Goal: Task Accomplishment & Management: Manage account settings

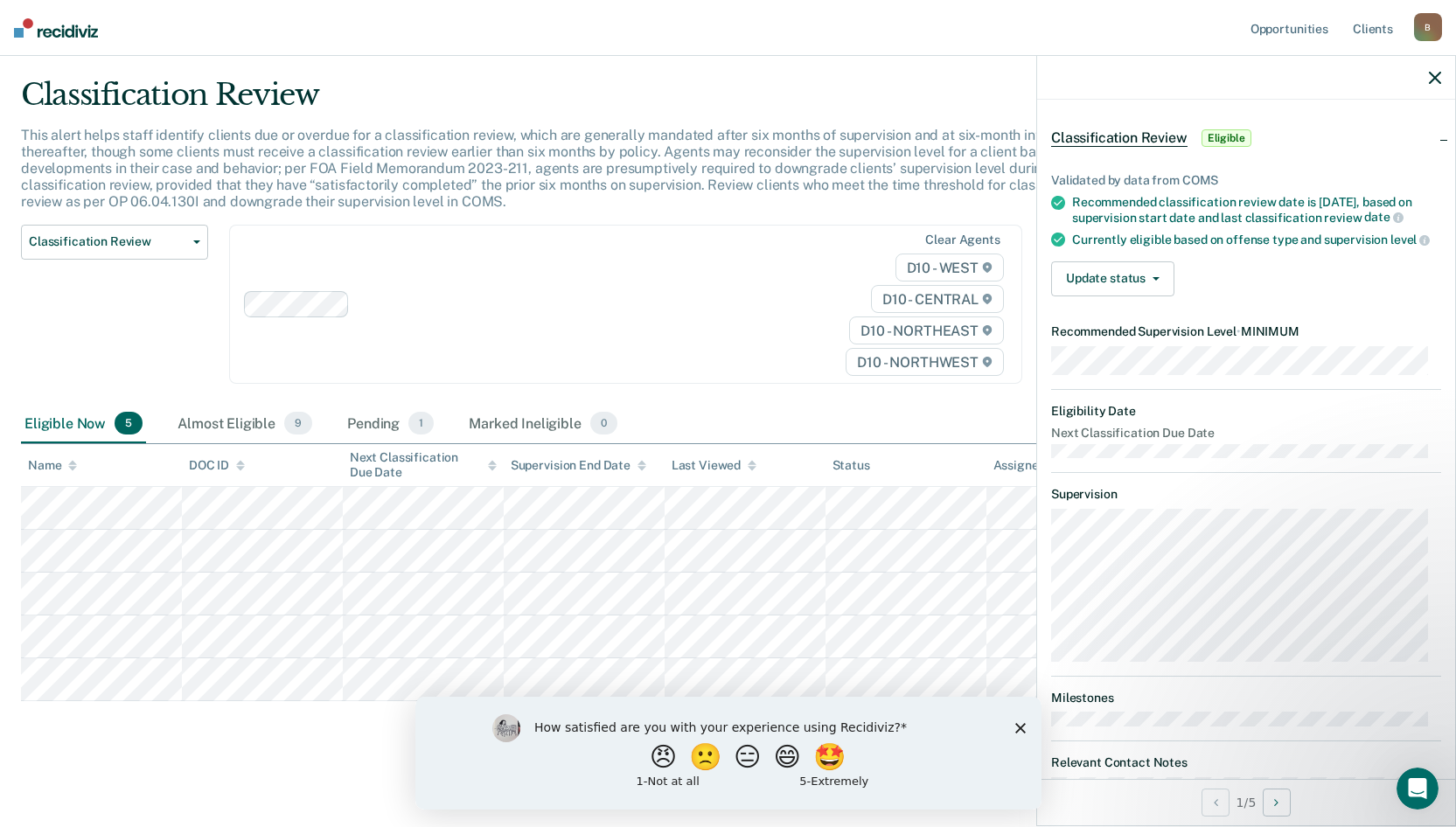
scroll to position [123, 0]
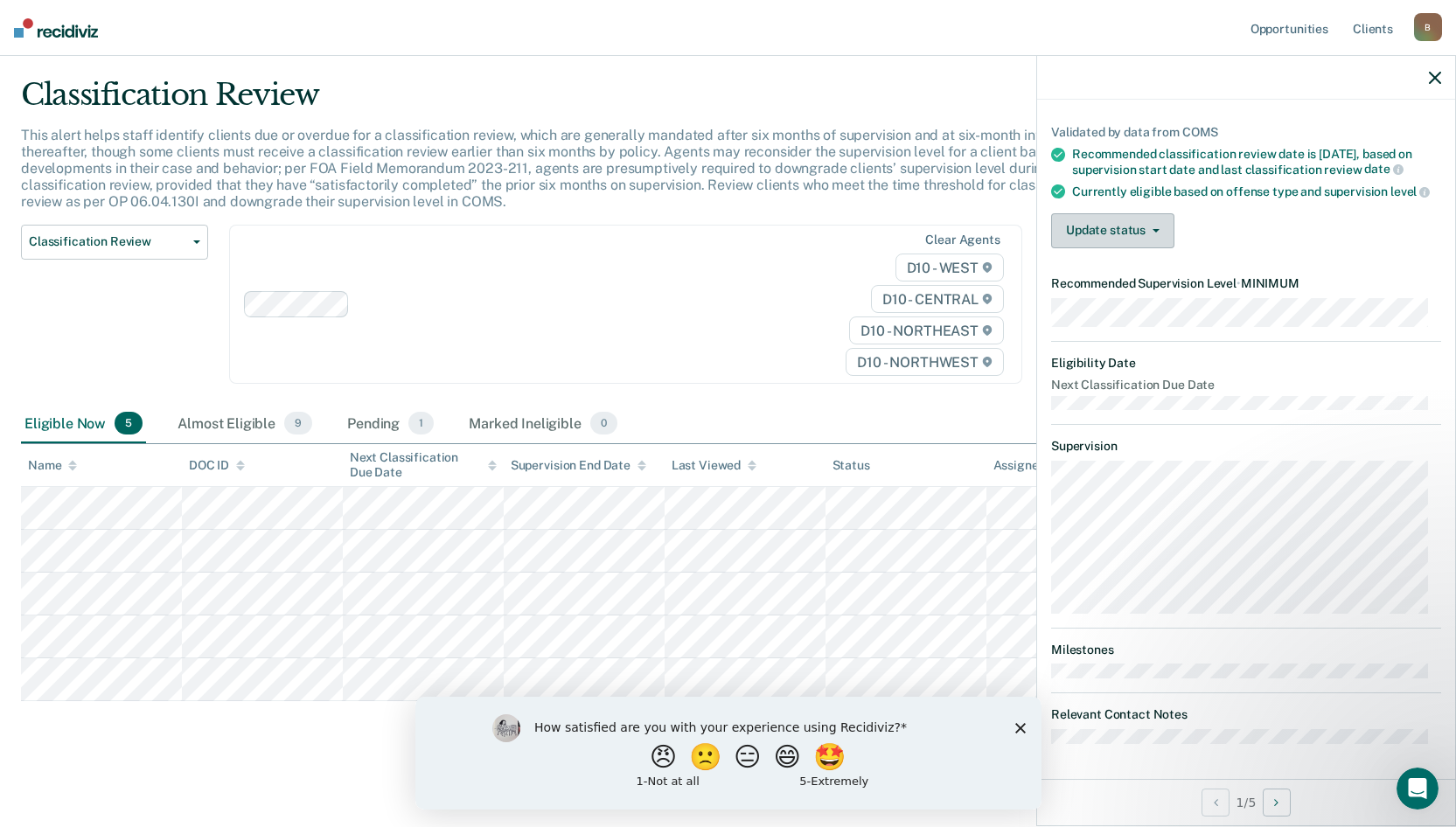
click at [1127, 234] on button "Update status" at bounding box center [1113, 230] width 124 height 35
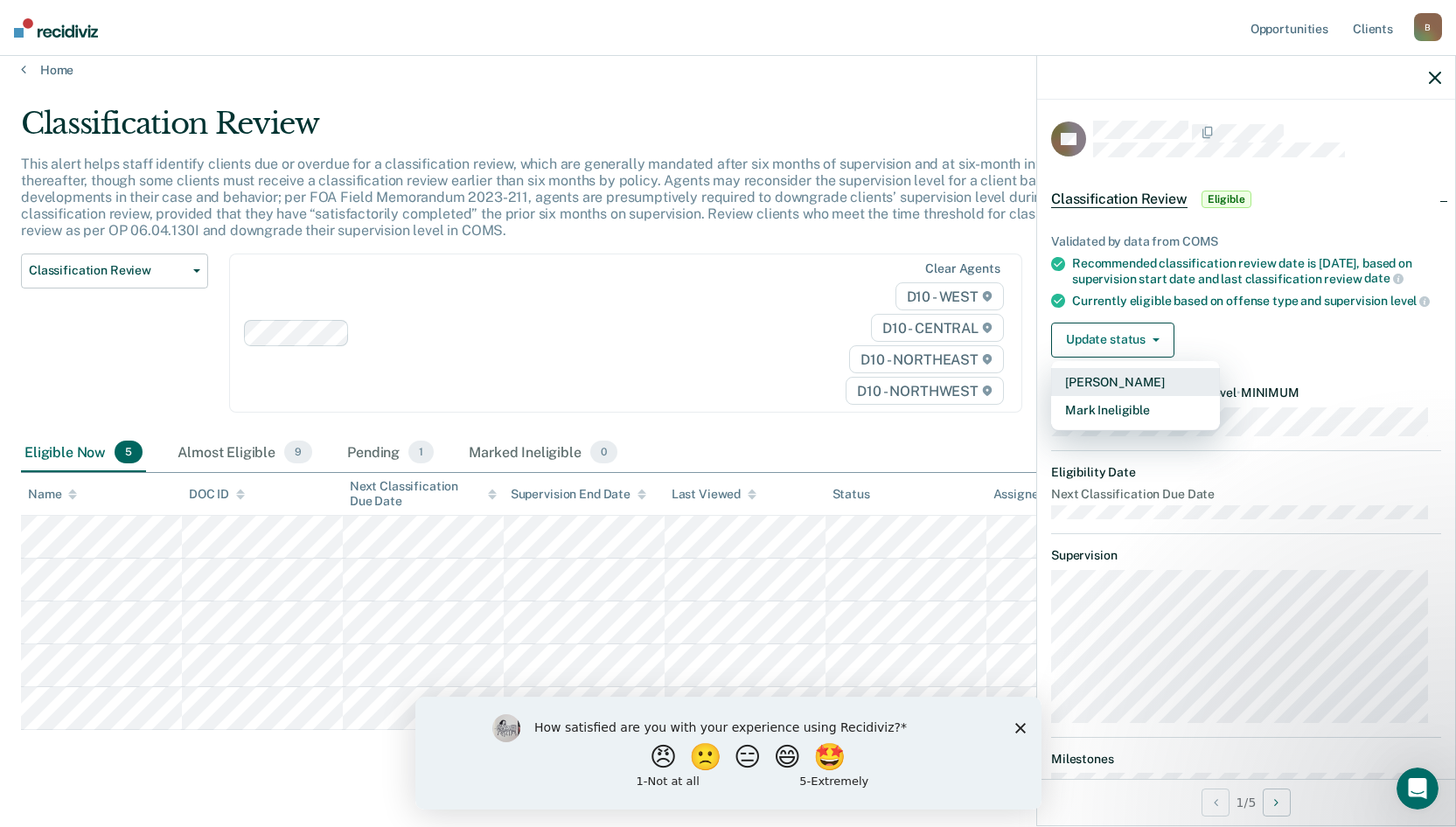
scroll to position [0, 0]
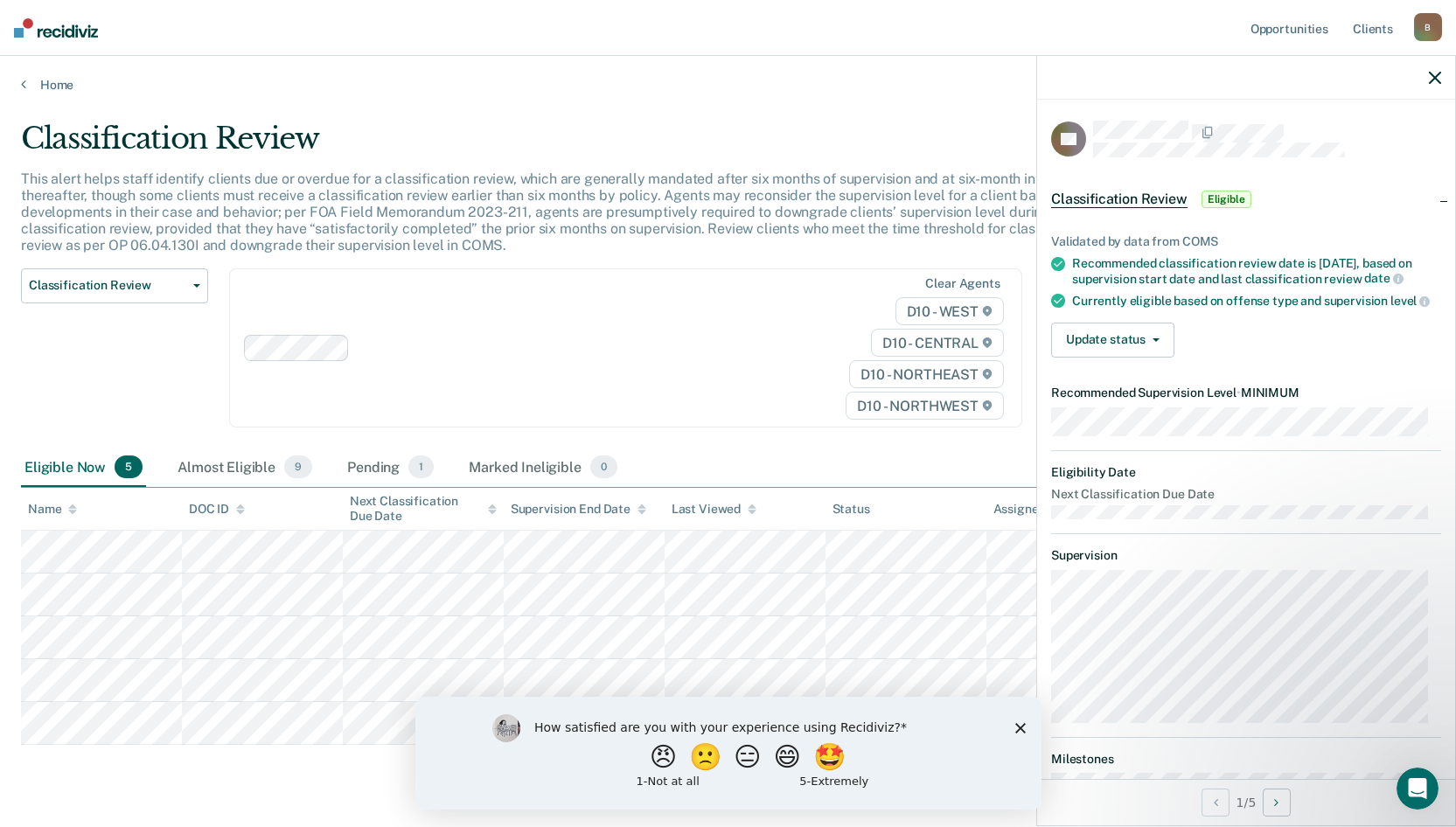
click at [1251, 334] on div "Update status [PERSON_NAME] Mark Ineligible" at bounding box center [1246, 340] width 390 height 35
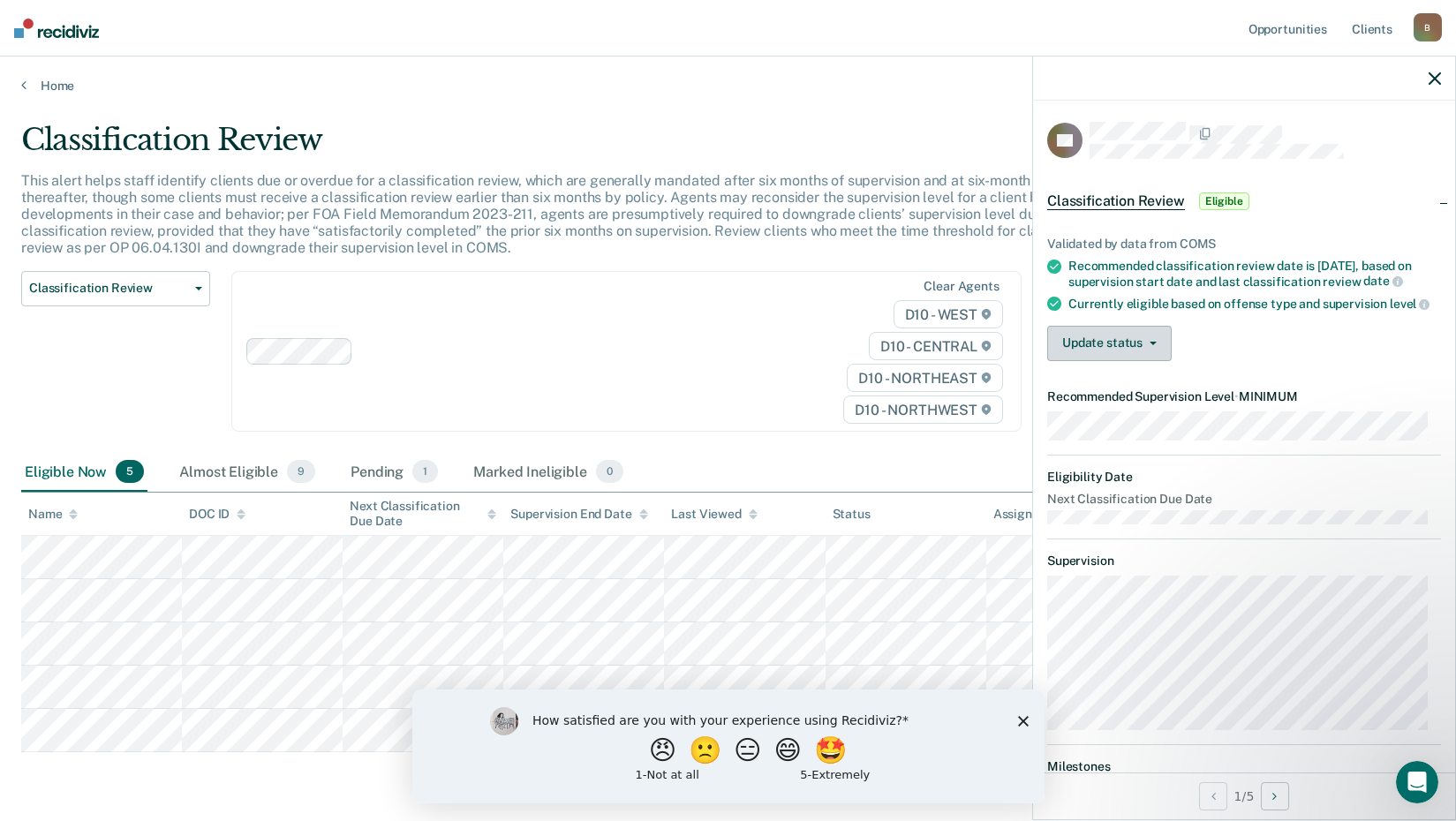
click at [1103, 351] on button "Update status" at bounding box center [1109, 343] width 125 height 35
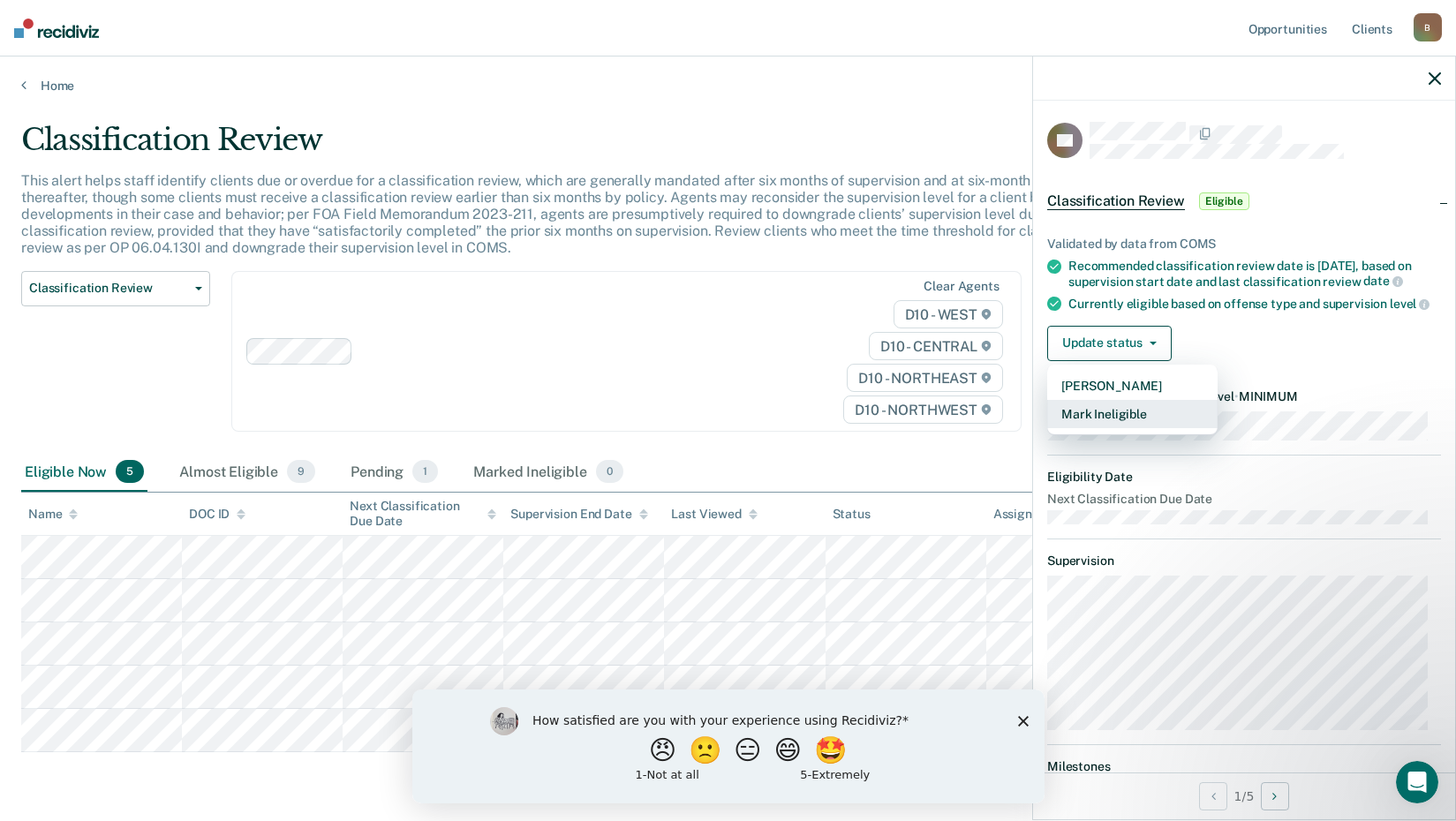
click at [1105, 420] on button "Mark Ineligible" at bounding box center [1133, 413] width 171 height 28
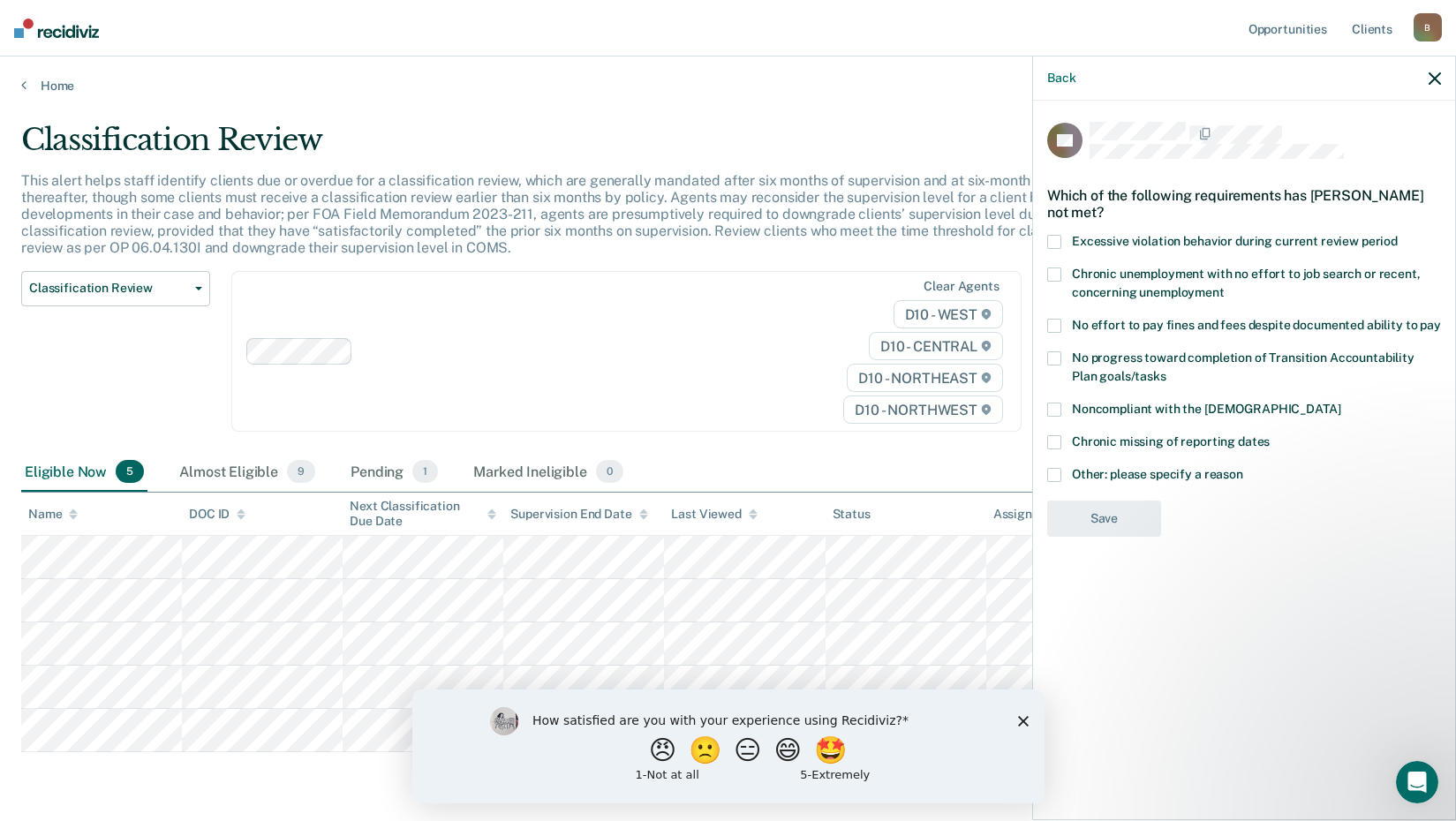
click at [1058, 473] on span at bounding box center [1054, 475] width 14 height 14
click at [1243, 468] on input "Other: please specify a reason" at bounding box center [1243, 468] width 0 height 0
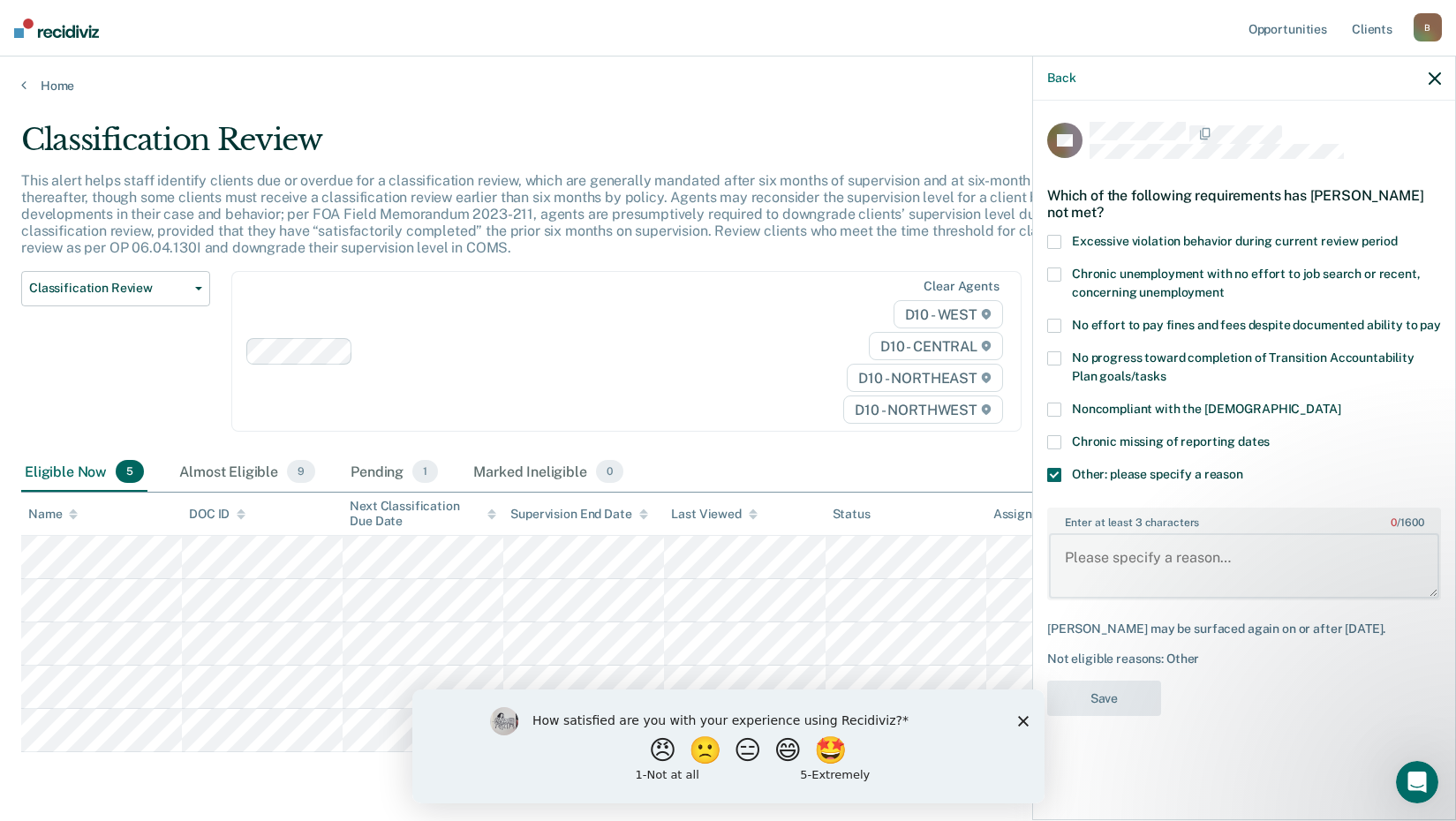
click at [1096, 560] on textarea "Enter at least 3 characters 0 / 1600" at bounding box center [1244, 566] width 390 height 66
type textarea "Needs to complete traffic safety class"
click at [1146, 700] on button "Save" at bounding box center [1104, 699] width 114 height 36
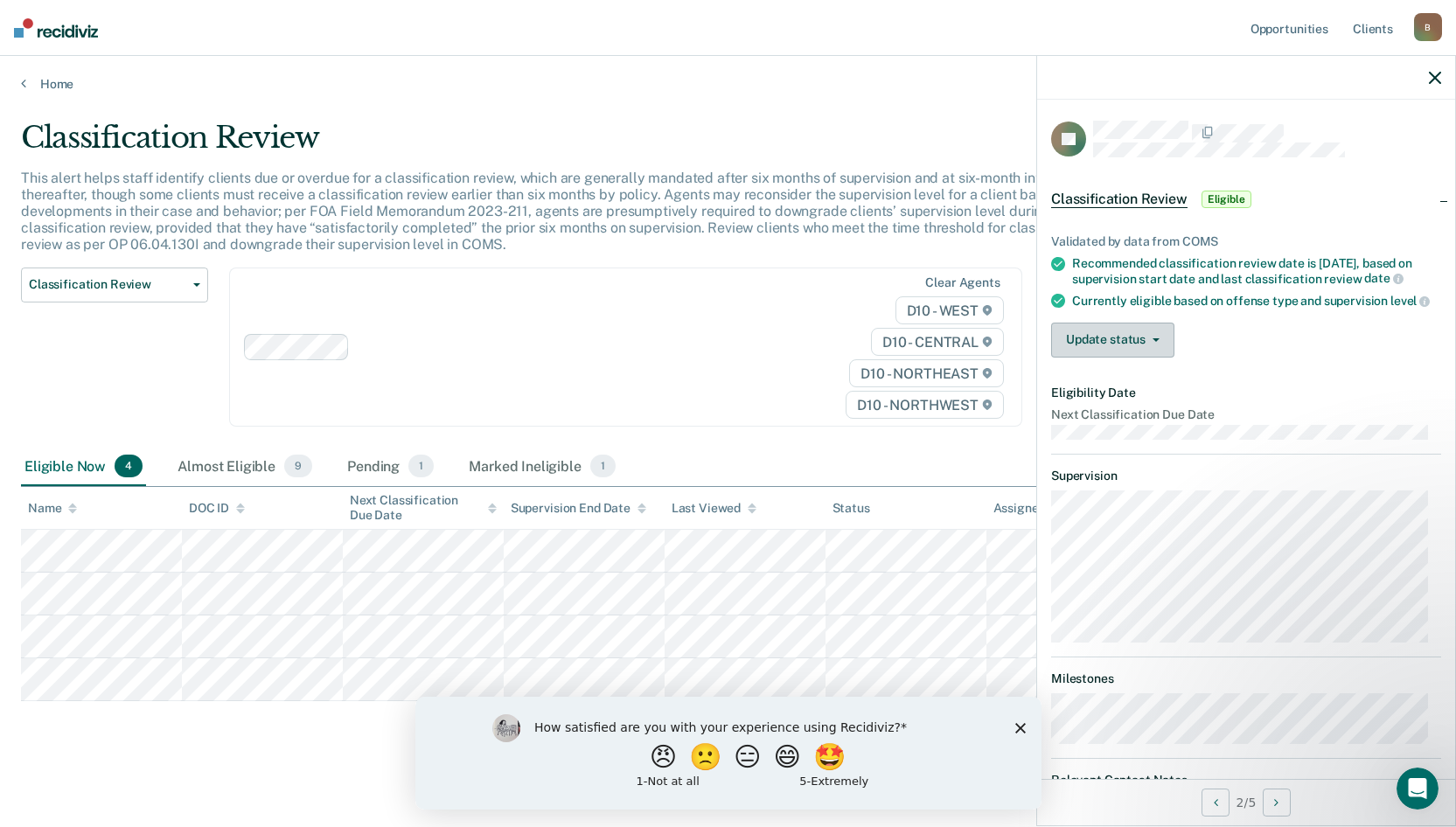
click at [1114, 357] on button "Update status" at bounding box center [1113, 340] width 124 height 35
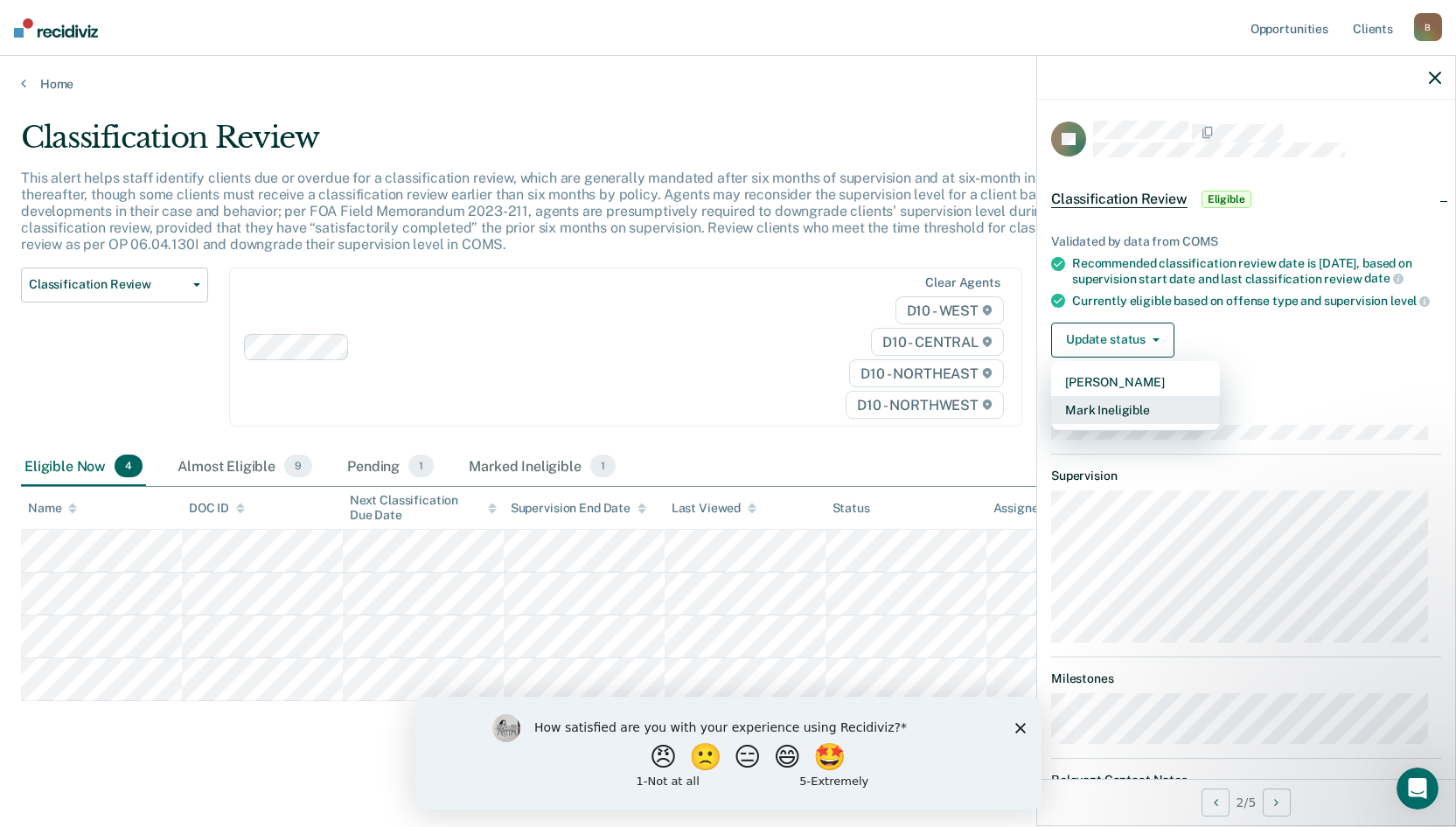
click at [1129, 424] on button "Mark Ineligible" at bounding box center [1136, 409] width 169 height 28
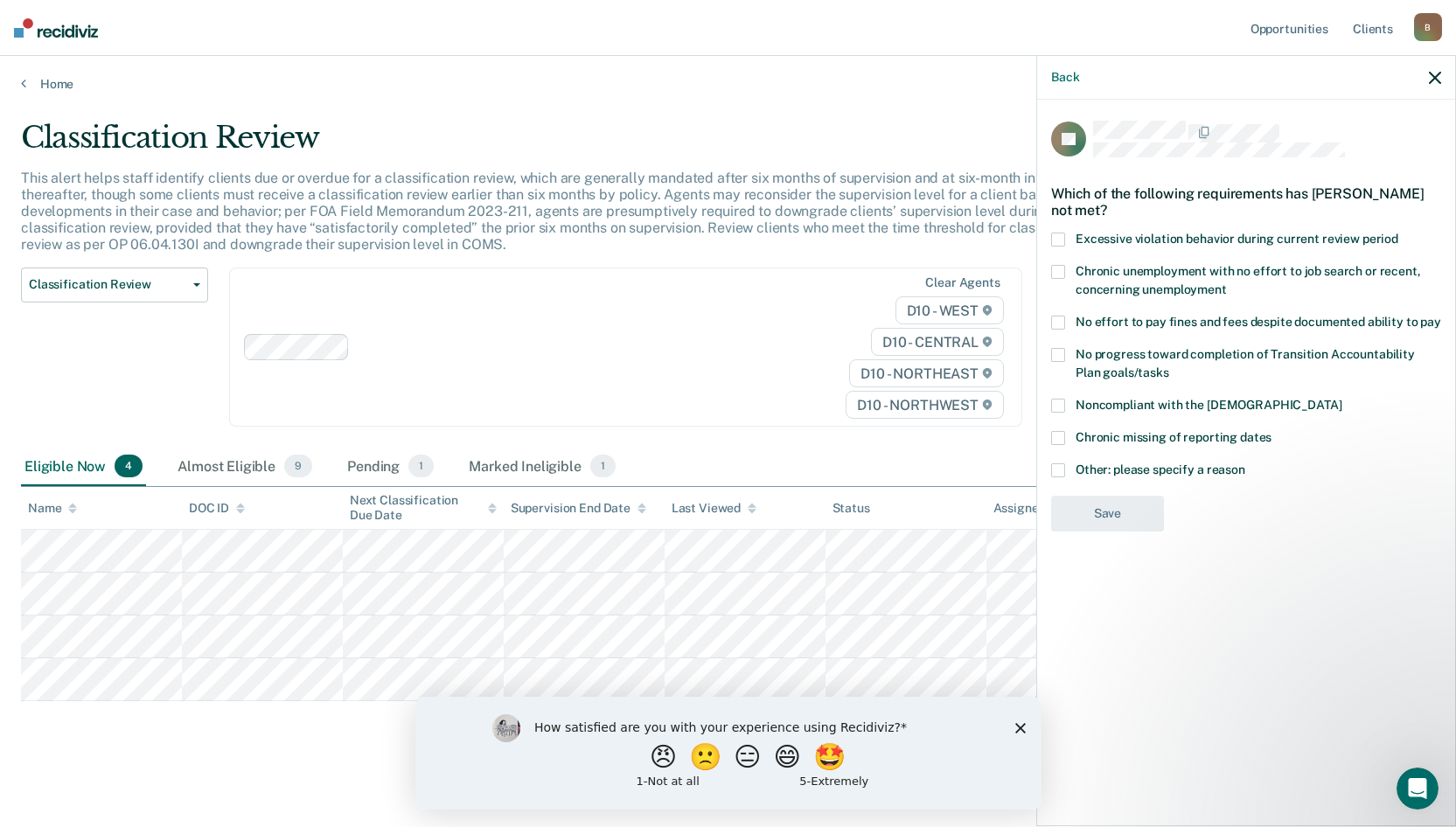
click at [1060, 469] on span at bounding box center [1058, 470] width 14 height 14
click at [1245, 463] on input "Other: please specify a reason" at bounding box center [1245, 463] width 0 height 0
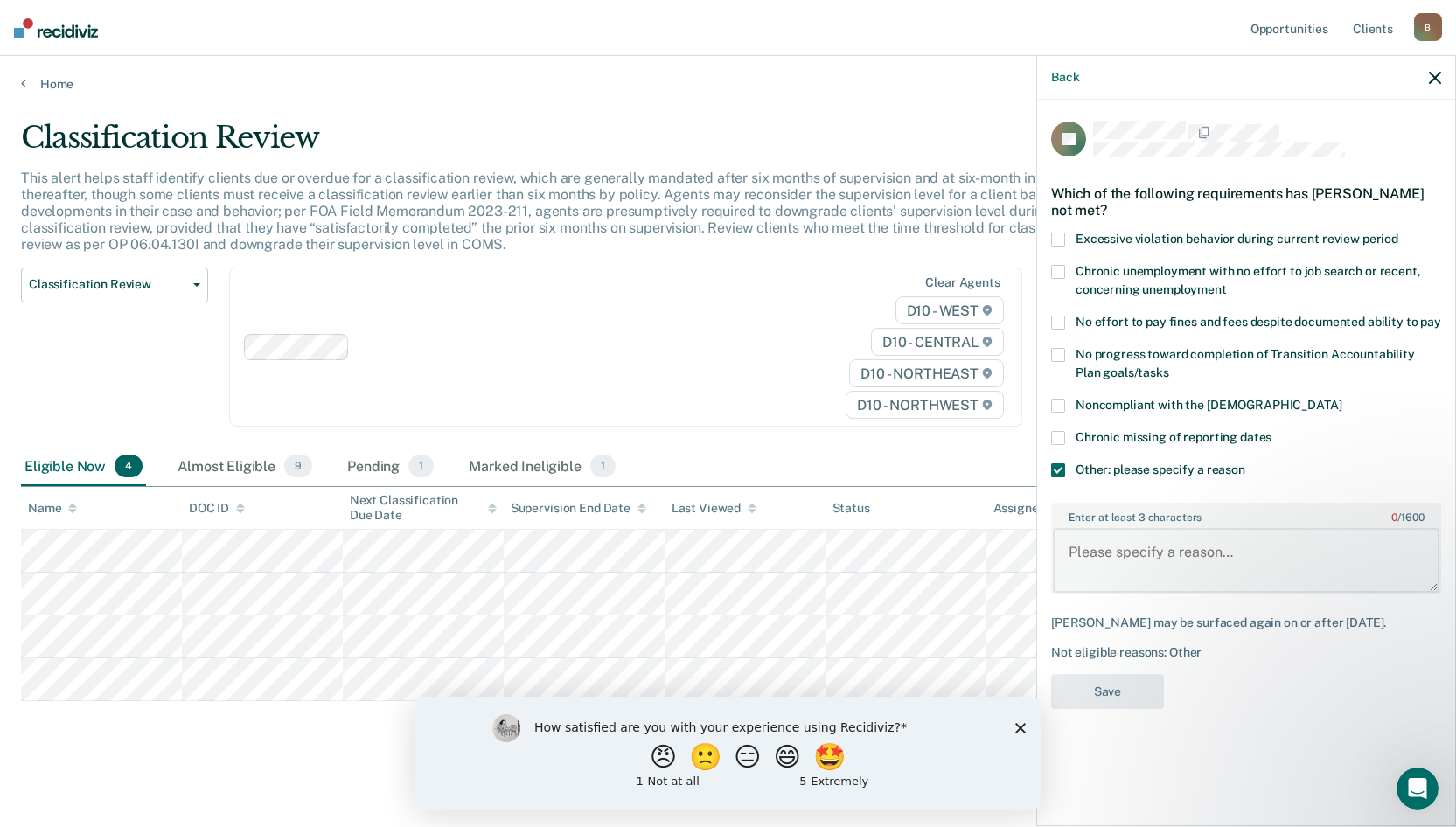
click at [1110, 551] on textarea "Enter at least 3 characters 0 / 1600" at bounding box center [1245, 560] width 386 height 65
type textarea "Deft has new convictions"
click at [1111, 678] on button "Save" at bounding box center [1107, 692] width 113 height 36
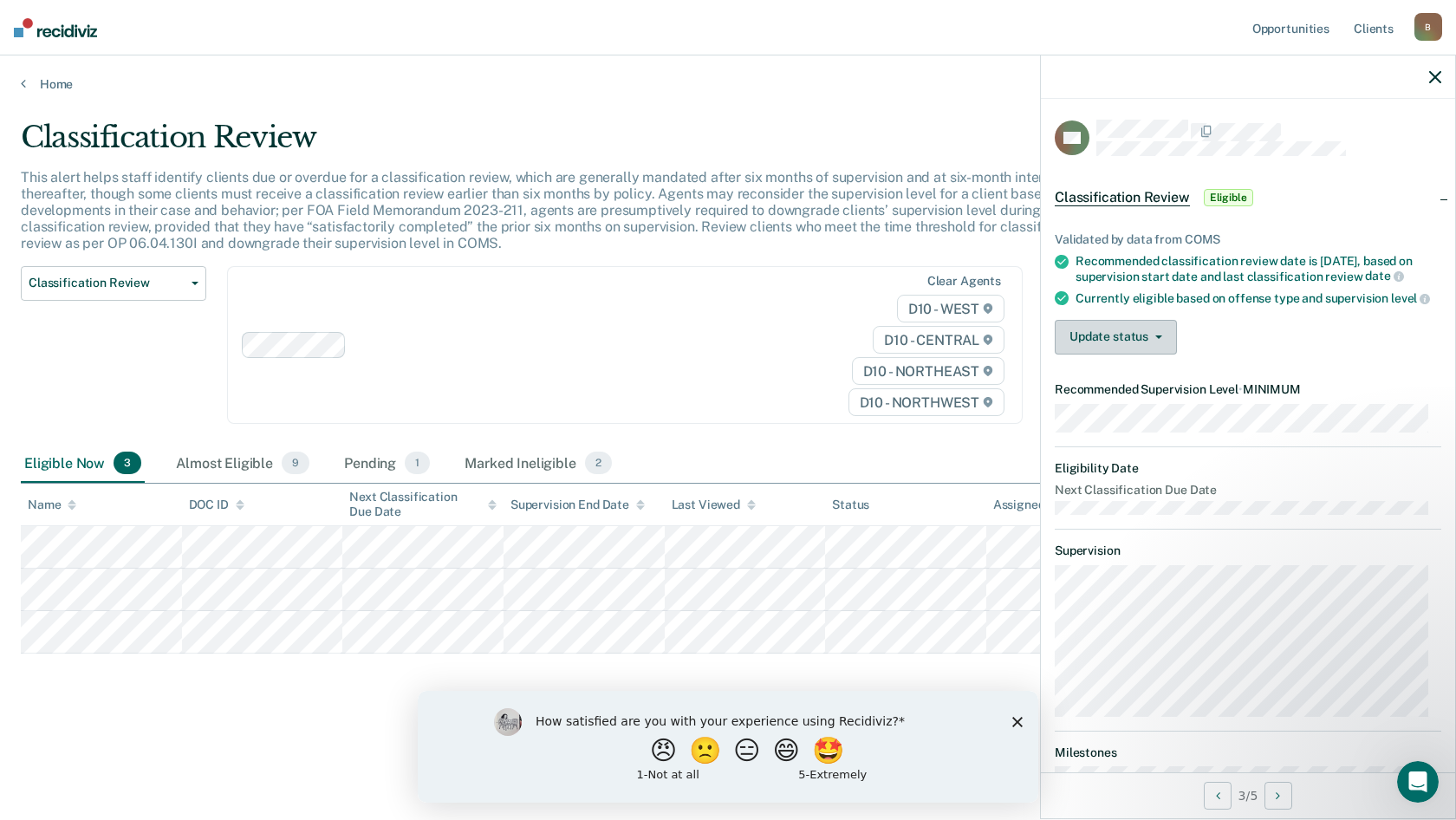
click at [1110, 354] on button "Update status" at bounding box center [1116, 337] width 123 height 34
click at [1126, 421] on button "Mark Ineligible" at bounding box center [1139, 406] width 168 height 27
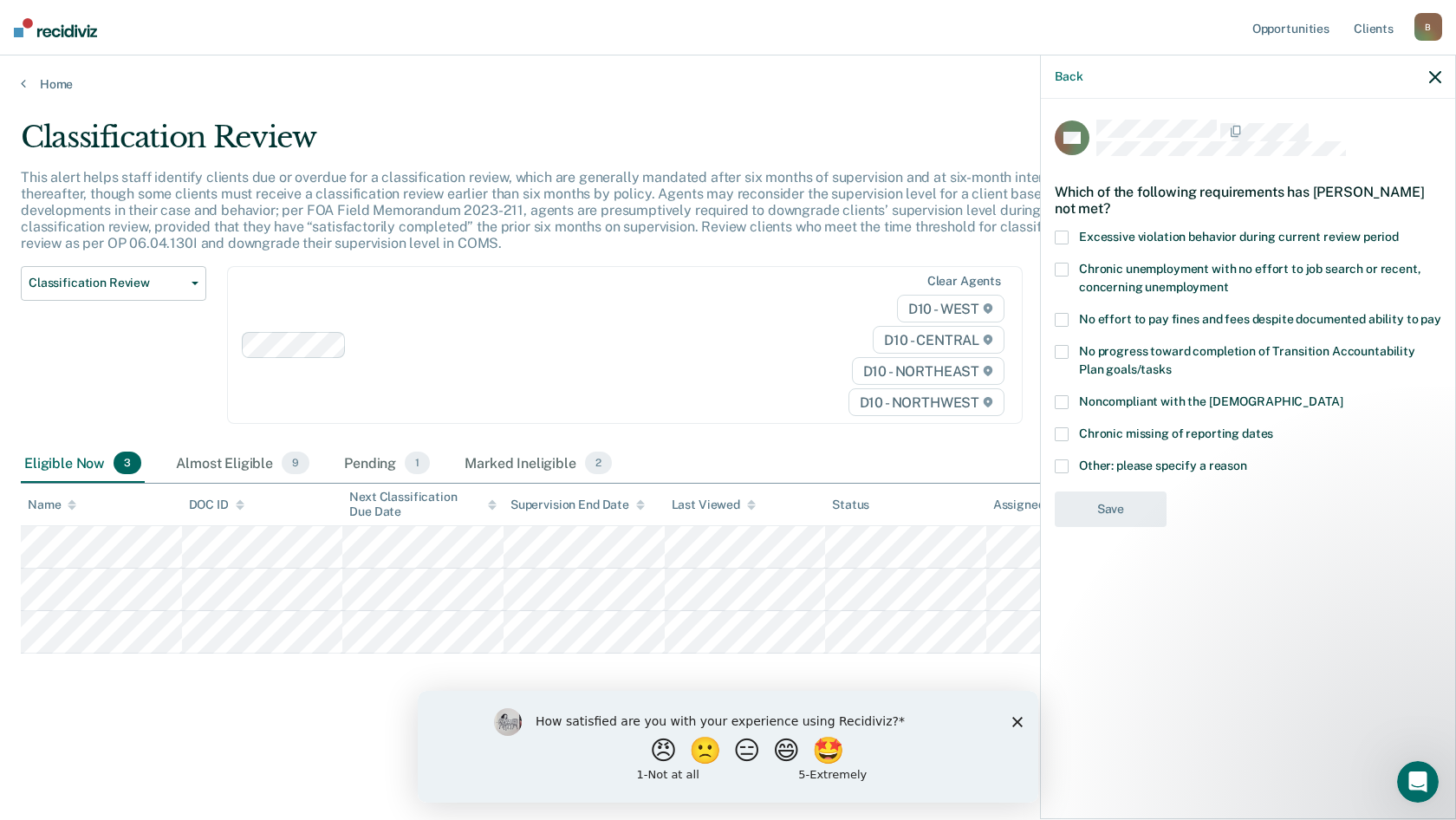
click at [1068, 241] on span at bounding box center [1062, 237] width 14 height 14
click at [1399, 230] on input "Excessive violation behavior during current review period" at bounding box center [1399, 230] width 0 height 0
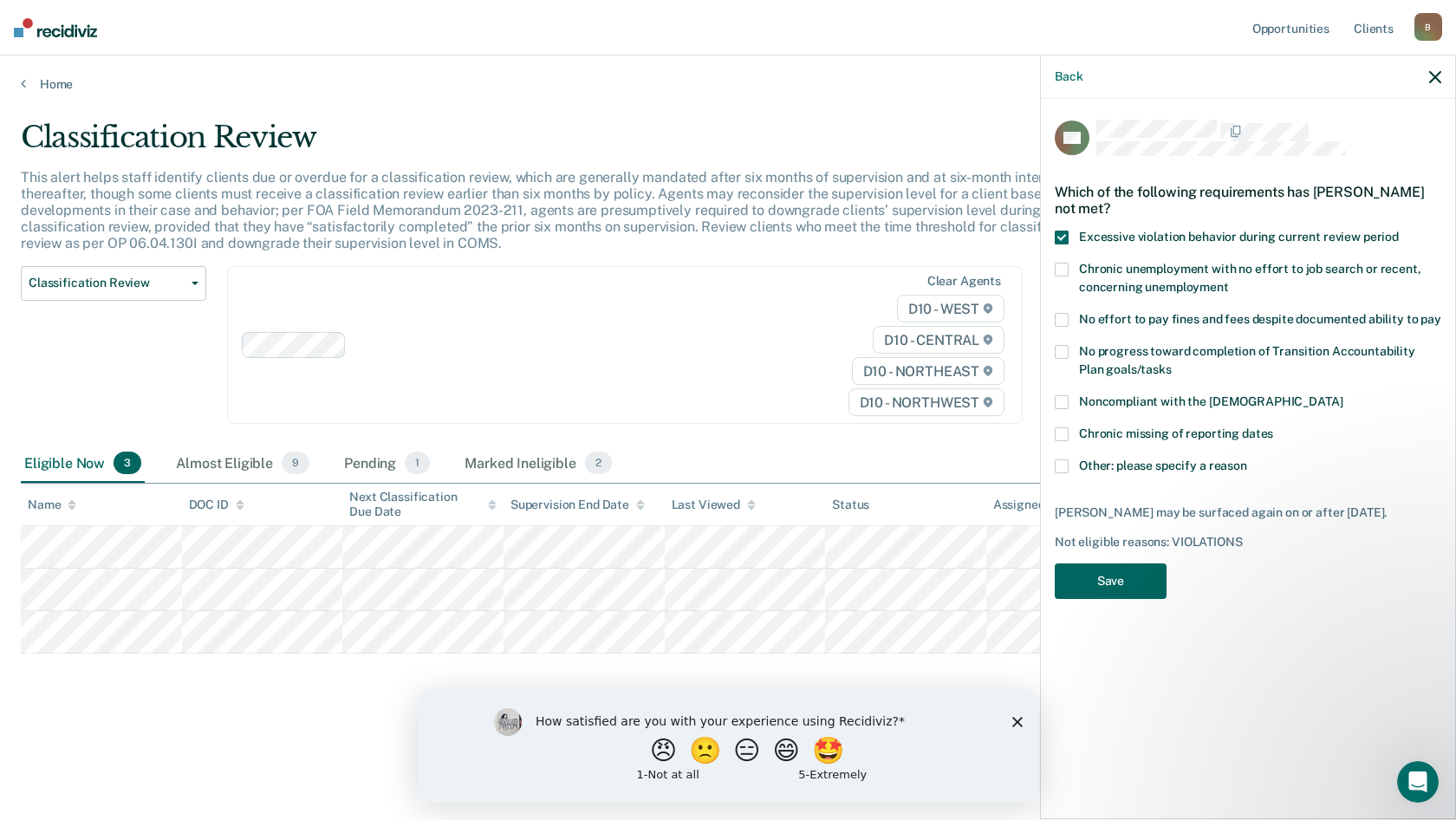
click at [1116, 590] on button "Save" at bounding box center [1110, 581] width 112 height 35
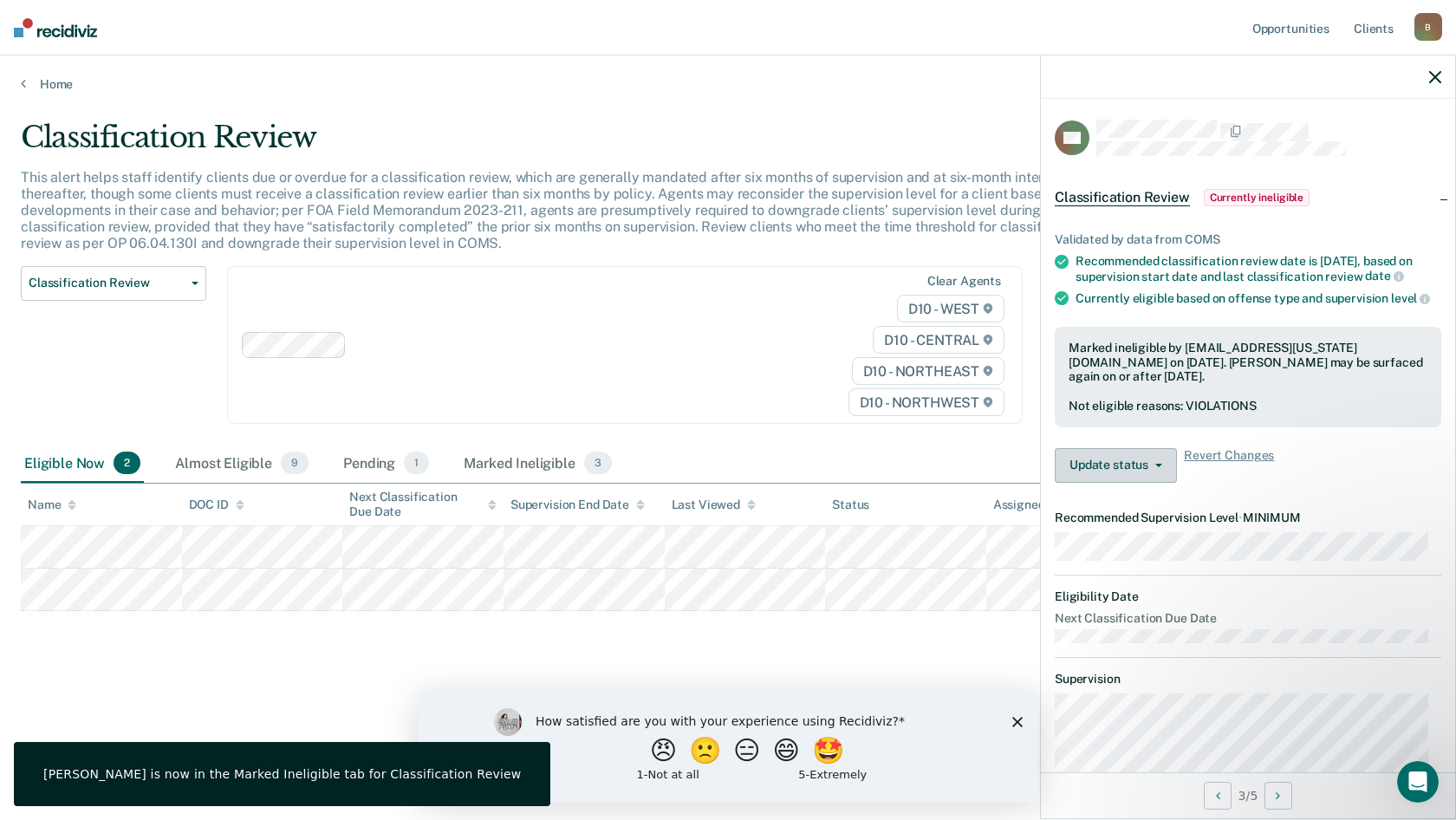
click at [1134, 483] on button "Update status" at bounding box center [1116, 465] width 123 height 34
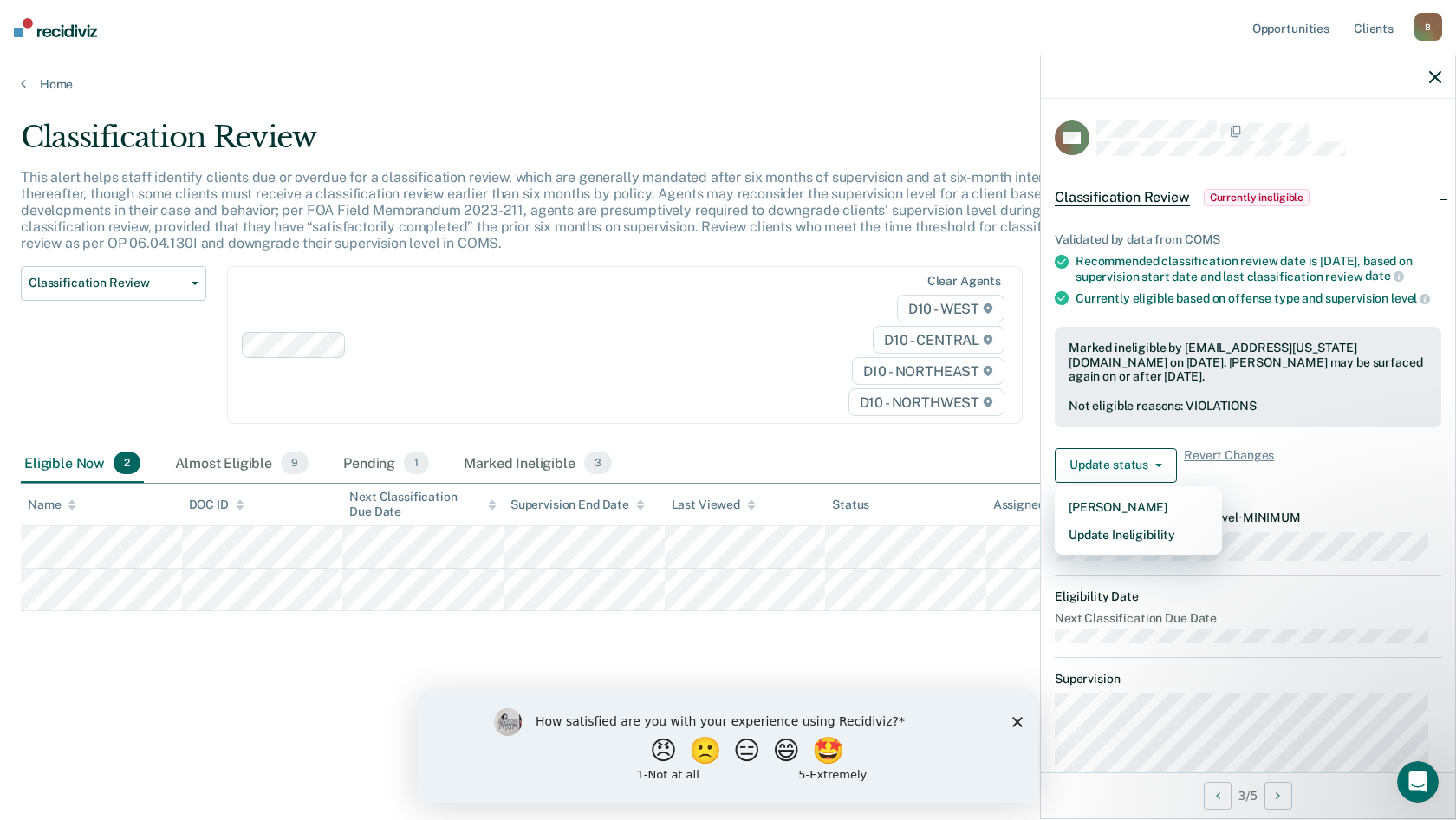
click at [1229, 283] on div "Recommended classification review date is [DATE], based on supervision start da…" at bounding box center [1258, 268] width 366 height 29
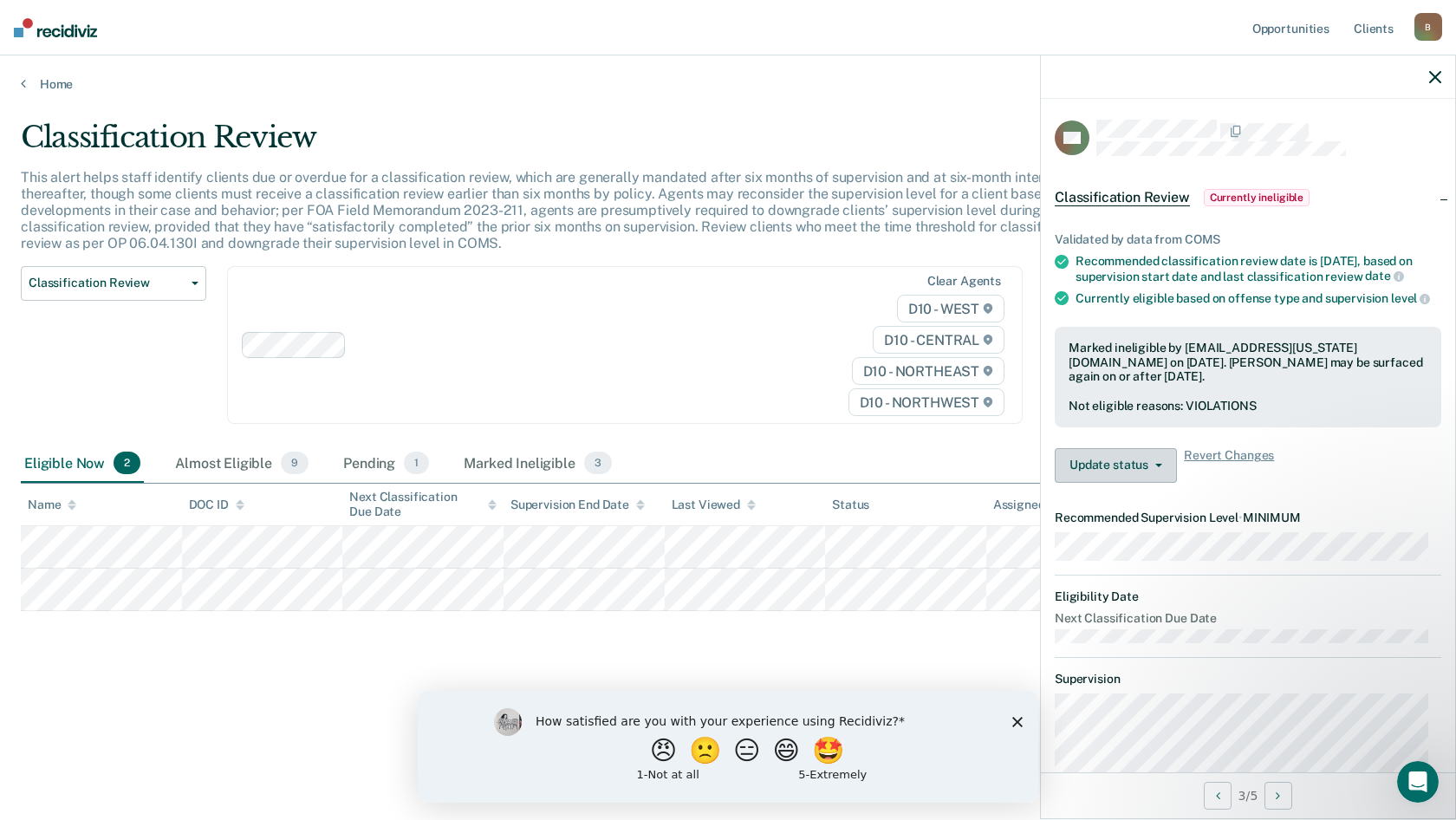
click at [1133, 483] on button "Update status" at bounding box center [1116, 465] width 123 height 34
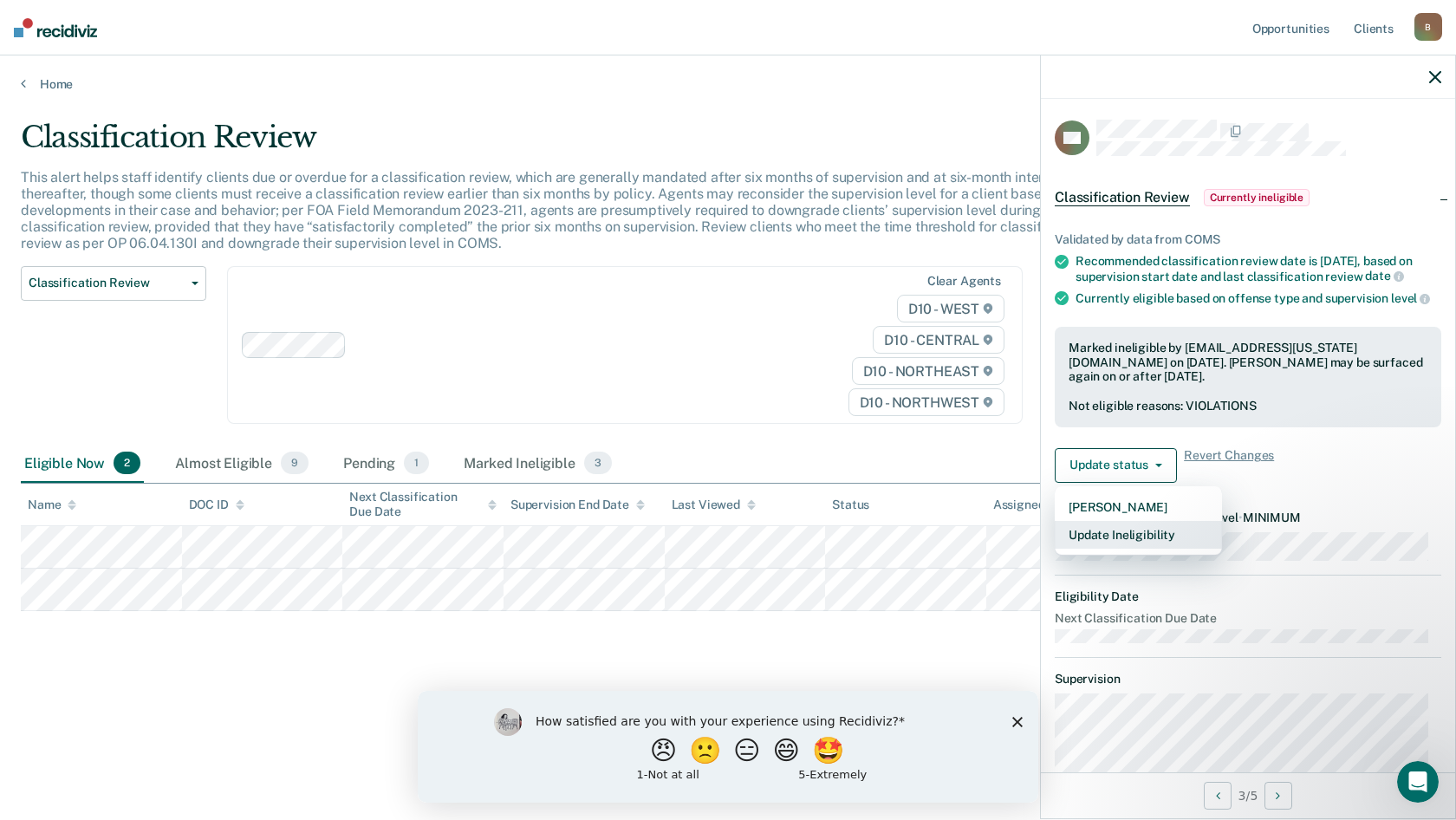
click at [1138, 548] on button "Update Ineligibility" at bounding box center [1139, 534] width 168 height 27
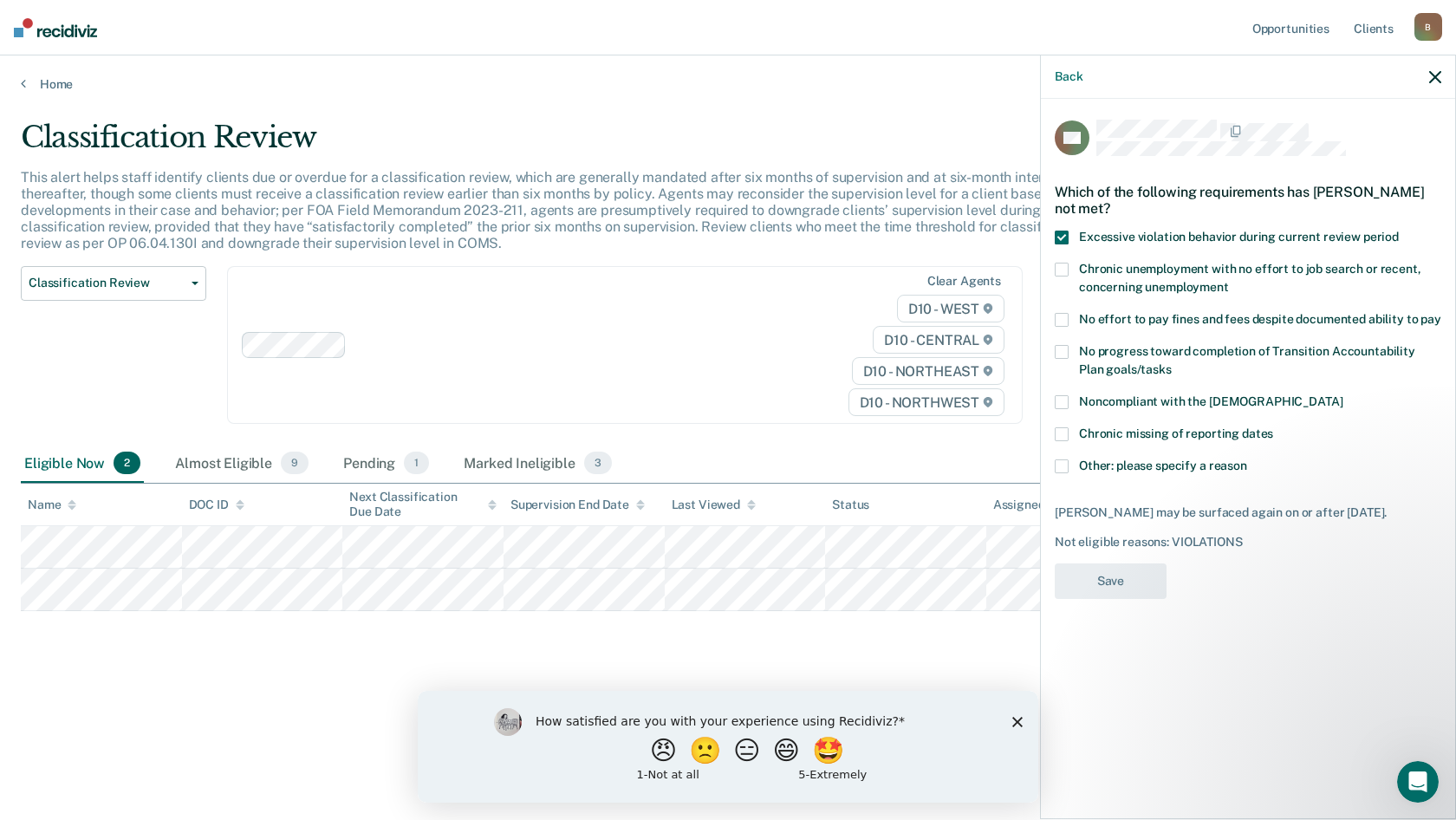
click at [1065, 468] on span at bounding box center [1062, 466] width 14 height 14
click at [1247, 459] on input "Other: please specify a reason" at bounding box center [1247, 459] width 0 height 0
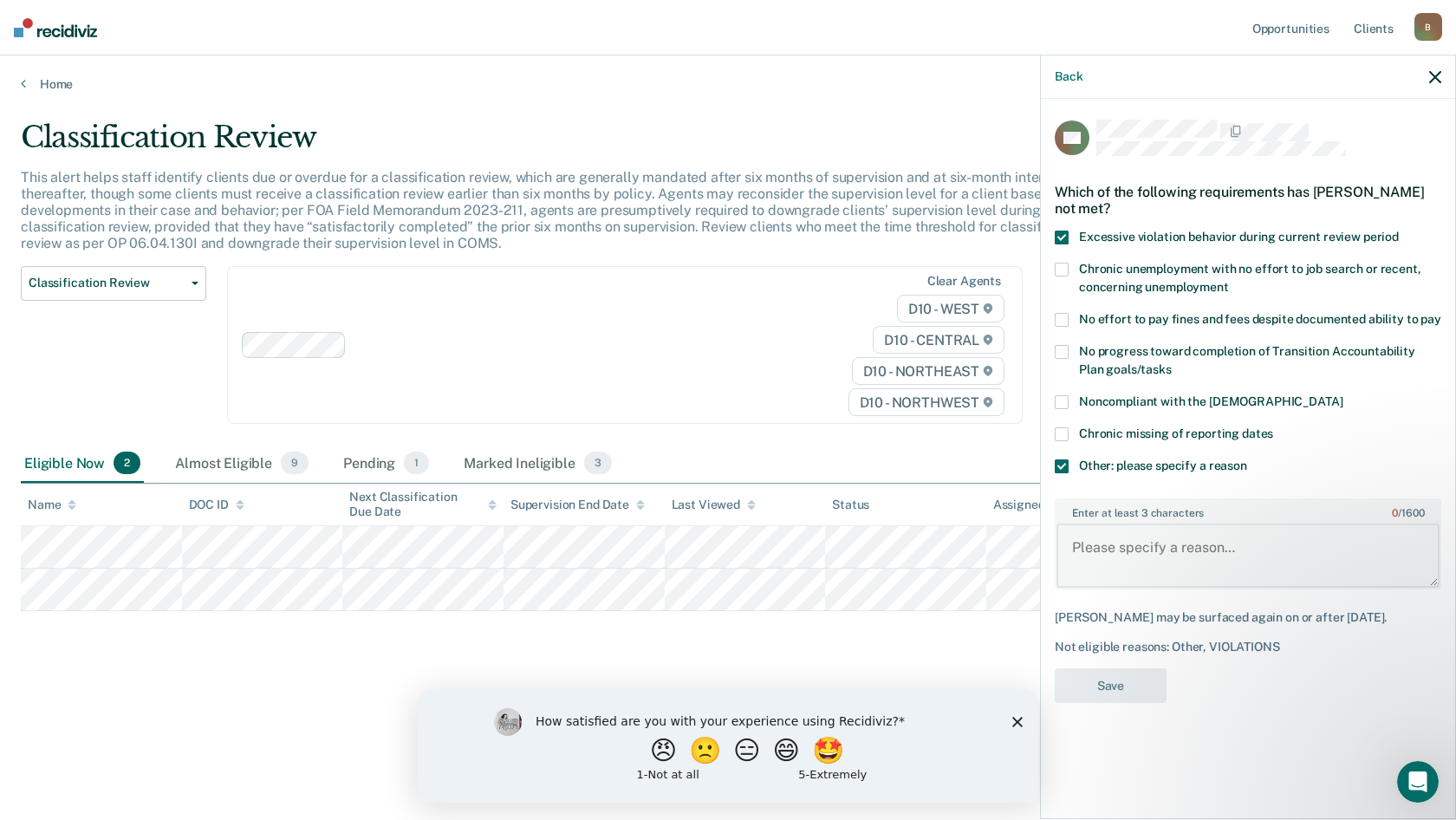
click at [1112, 544] on textarea "Enter at least 3 characters 0 / 1600" at bounding box center [1248, 555] width 383 height 64
type textarea "Deft has tested positive and has received warnings"
click at [1107, 689] on button "Save" at bounding box center [1110, 686] width 112 height 35
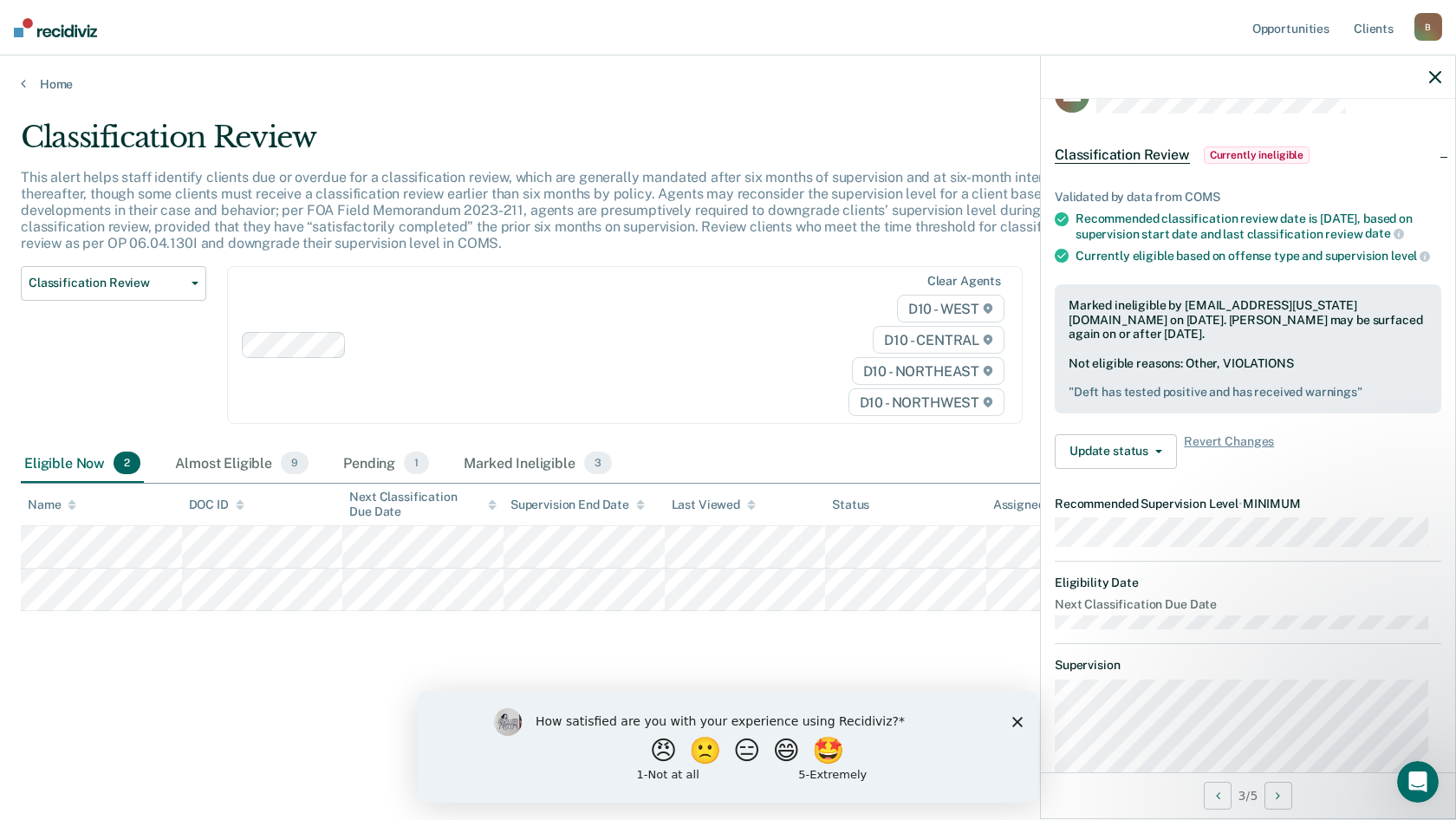
scroll to position [32, 0]
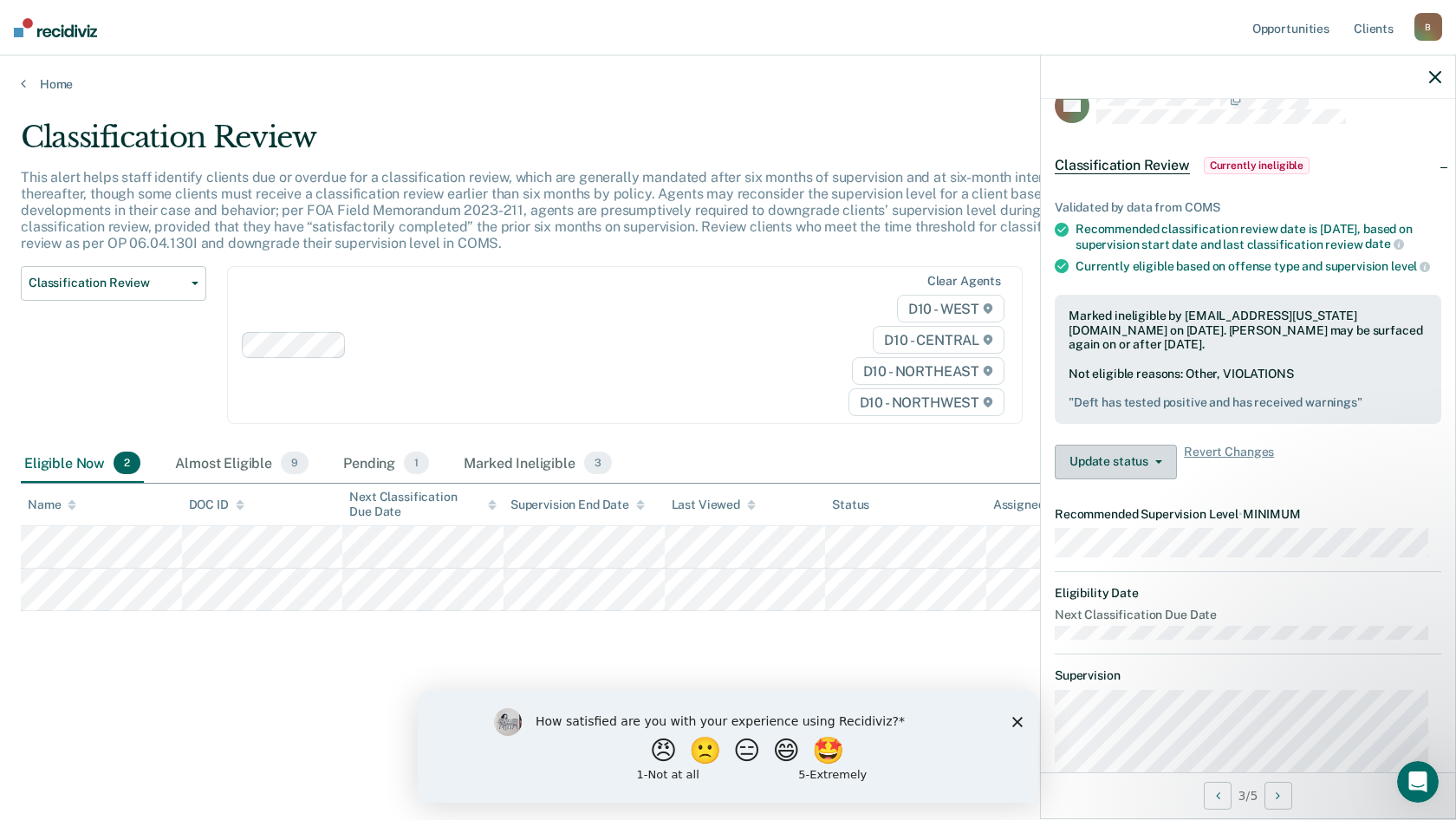
click at [1131, 480] on button "Update status" at bounding box center [1116, 461] width 123 height 34
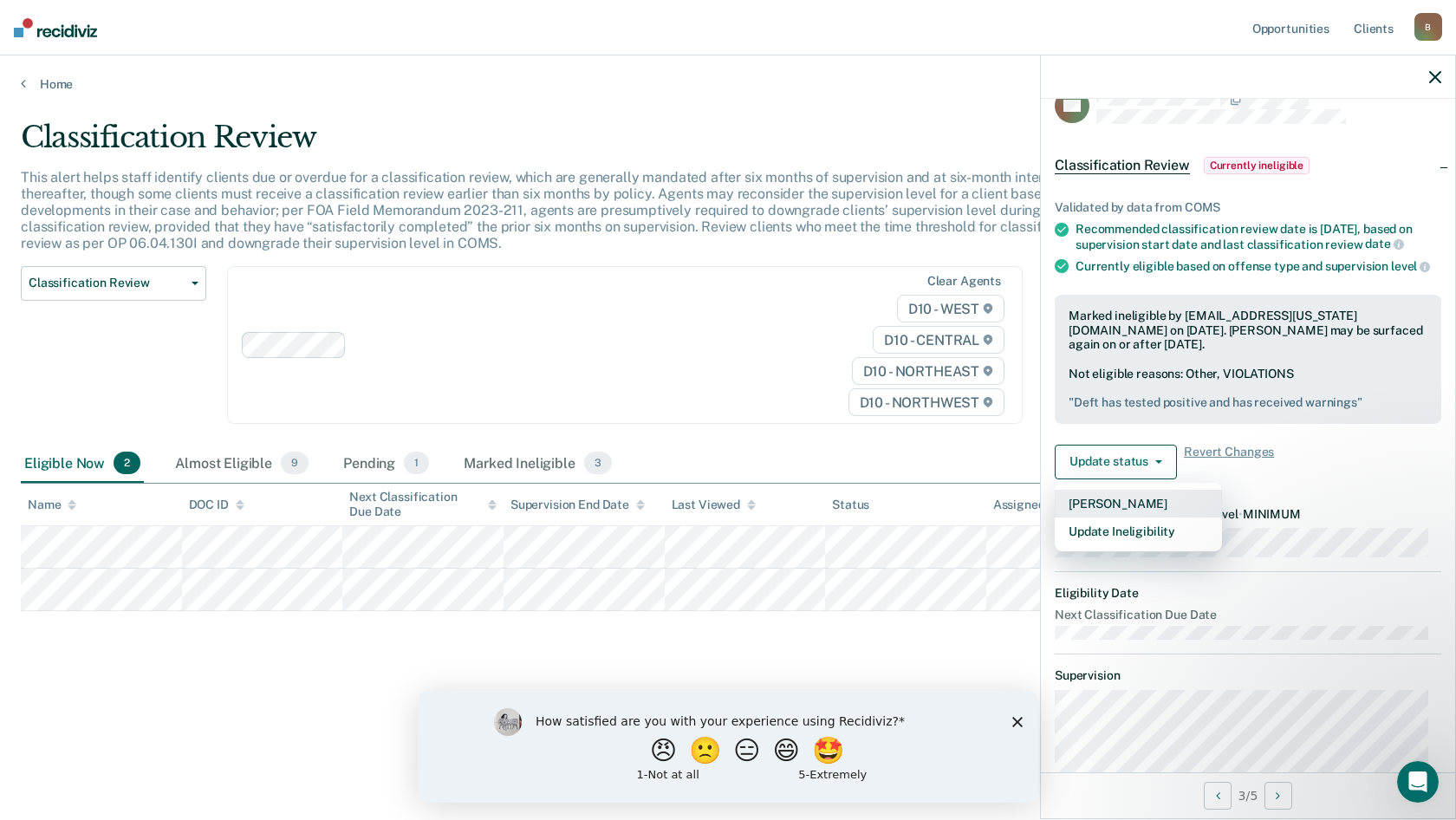
click at [1125, 518] on button "[PERSON_NAME]" at bounding box center [1139, 503] width 168 height 27
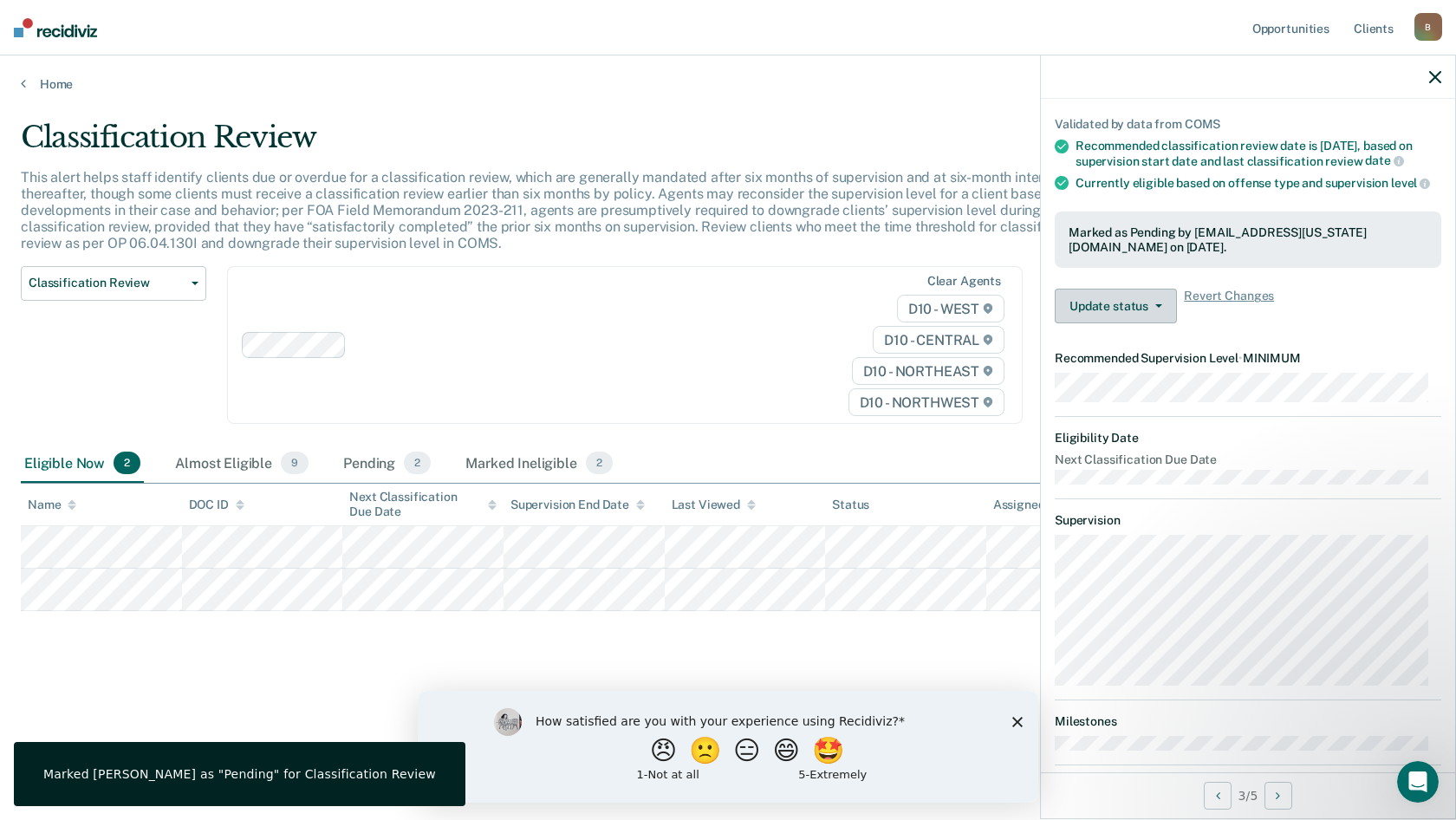
scroll to position [220, 0]
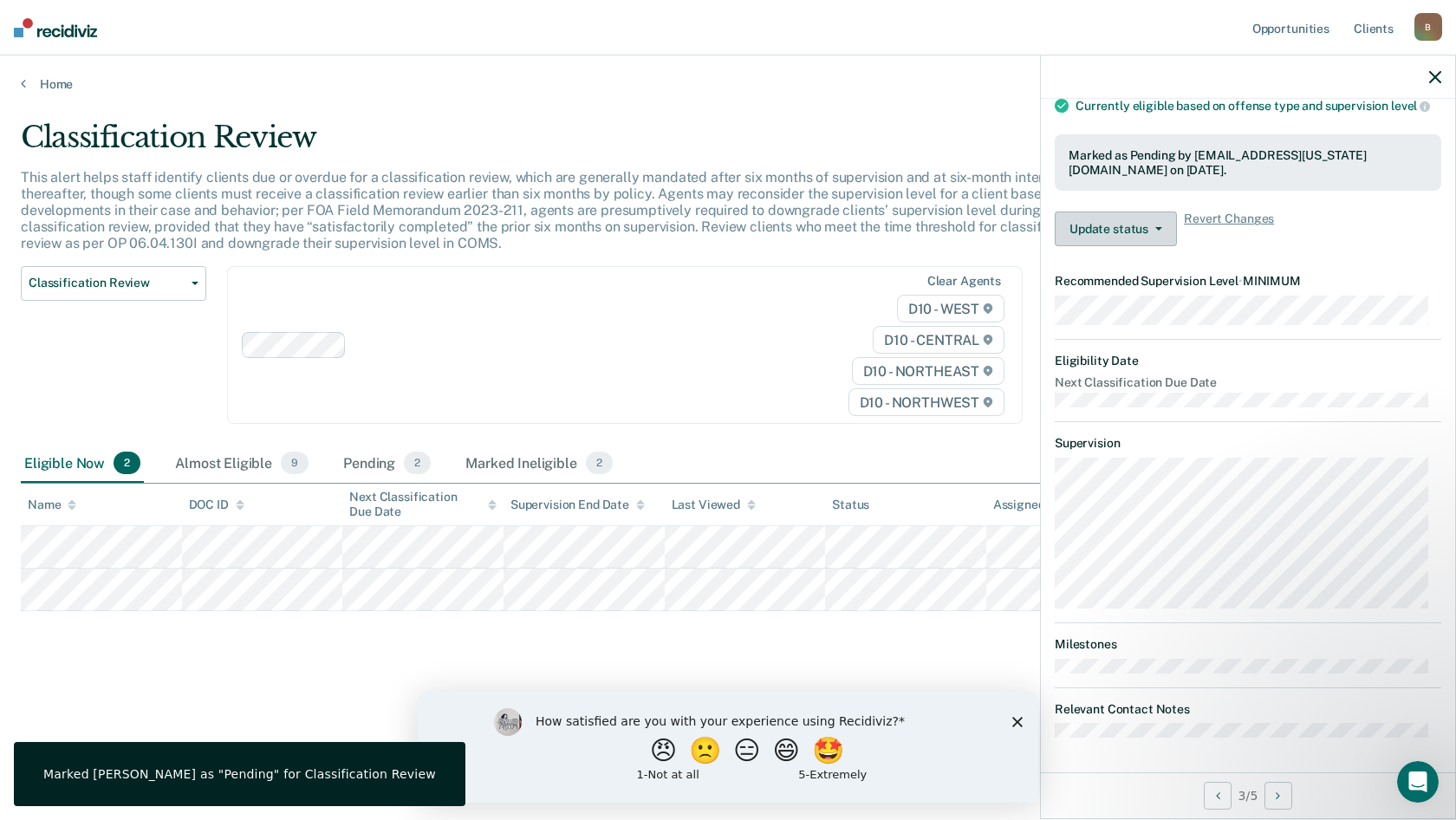
click at [1139, 228] on button "Update status" at bounding box center [1116, 228] width 123 height 34
click at [1141, 272] on button "Revert from Pending" at bounding box center [1139, 270] width 168 height 27
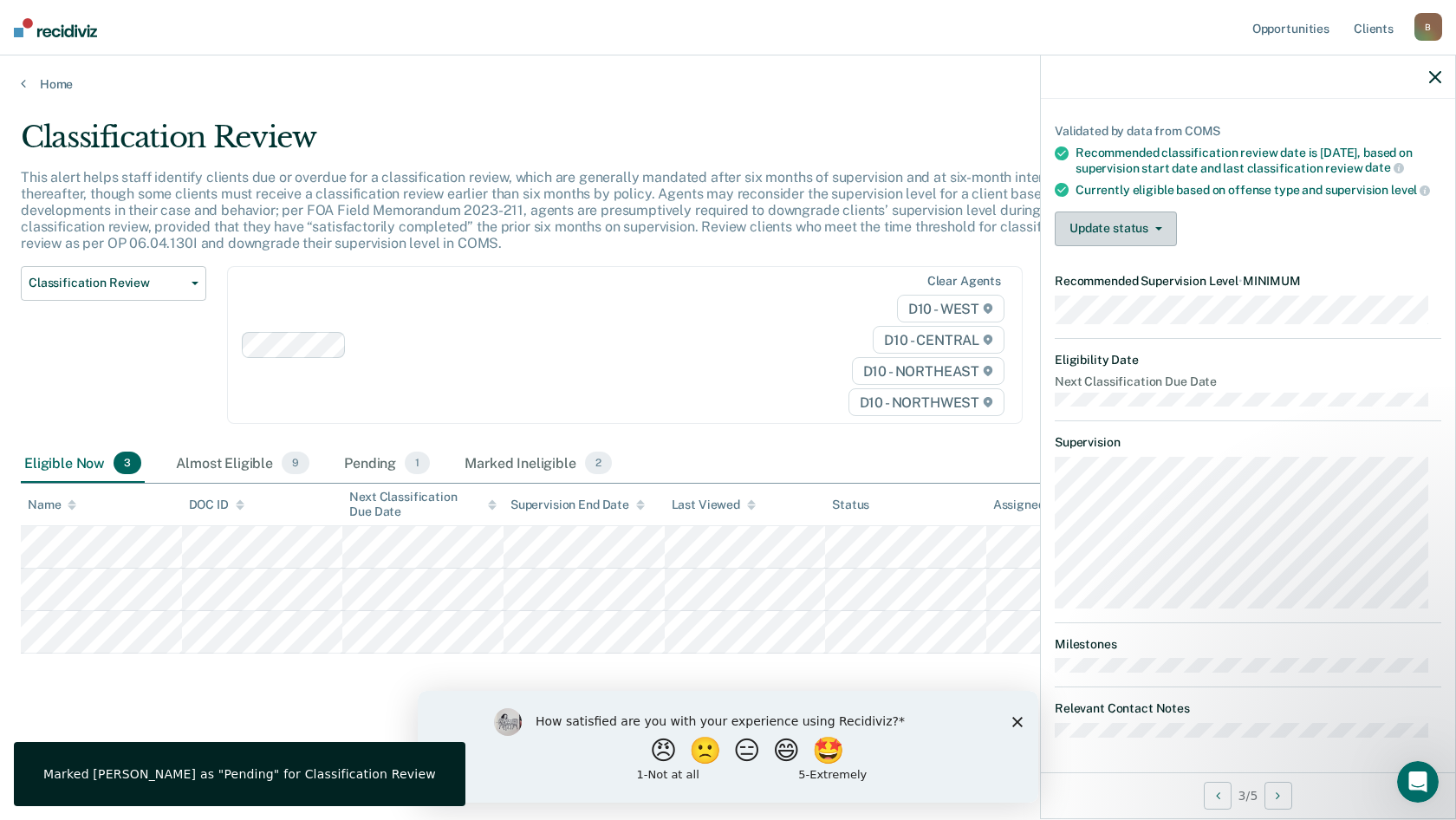
scroll to position [136, 0]
click at [1132, 220] on button "Update status" at bounding box center [1116, 228] width 123 height 34
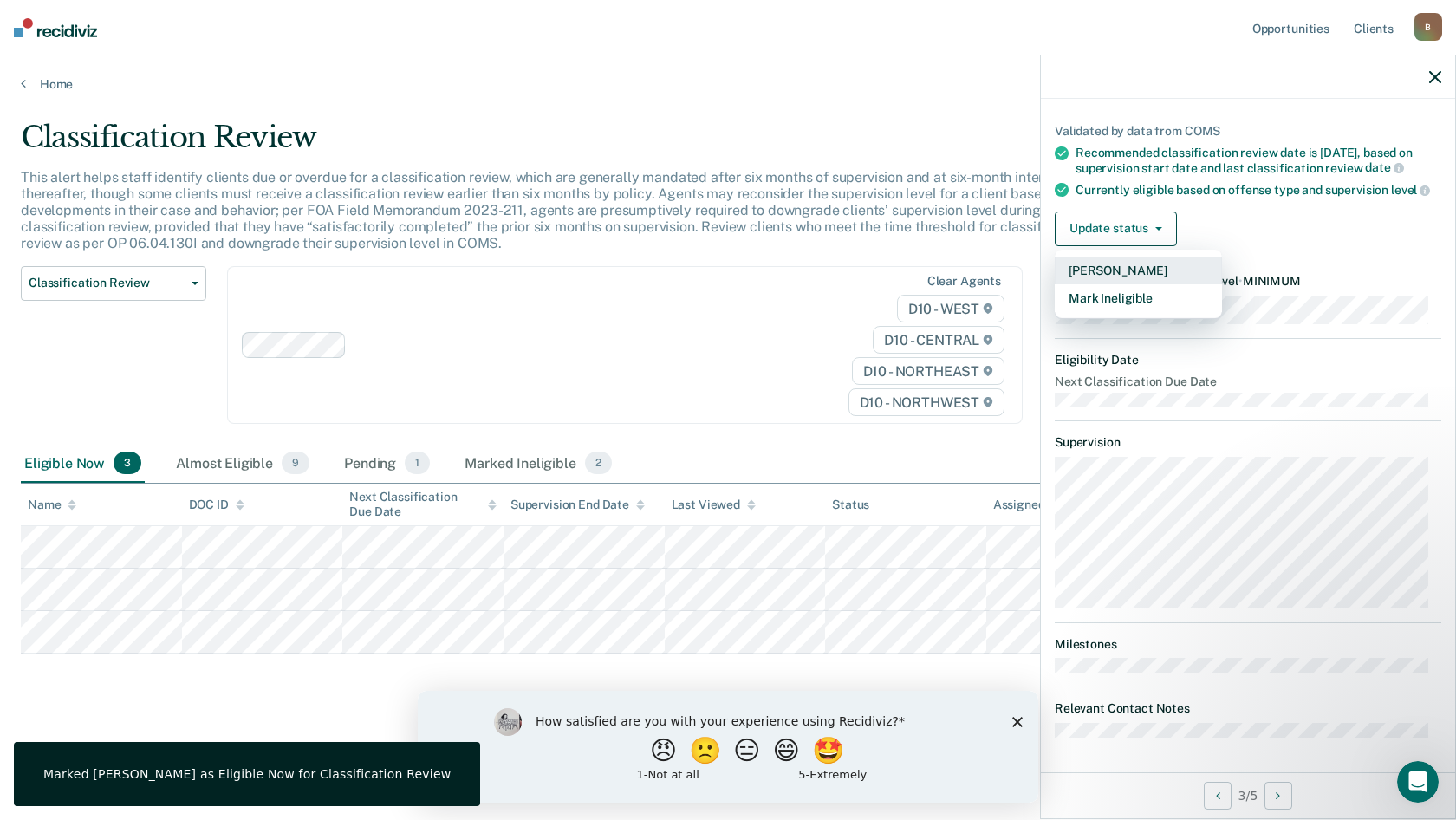
click at [1128, 274] on button "[PERSON_NAME]" at bounding box center [1139, 270] width 168 height 27
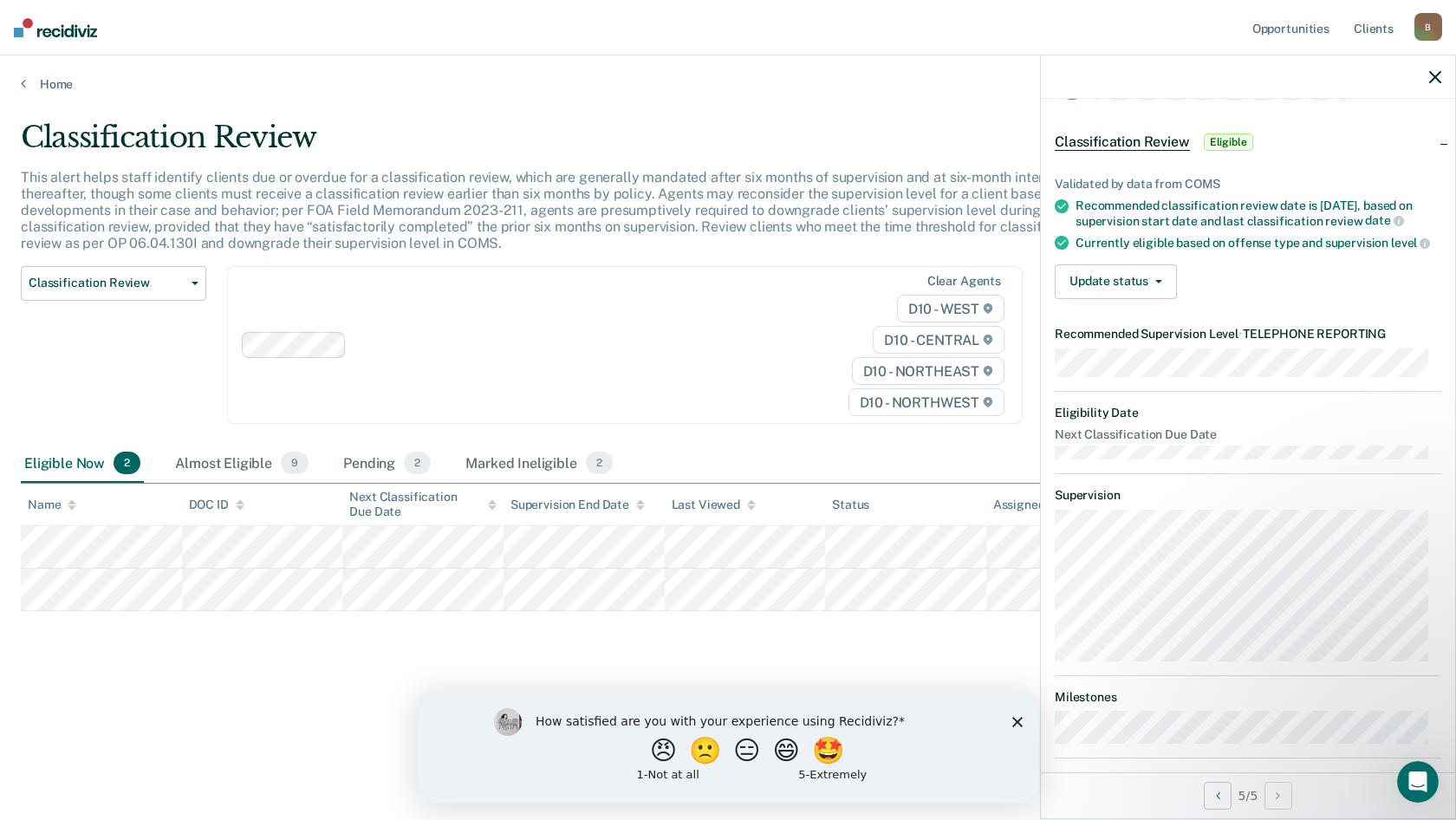
scroll to position [0, 0]
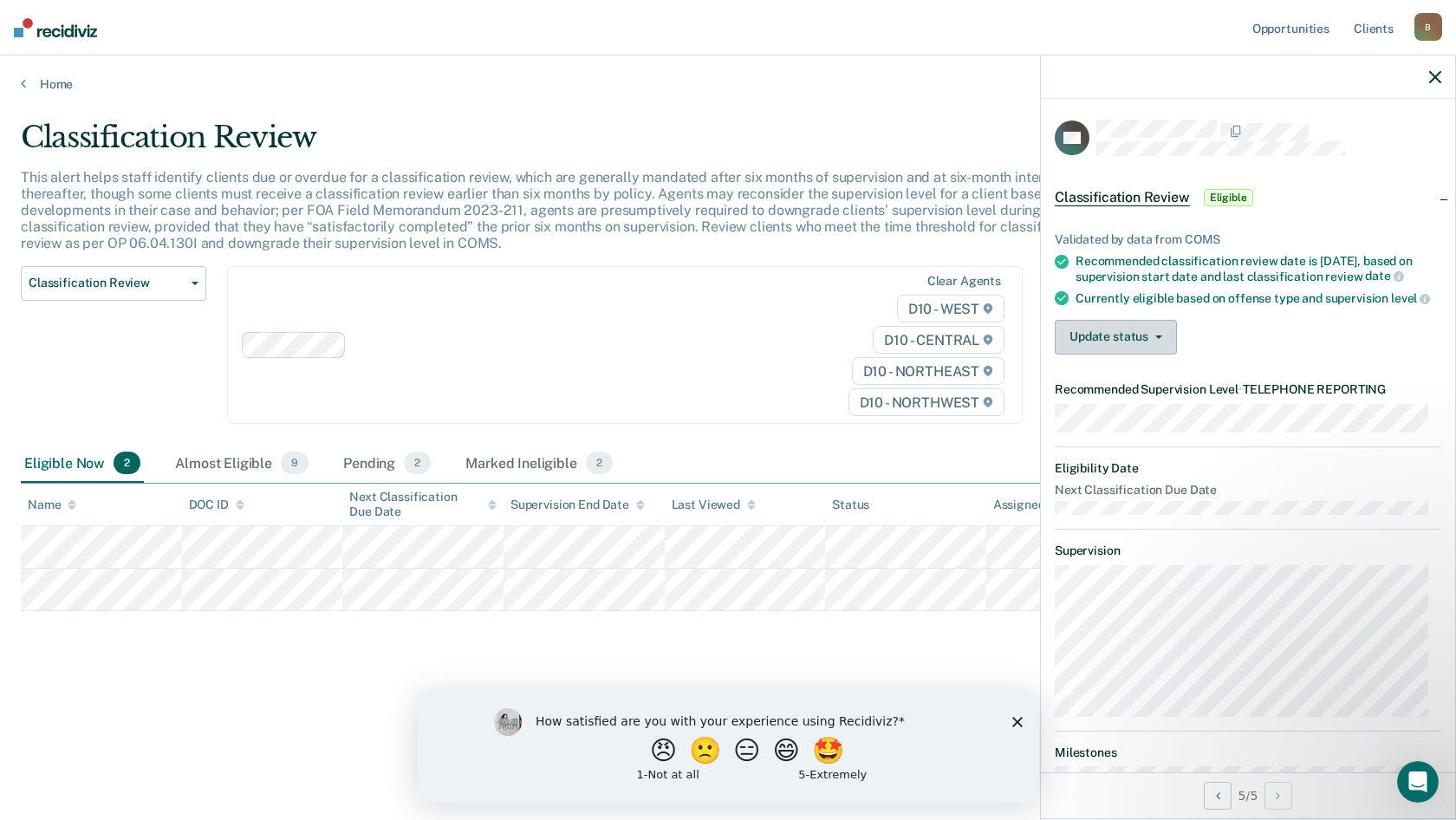
click at [1116, 354] on button "Update status" at bounding box center [1116, 337] width 123 height 34
click at [1146, 421] on button "Mark Ineligible" at bounding box center [1139, 406] width 168 height 27
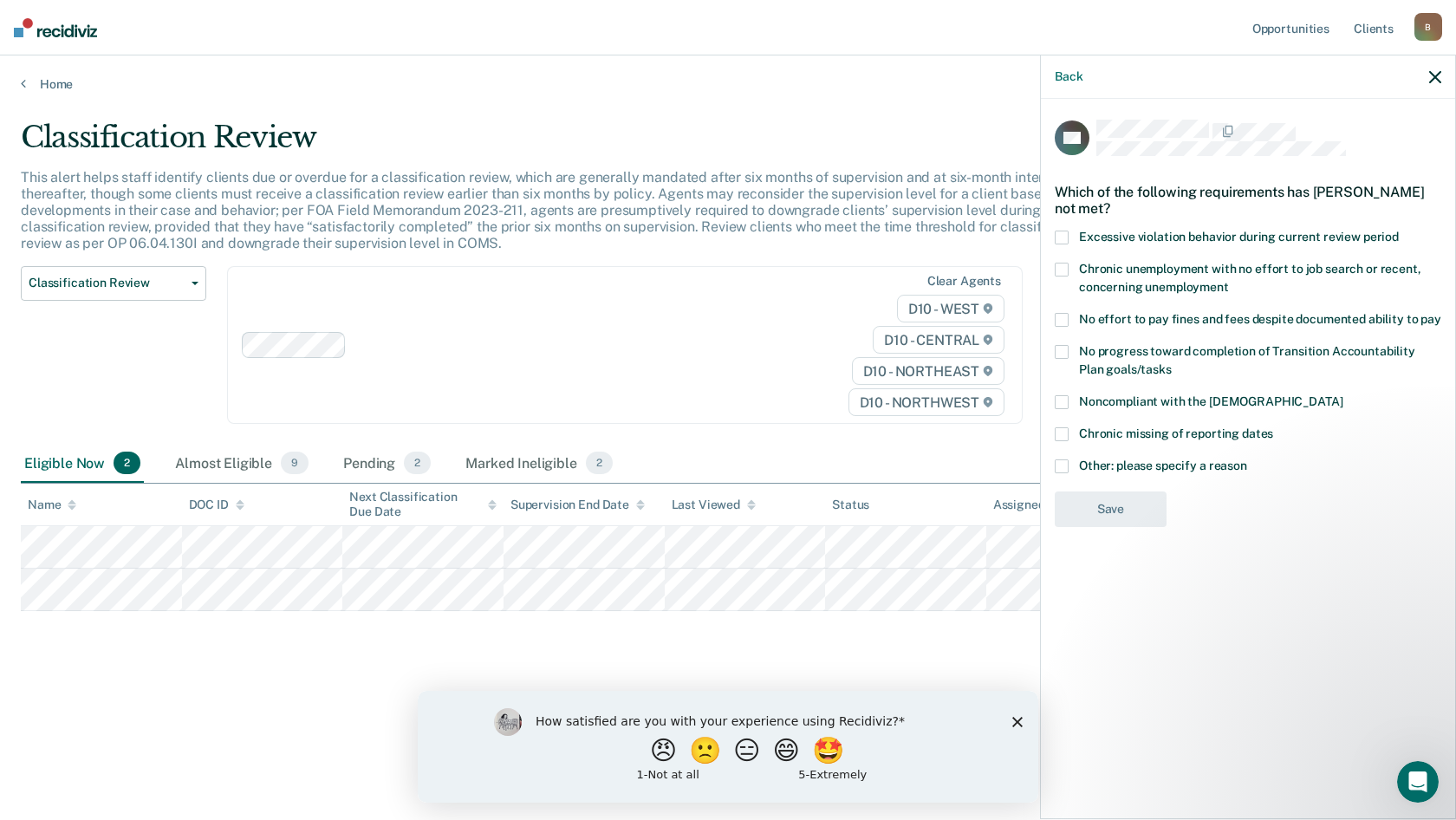
click at [1063, 466] on span at bounding box center [1062, 466] width 14 height 14
click at [1247, 459] on input "Other: please specify a reason" at bounding box center [1247, 459] width 0 height 0
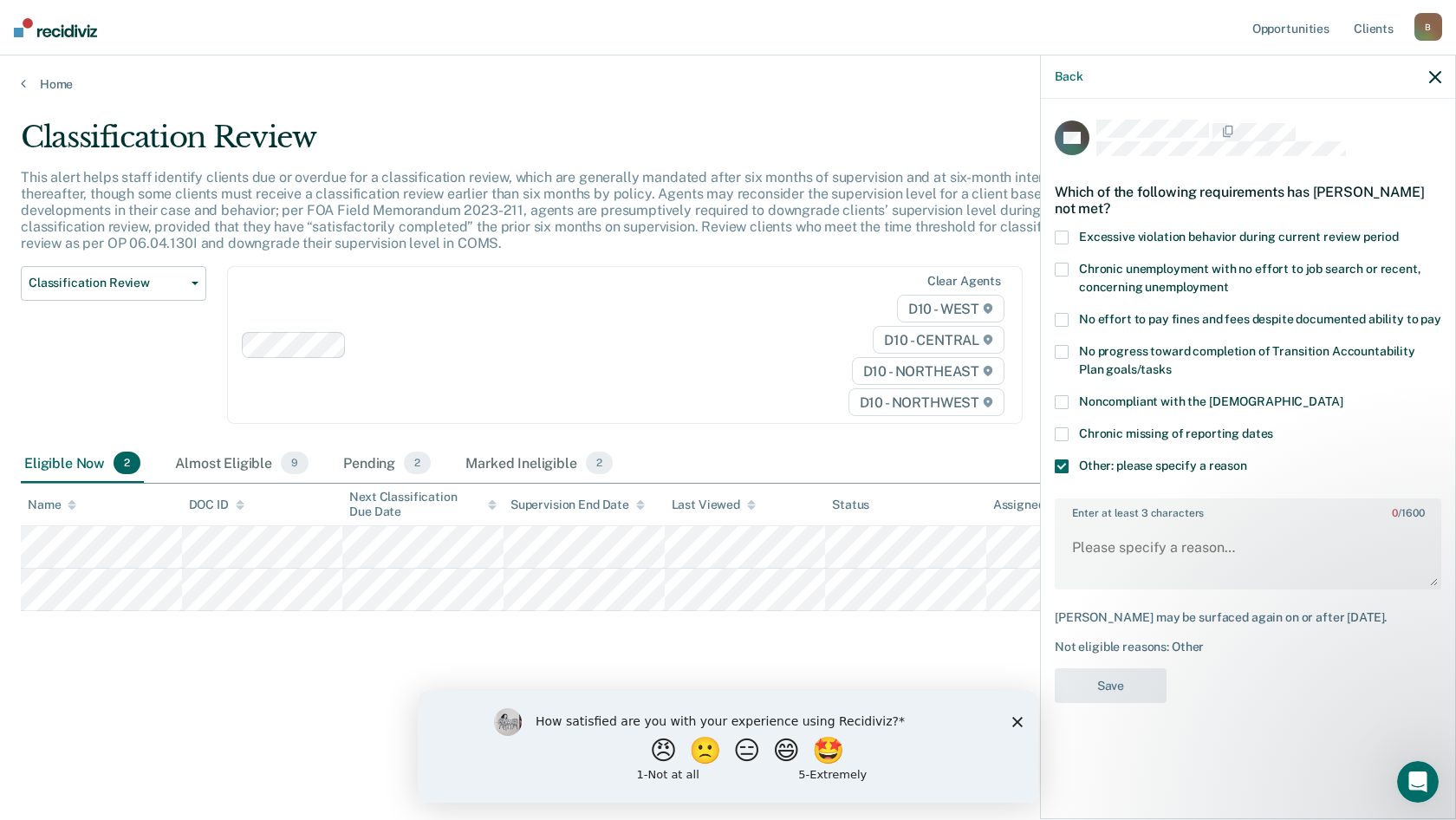
click at [1120, 512] on label "Enter at least 3 characters 0 / 1600" at bounding box center [1248, 510] width 383 height 19
click at [1120, 524] on textarea "Enter at least 3 characters 0 / 1600" at bounding box center [1248, 555] width 383 height 64
type textarea "deft was in court for Showcase [DATE]"
click at [1096, 687] on button "Save" at bounding box center [1110, 686] width 112 height 35
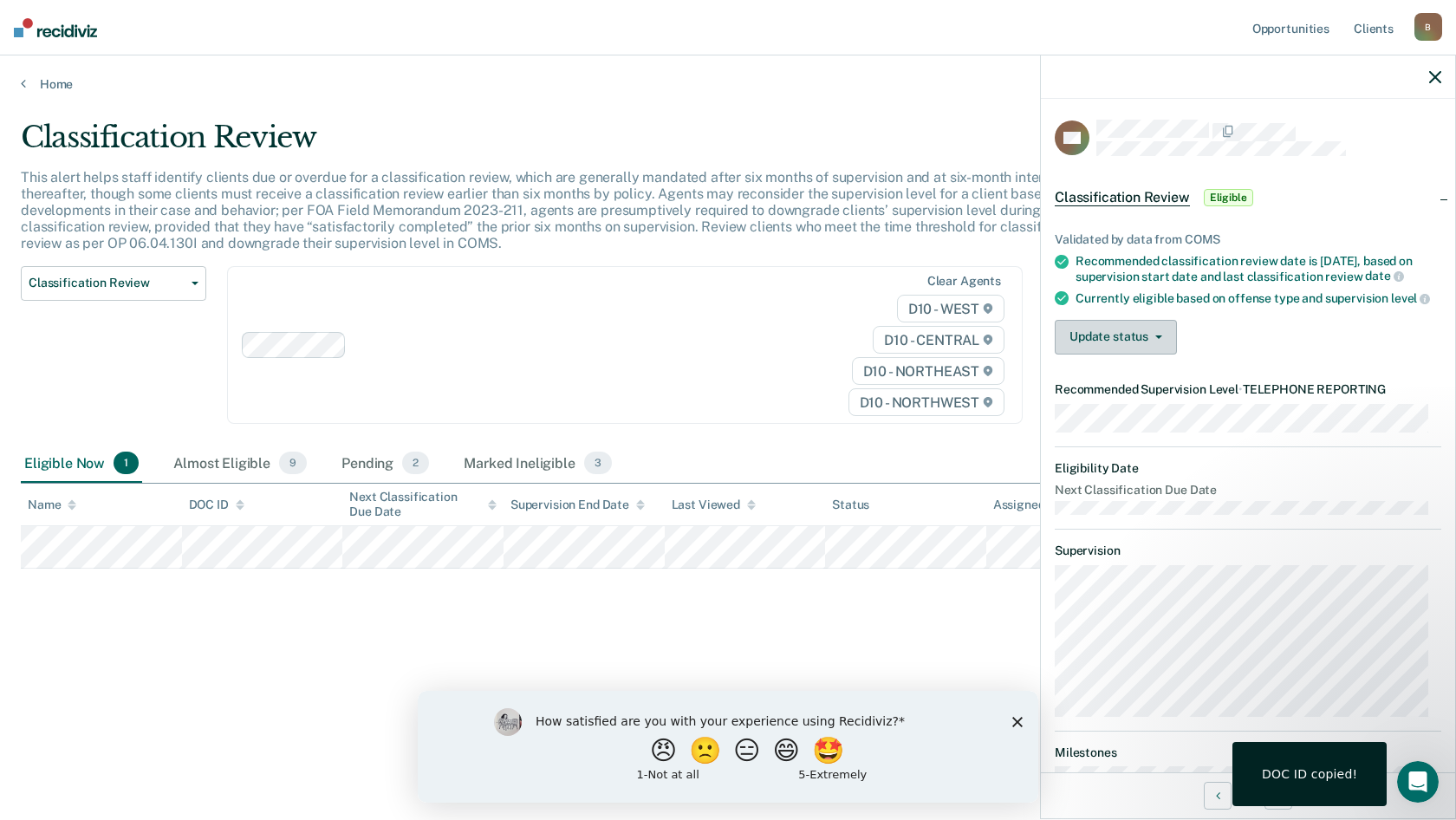
click at [1132, 354] on button "Update status" at bounding box center [1116, 337] width 123 height 34
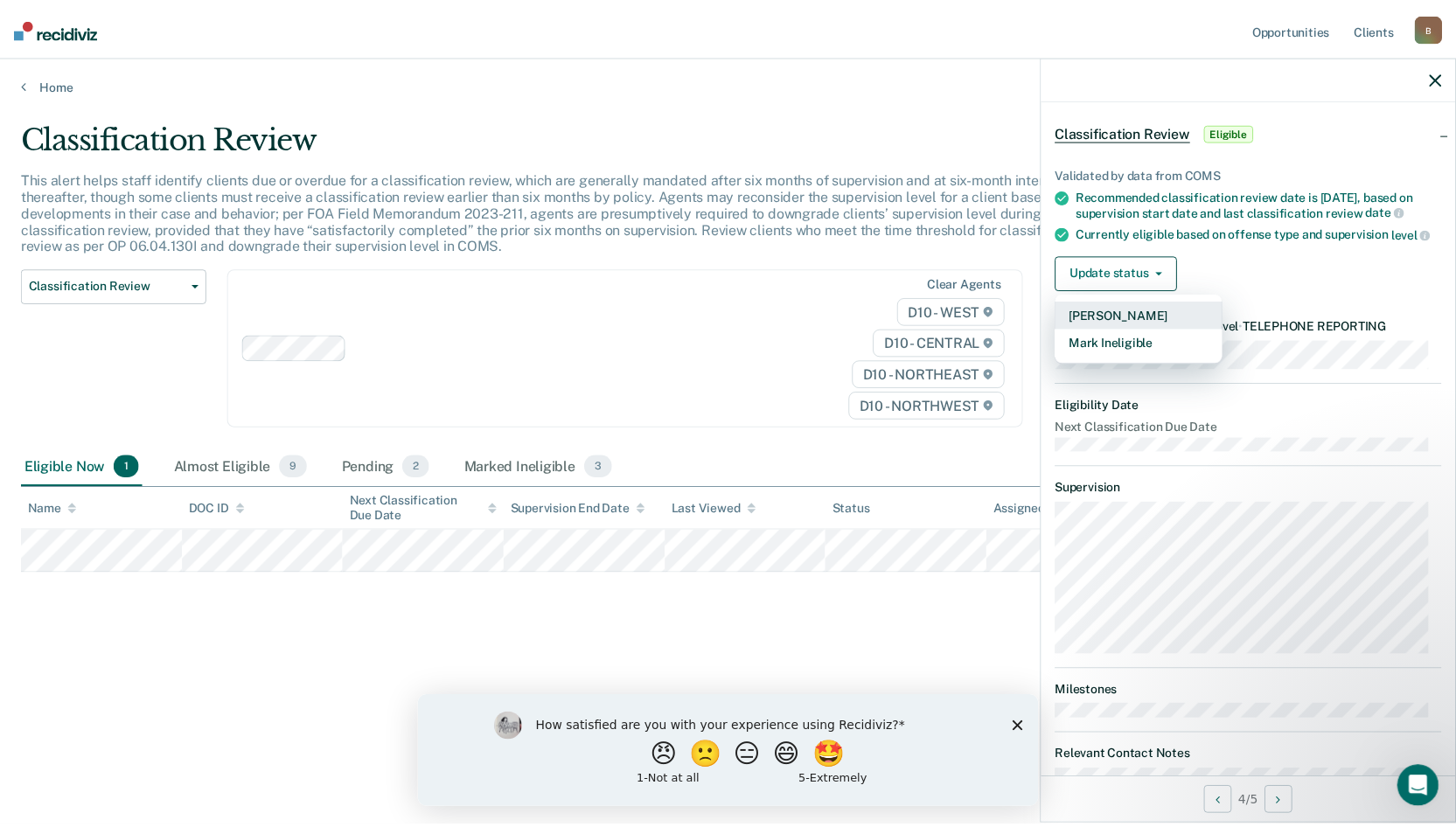
scroll to position [136, 0]
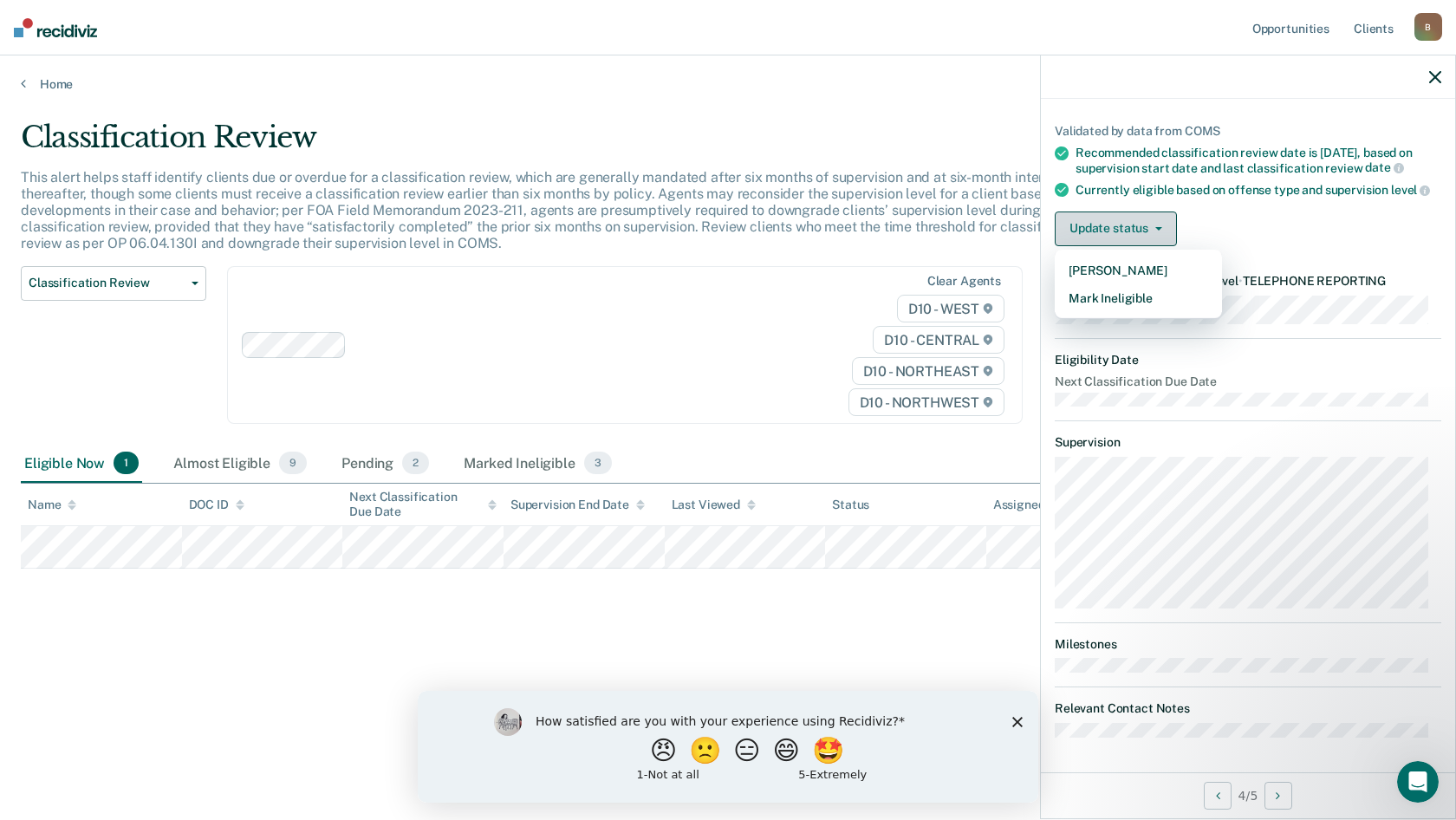
click at [1109, 227] on button "Update status" at bounding box center [1116, 228] width 123 height 34
click at [1111, 272] on button "[PERSON_NAME]" at bounding box center [1139, 270] width 168 height 27
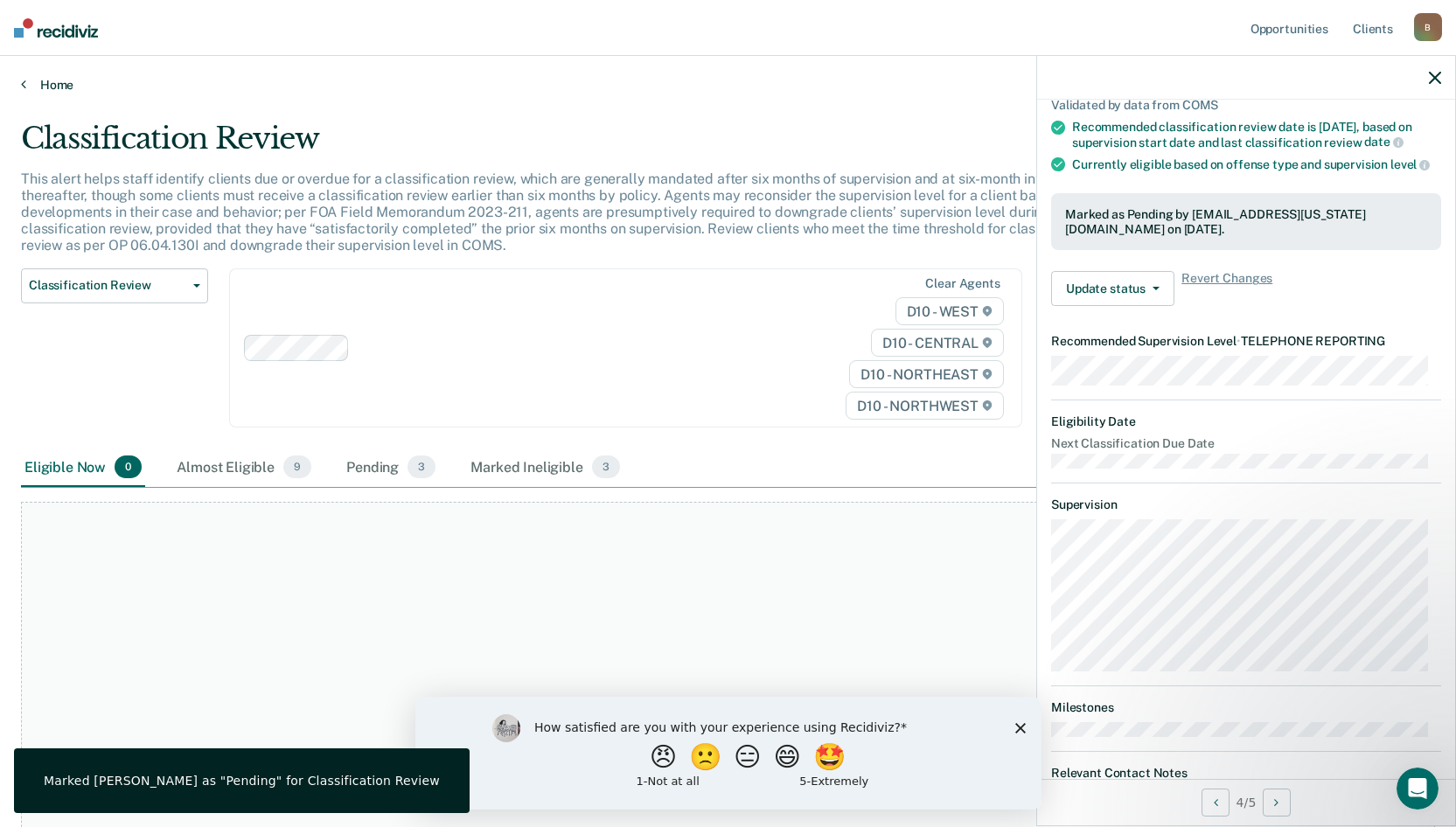
click at [62, 85] on link "Home" at bounding box center [728, 85] width 1413 height 16
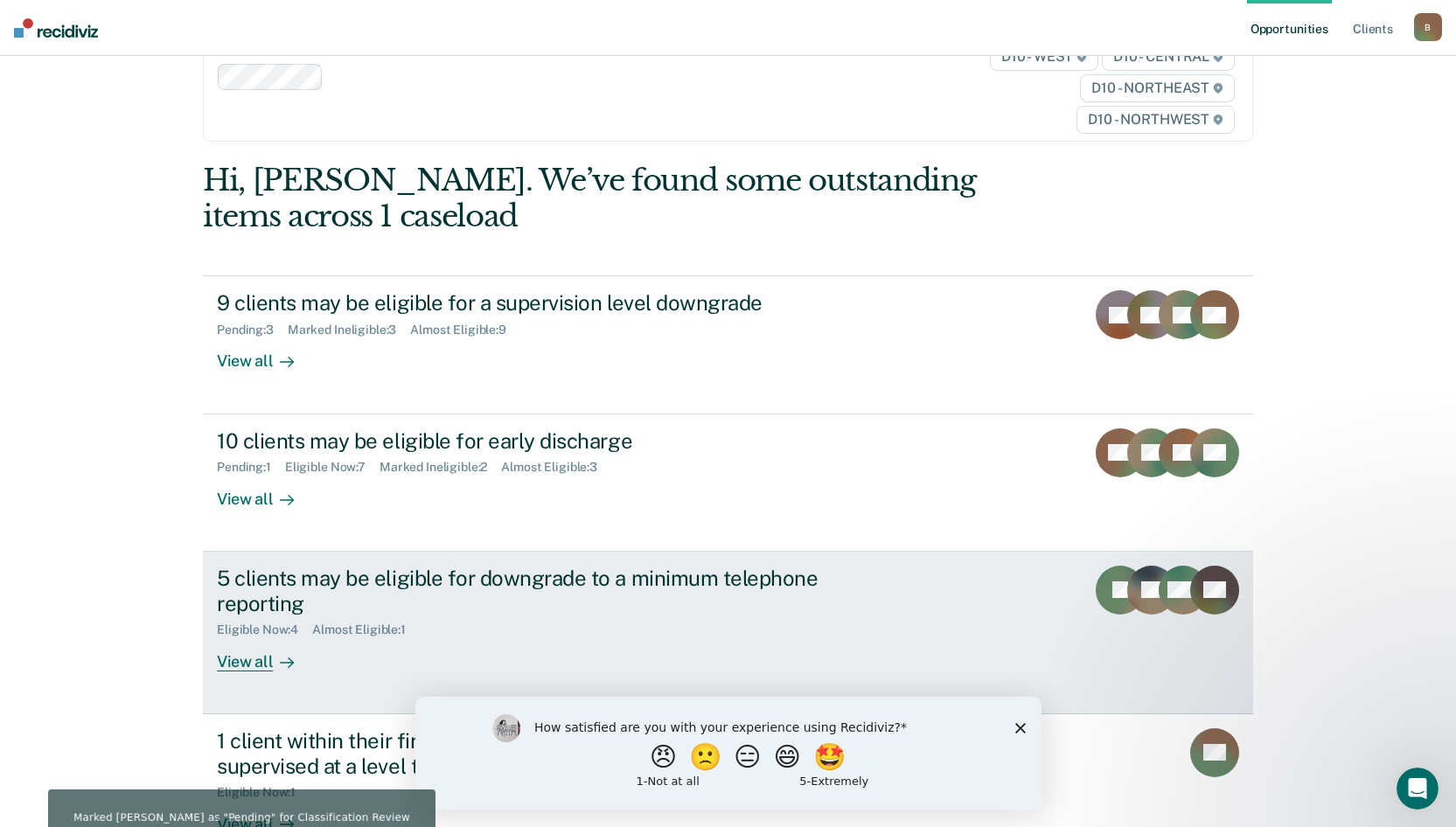
scroll to position [229, 0]
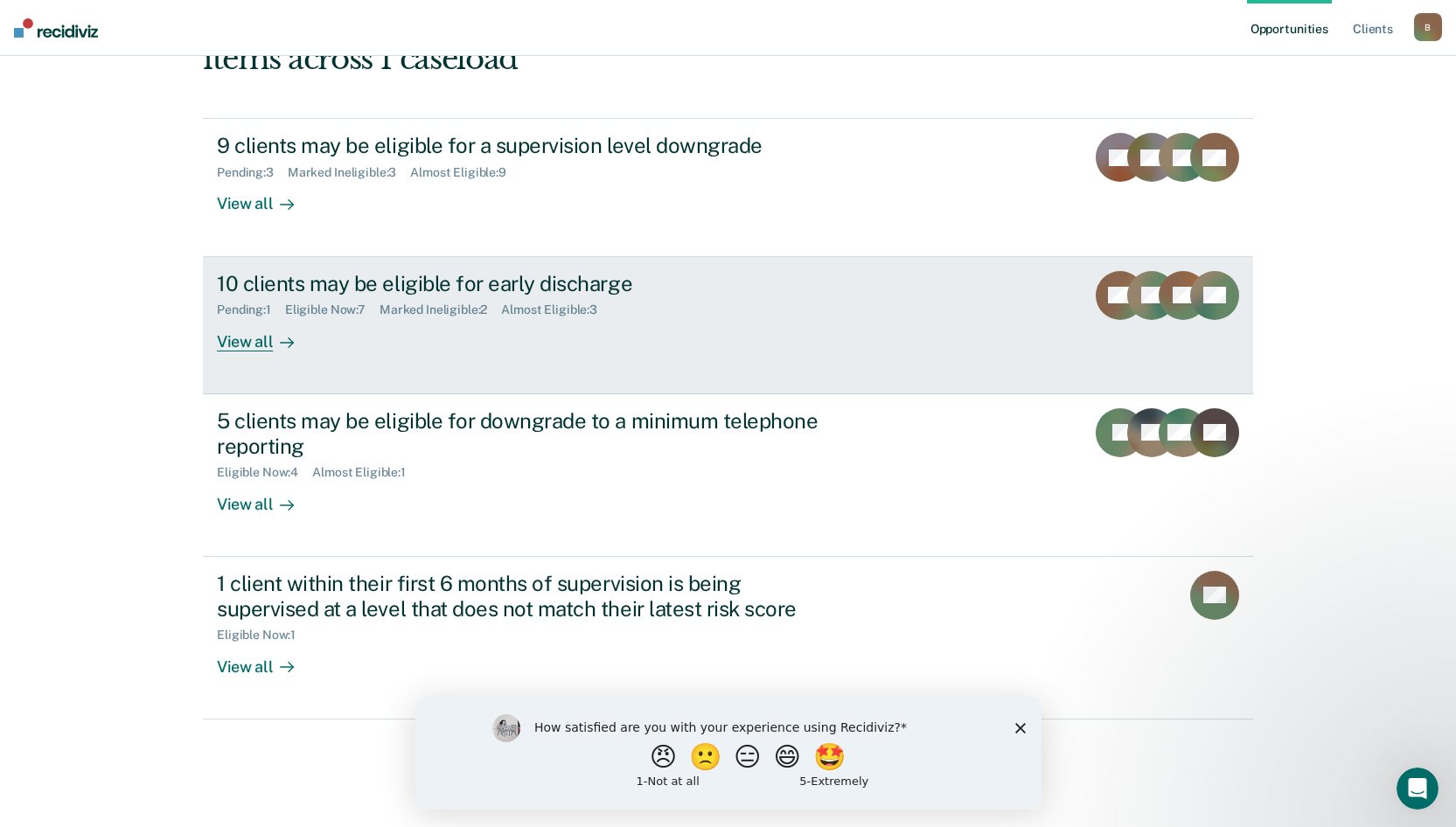
click at [385, 282] on div "10 clients may be eligible for early discharge" at bounding box center [524, 284] width 614 height 26
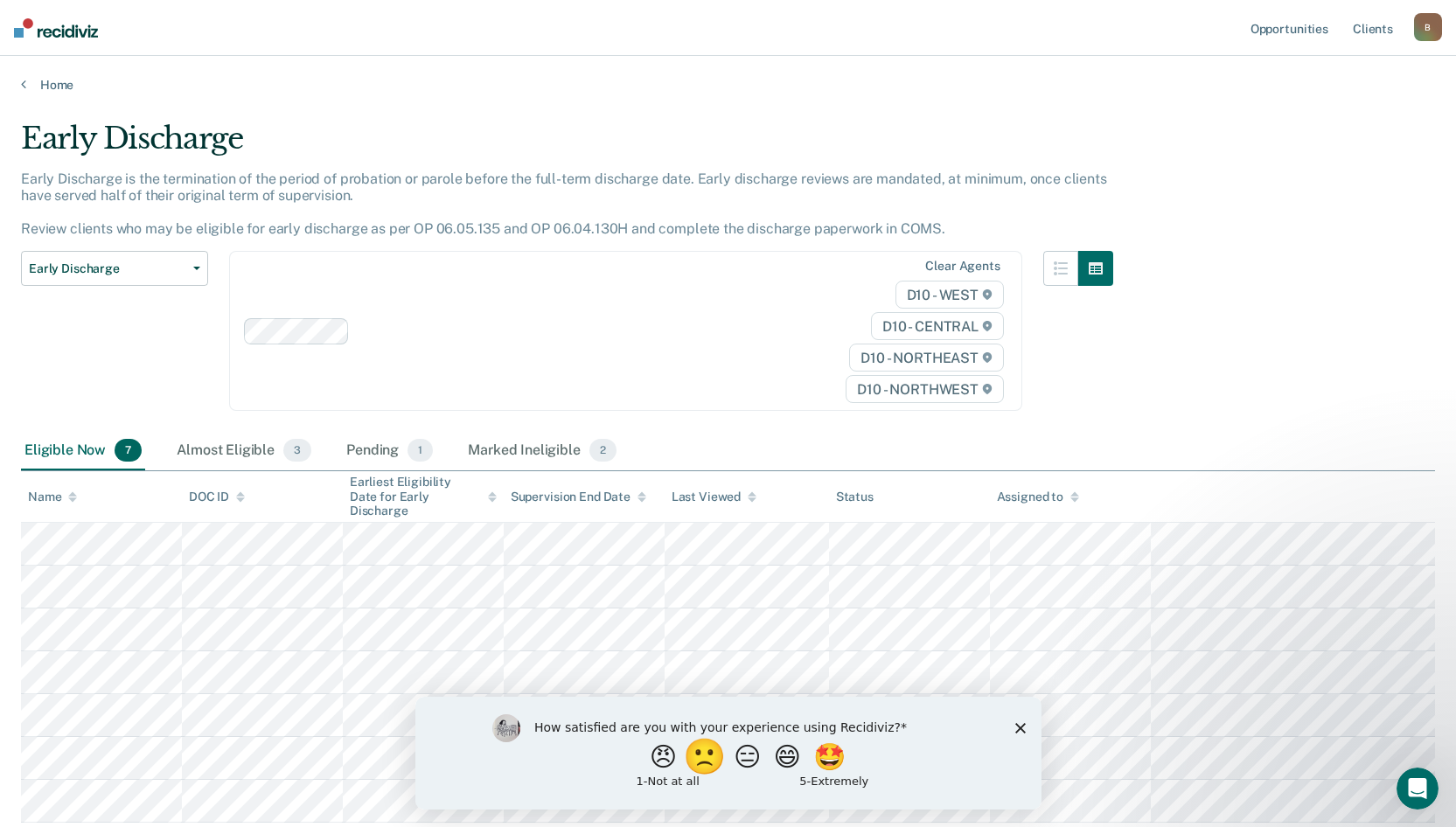
scroll to position [113, 0]
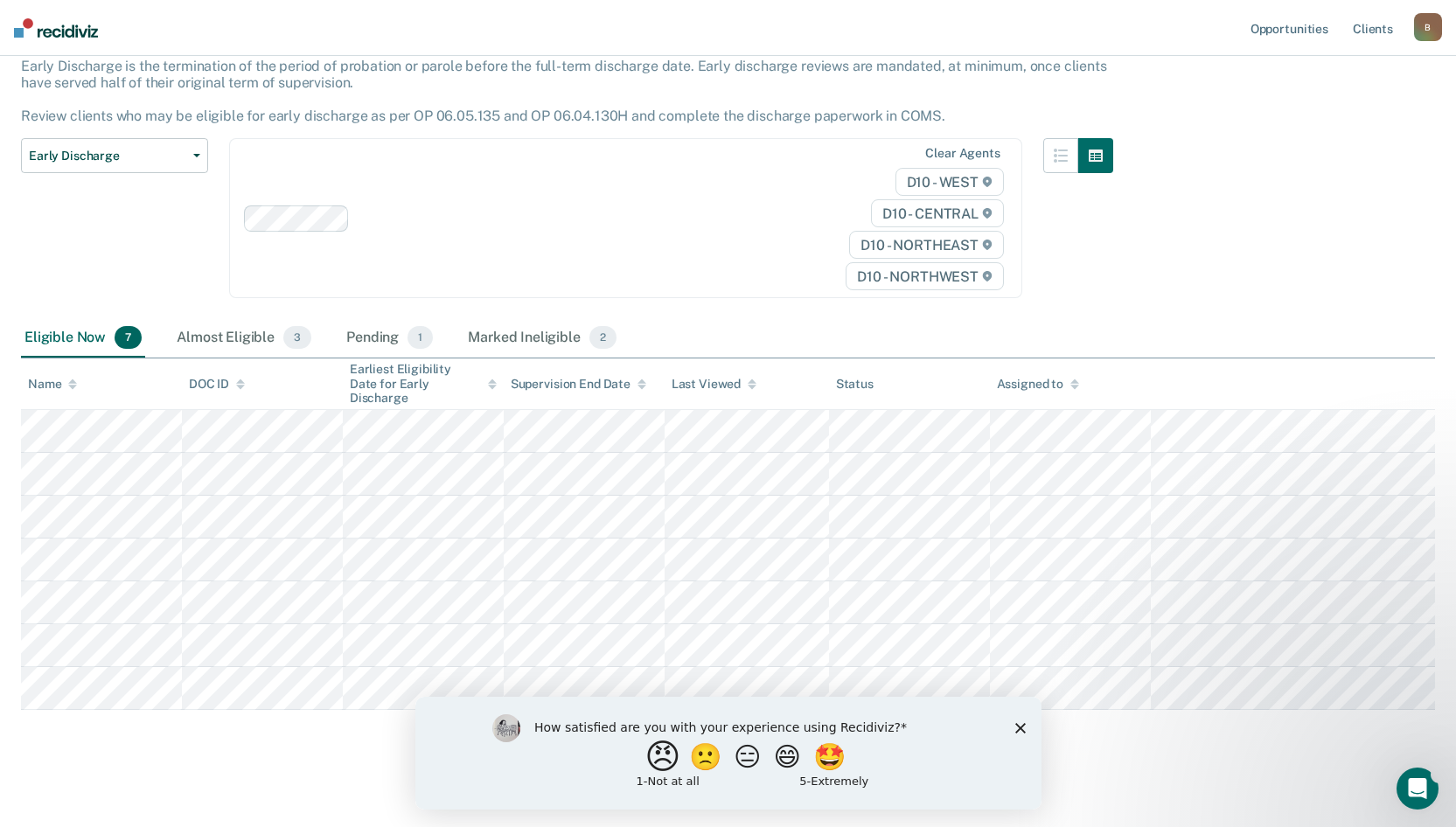
click at [643, 762] on button "😠" at bounding box center [664, 756] width 41 height 35
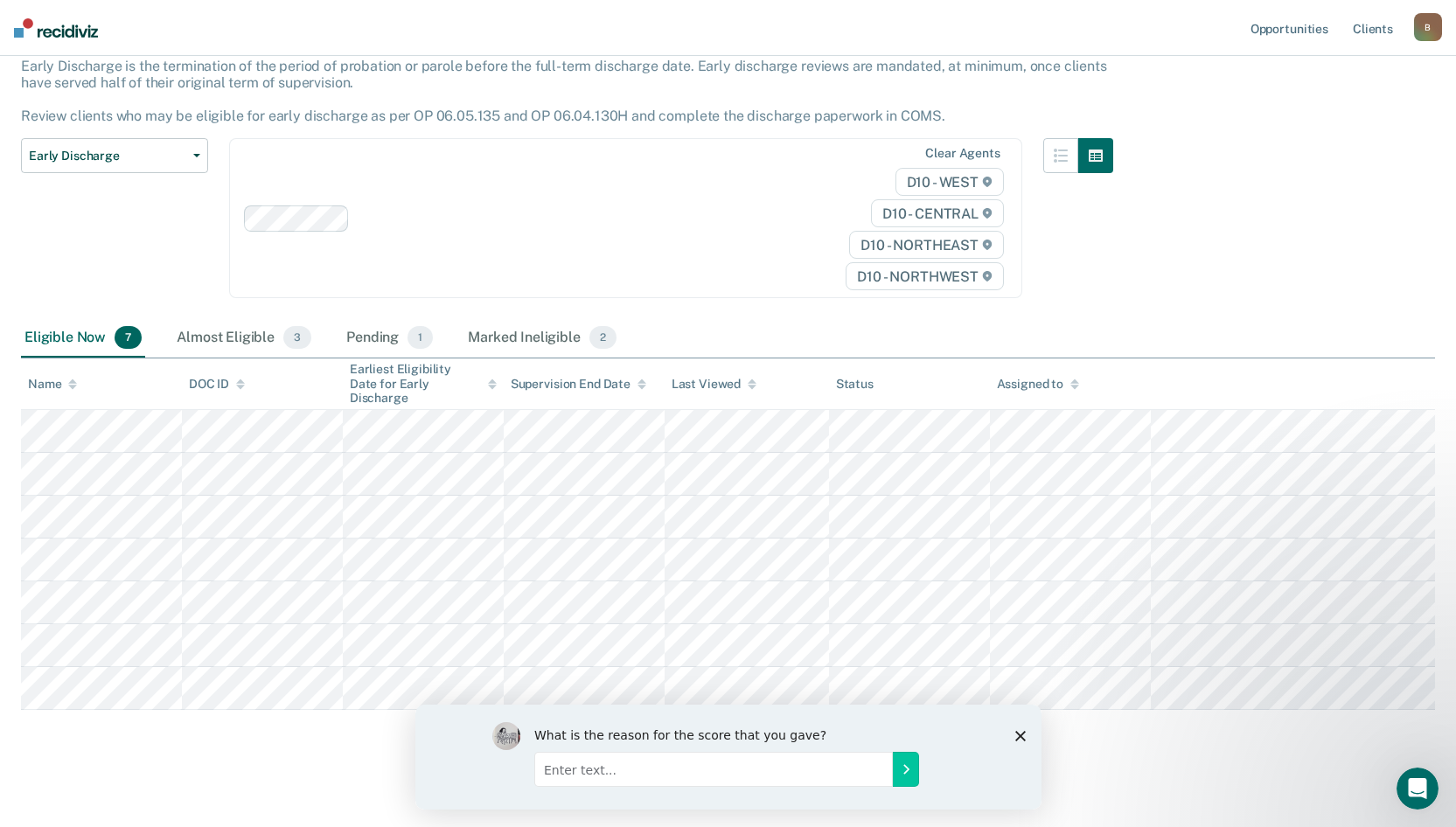
click at [1018, 732] on icon "Close survey" at bounding box center [1019, 735] width 11 height 11
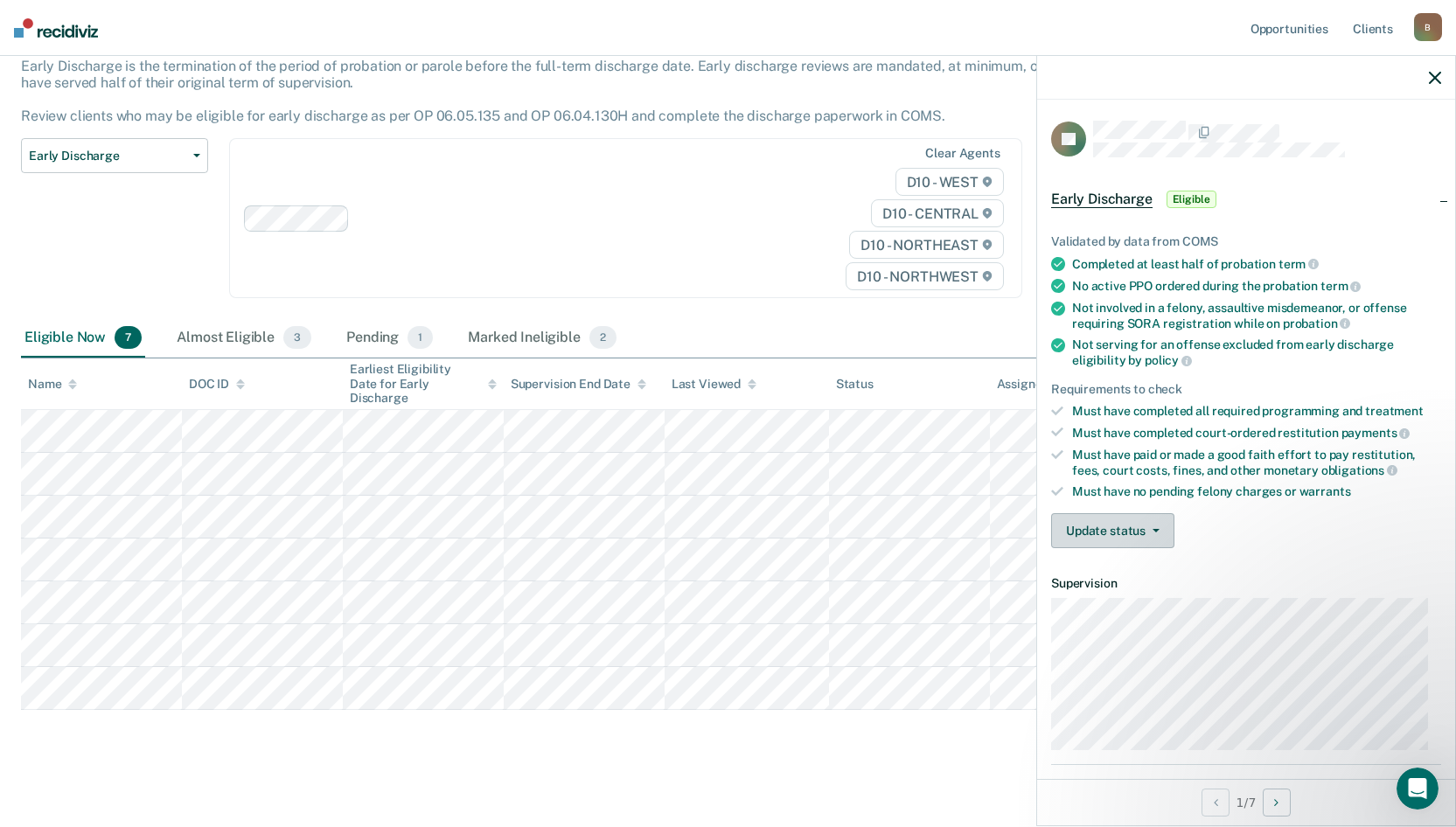
click at [1130, 528] on button "Update status" at bounding box center [1113, 530] width 124 height 35
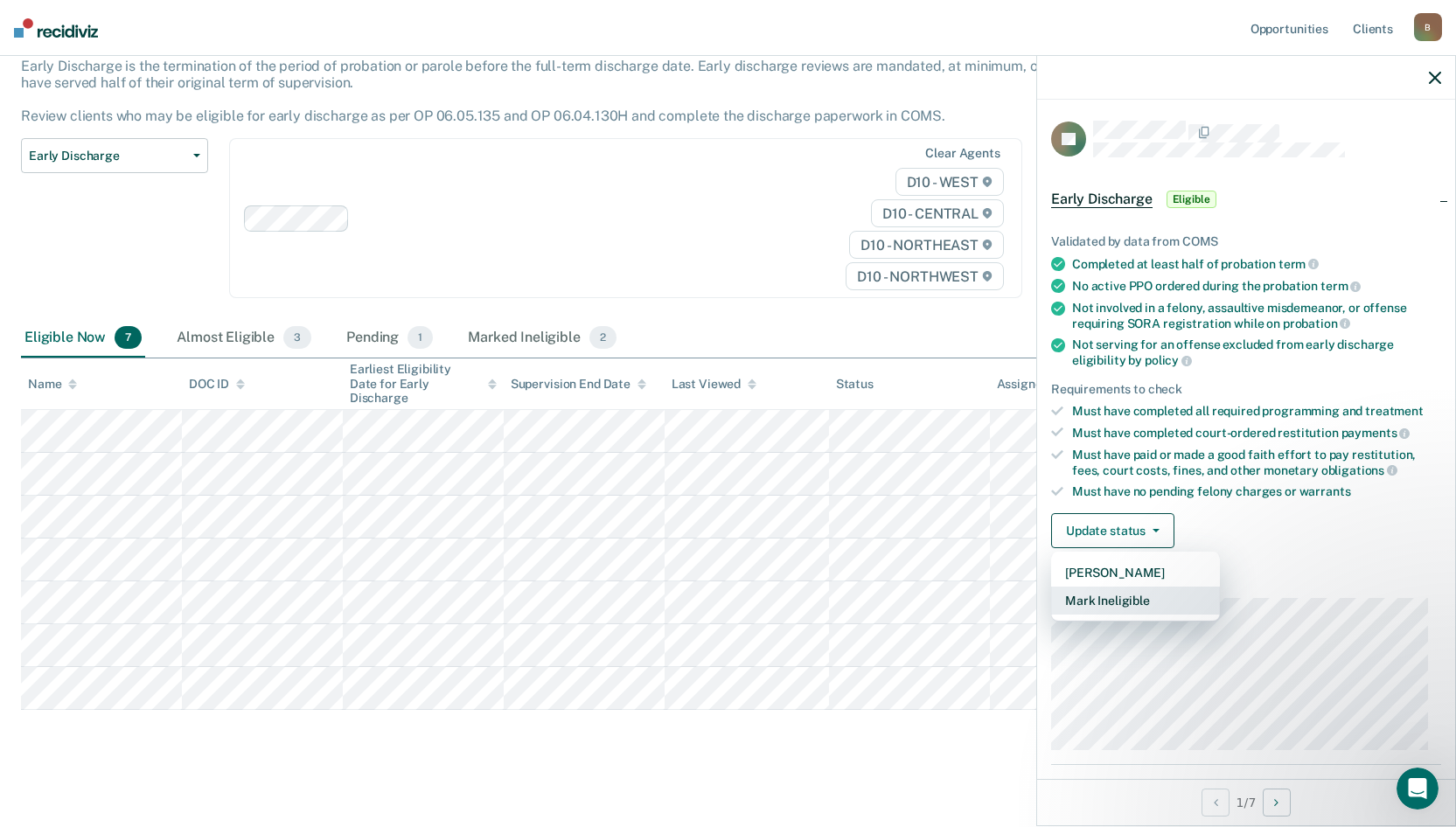
click at [1129, 603] on button "Mark Ineligible" at bounding box center [1136, 600] width 169 height 28
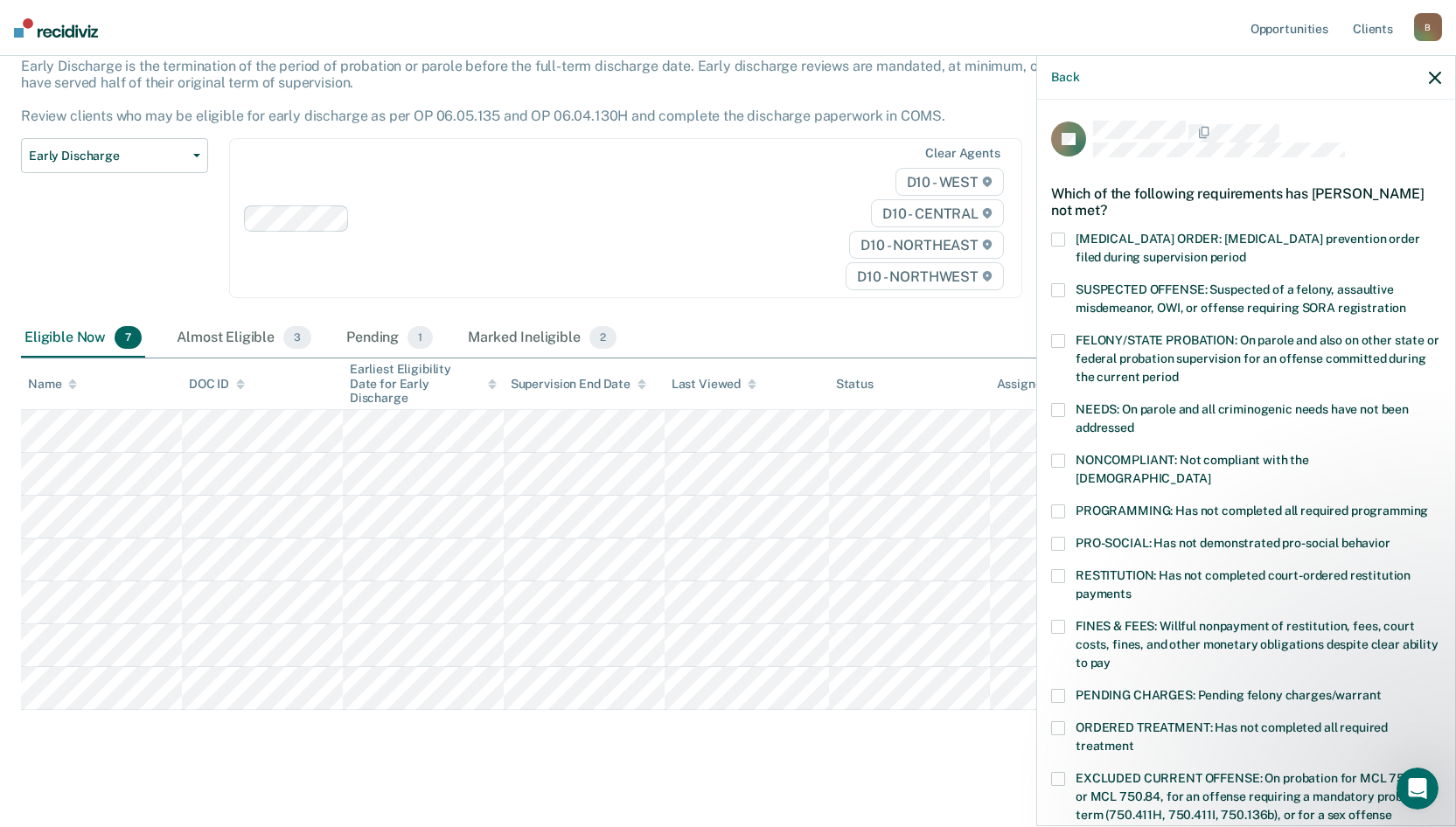
click at [1060, 689] on span at bounding box center [1058, 696] width 14 height 14
click at [1380, 689] on input "PENDING CHARGES: Pending felony charges/warrant" at bounding box center [1380, 689] width 0 height 0
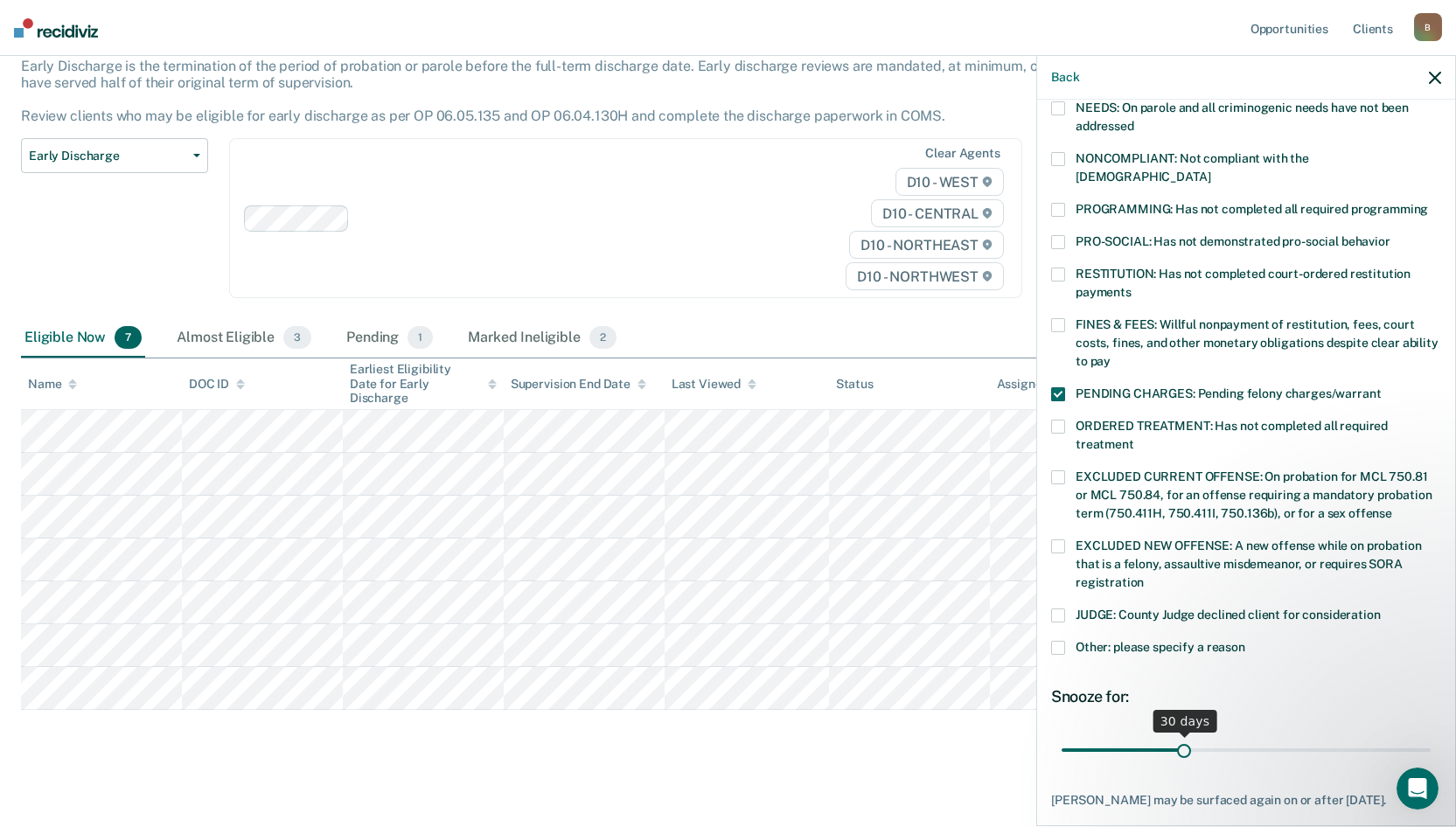
scroll to position [377, 0]
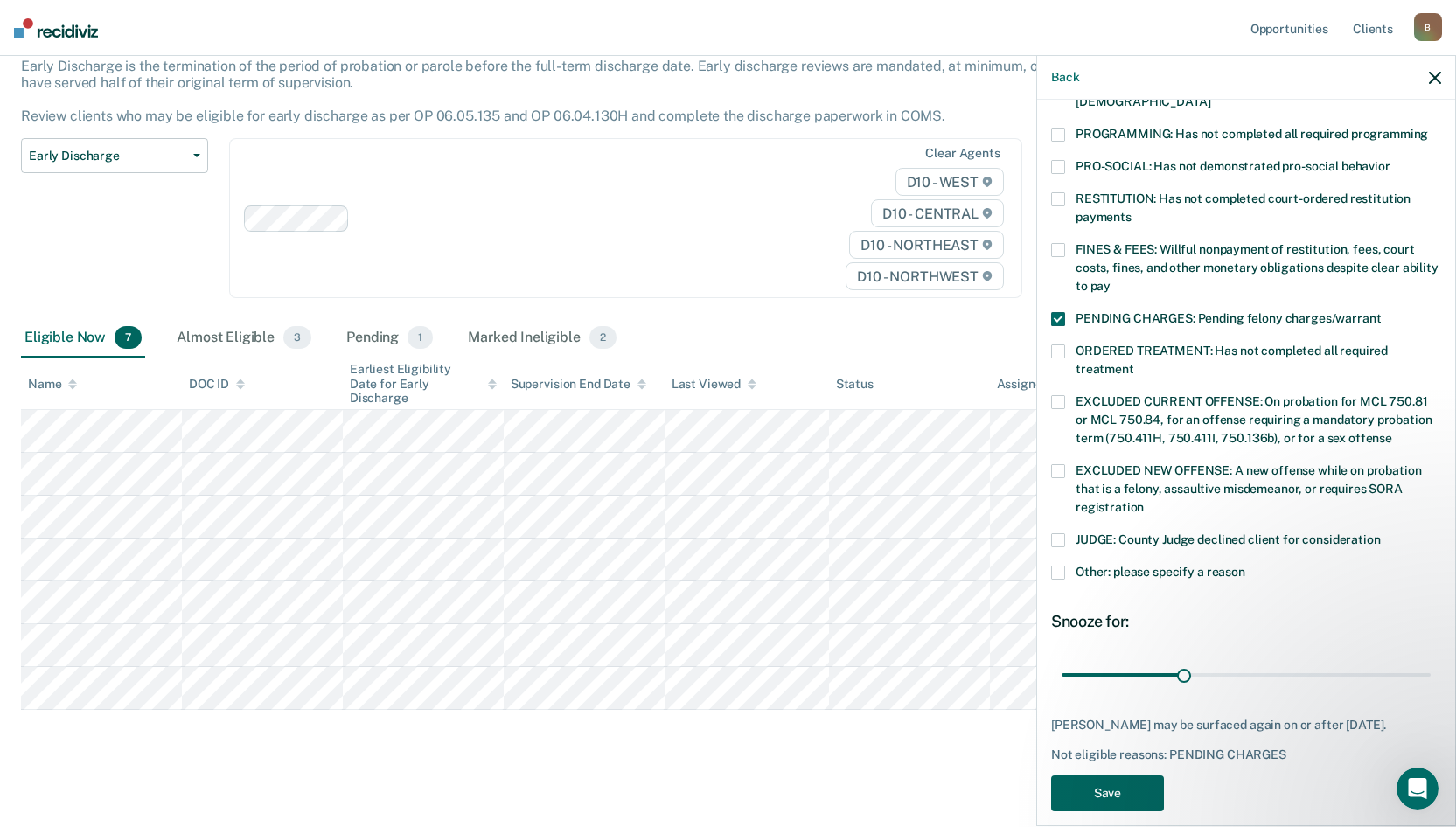
click at [1122, 775] on button "Save" at bounding box center [1107, 793] width 113 height 36
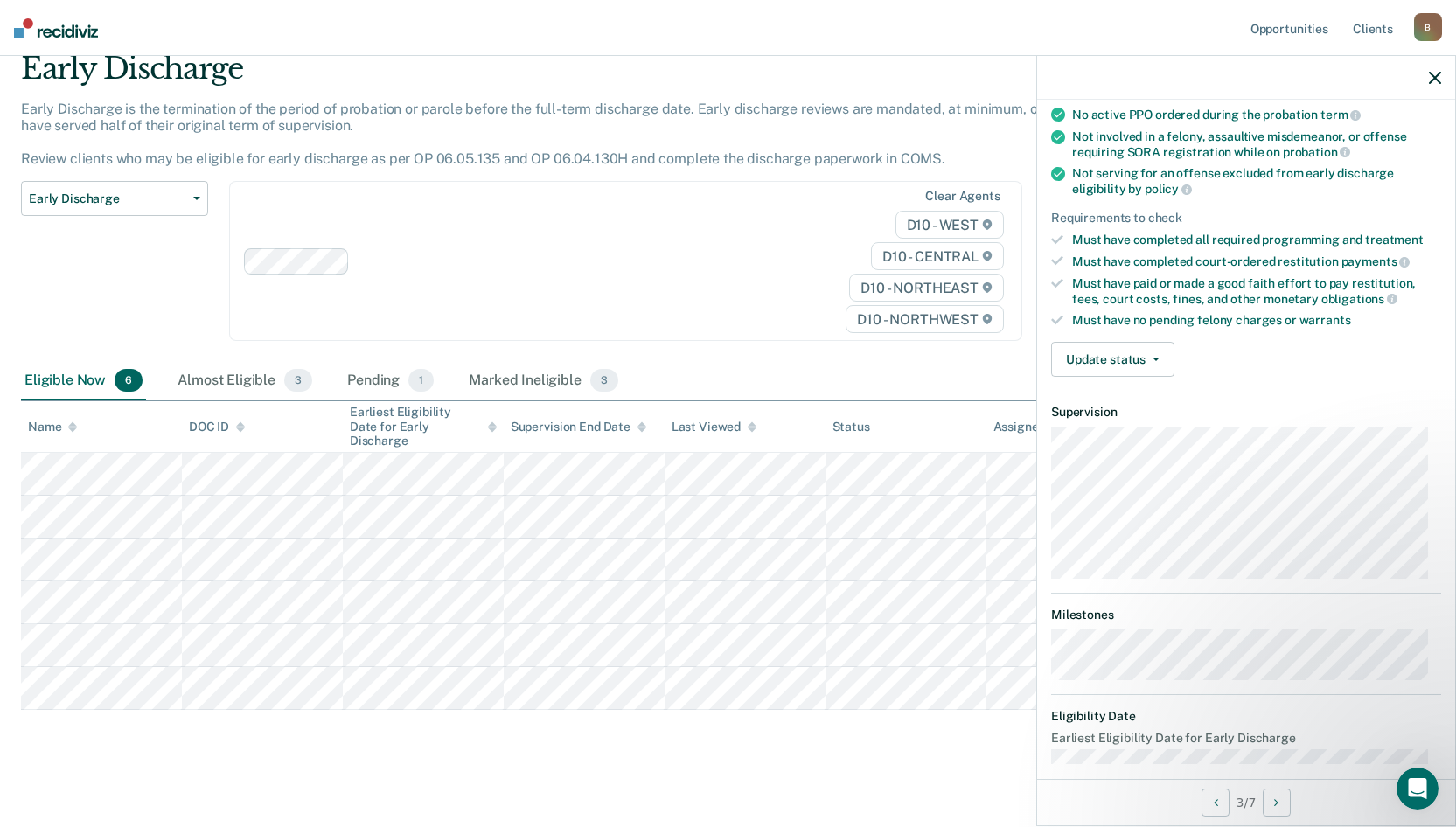
scroll to position [189, 0]
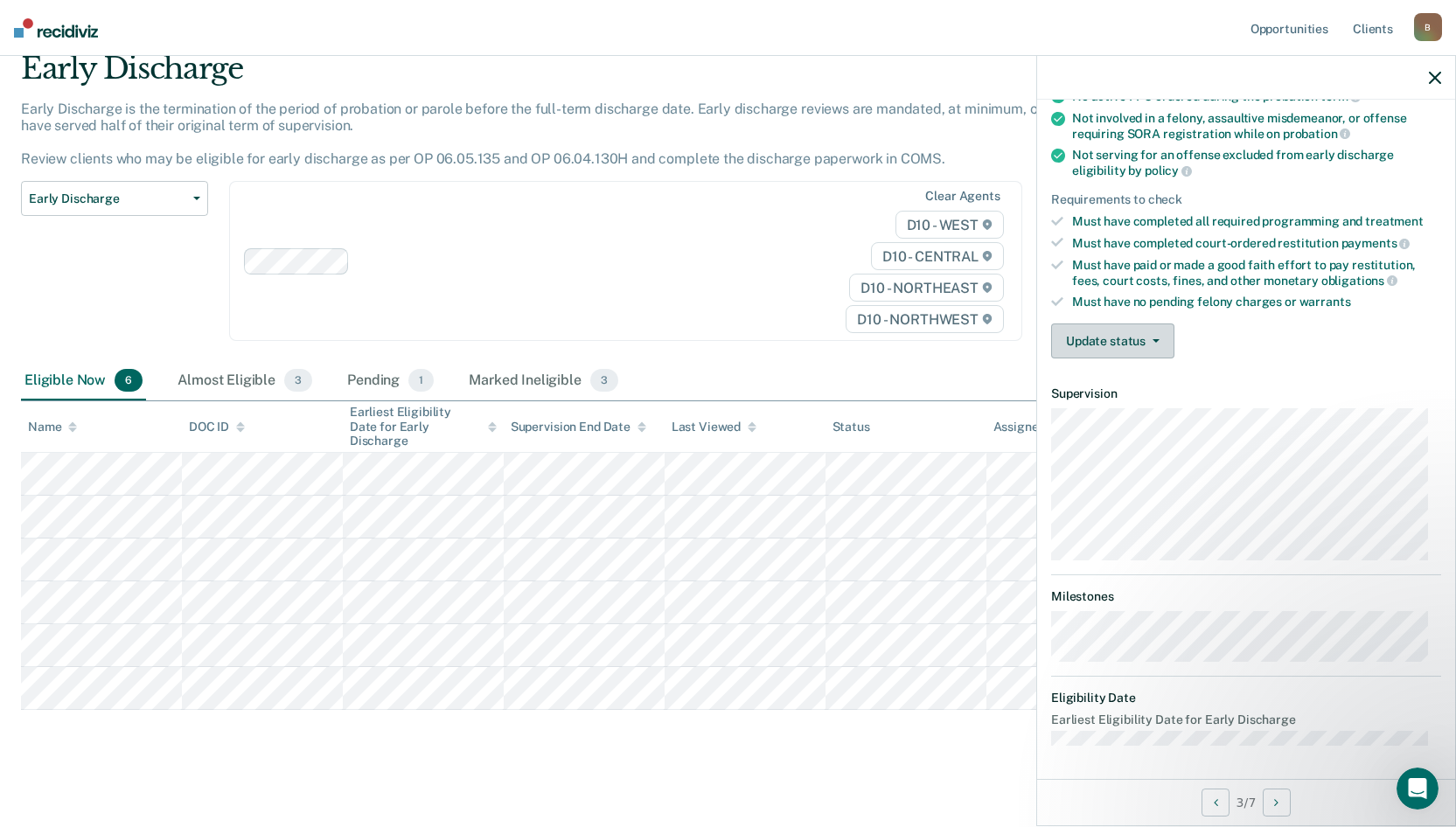
click at [1114, 329] on button "Update status" at bounding box center [1113, 341] width 124 height 35
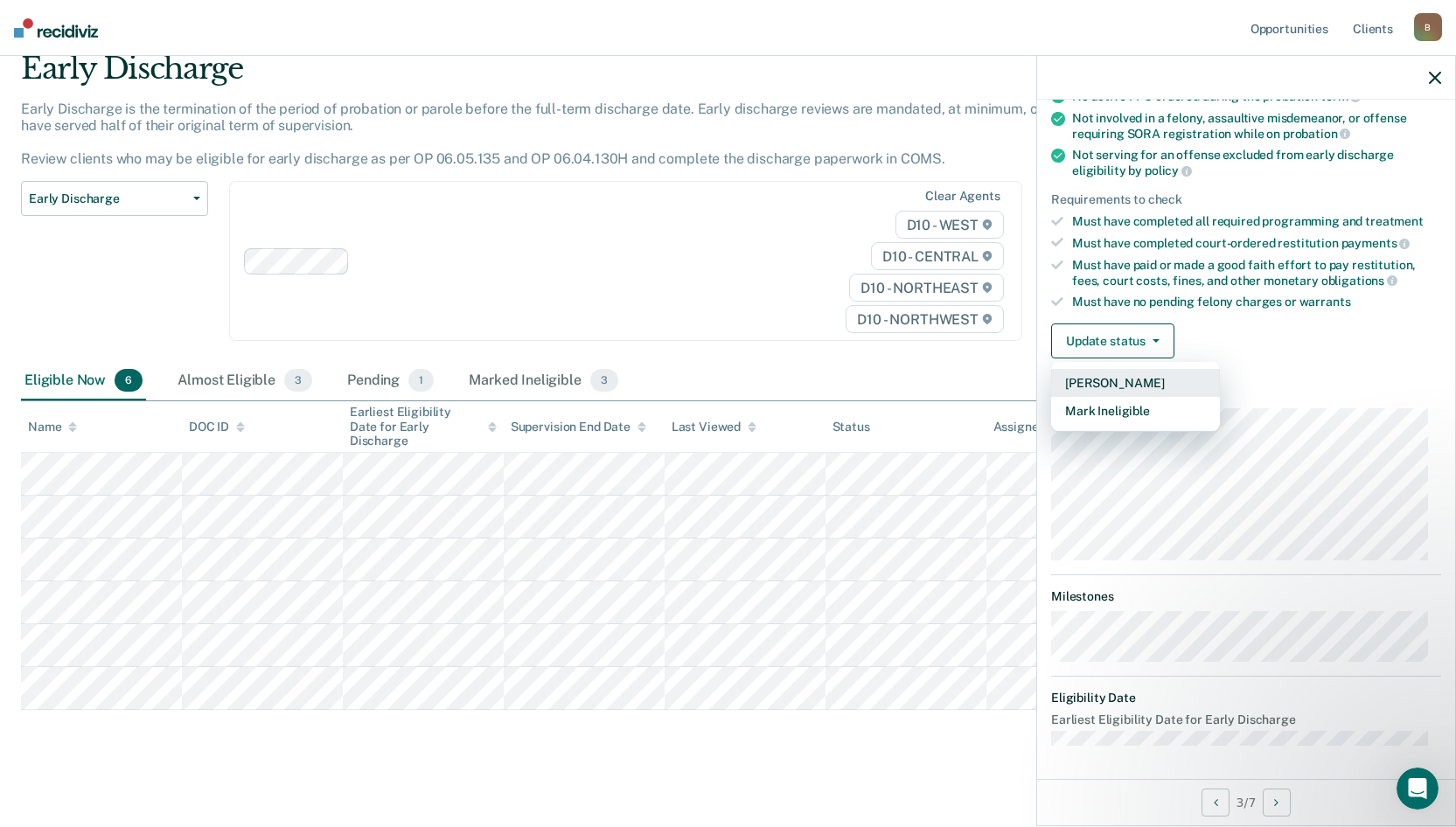
click at [1136, 384] on button "[PERSON_NAME]" at bounding box center [1136, 382] width 169 height 28
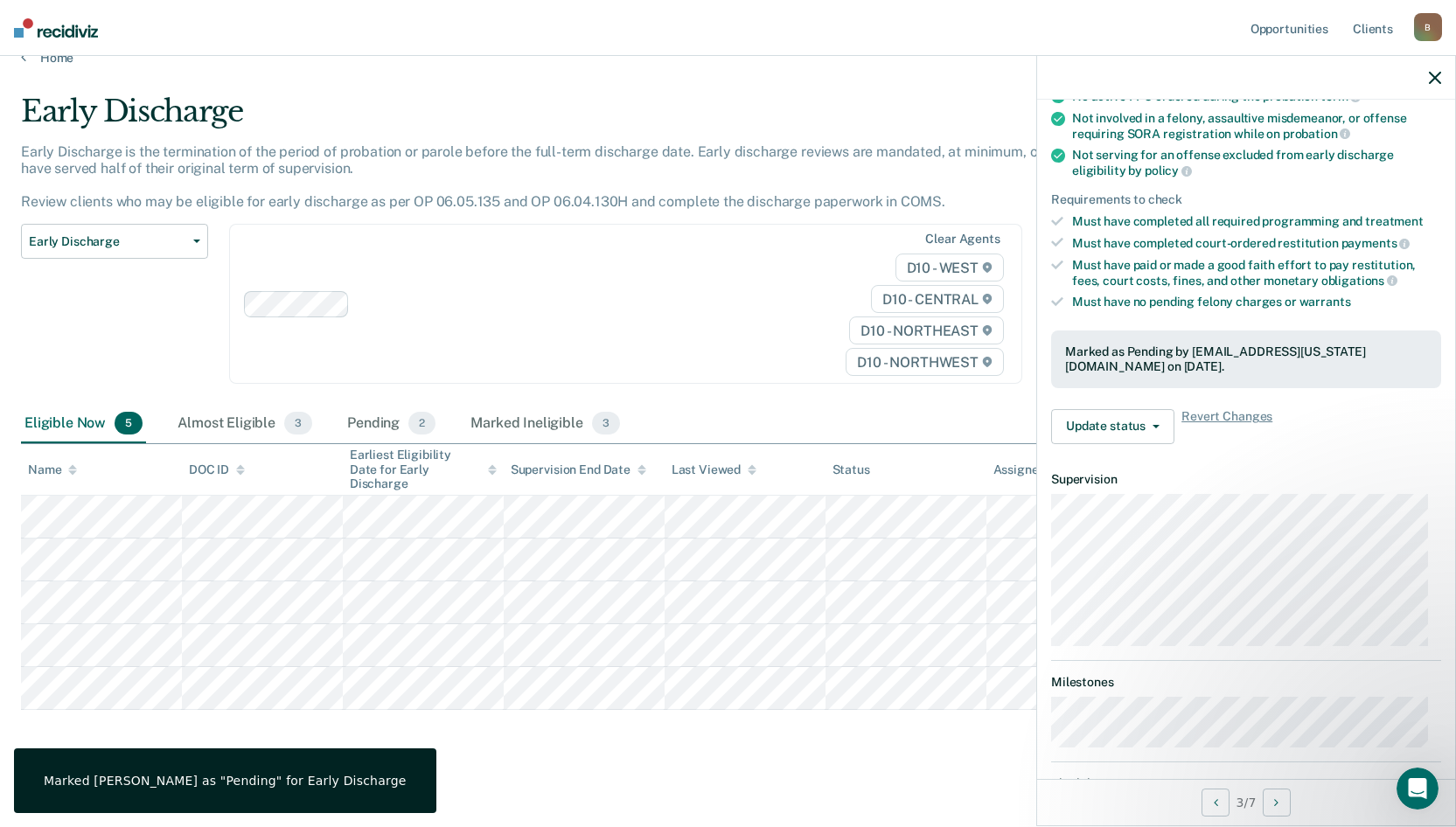
scroll to position [153, 0]
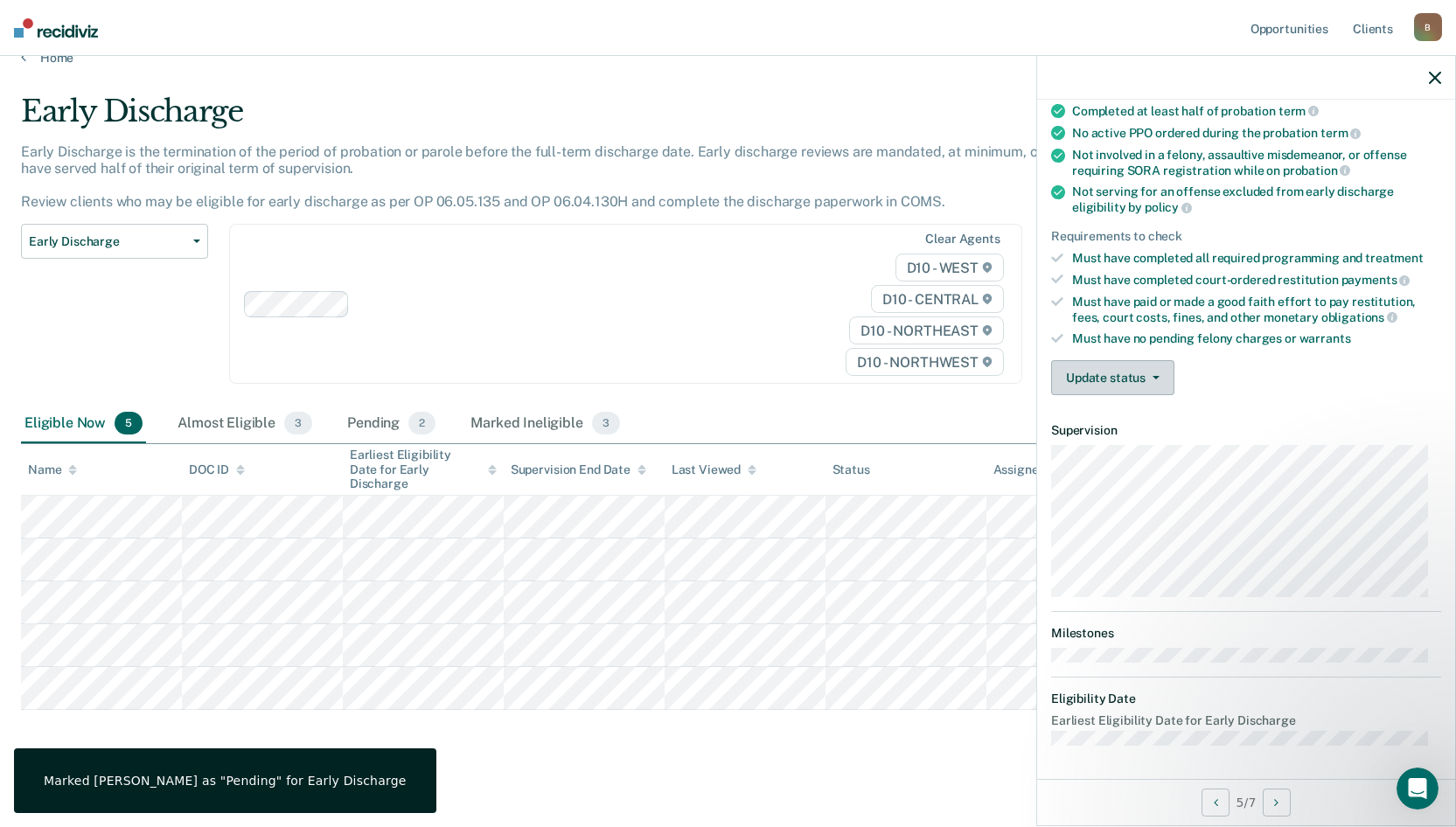
click at [1149, 376] on span "button" at bounding box center [1153, 378] width 14 height 4
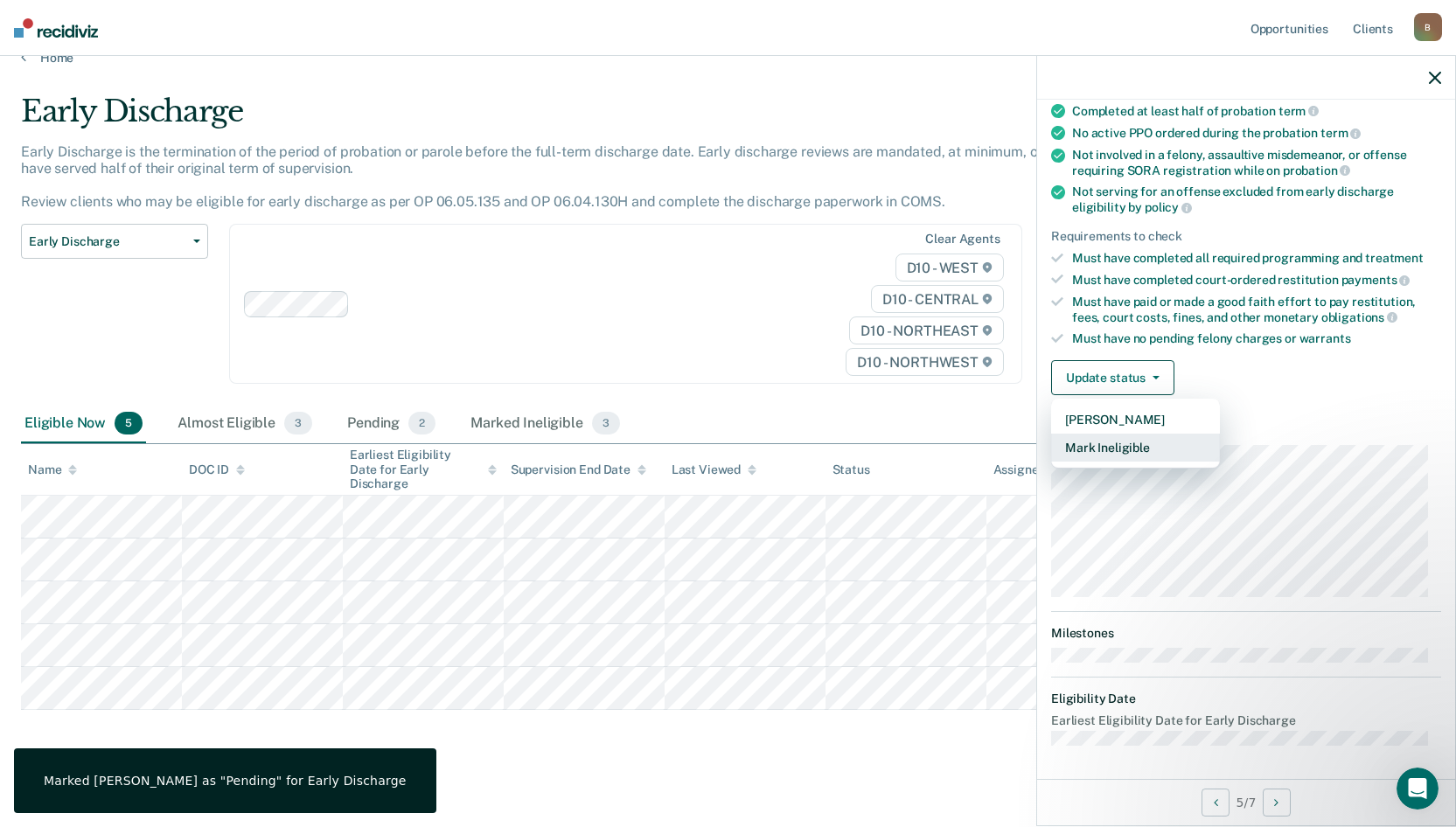
click at [1134, 448] on button "Mark Ineligible" at bounding box center [1136, 447] width 169 height 28
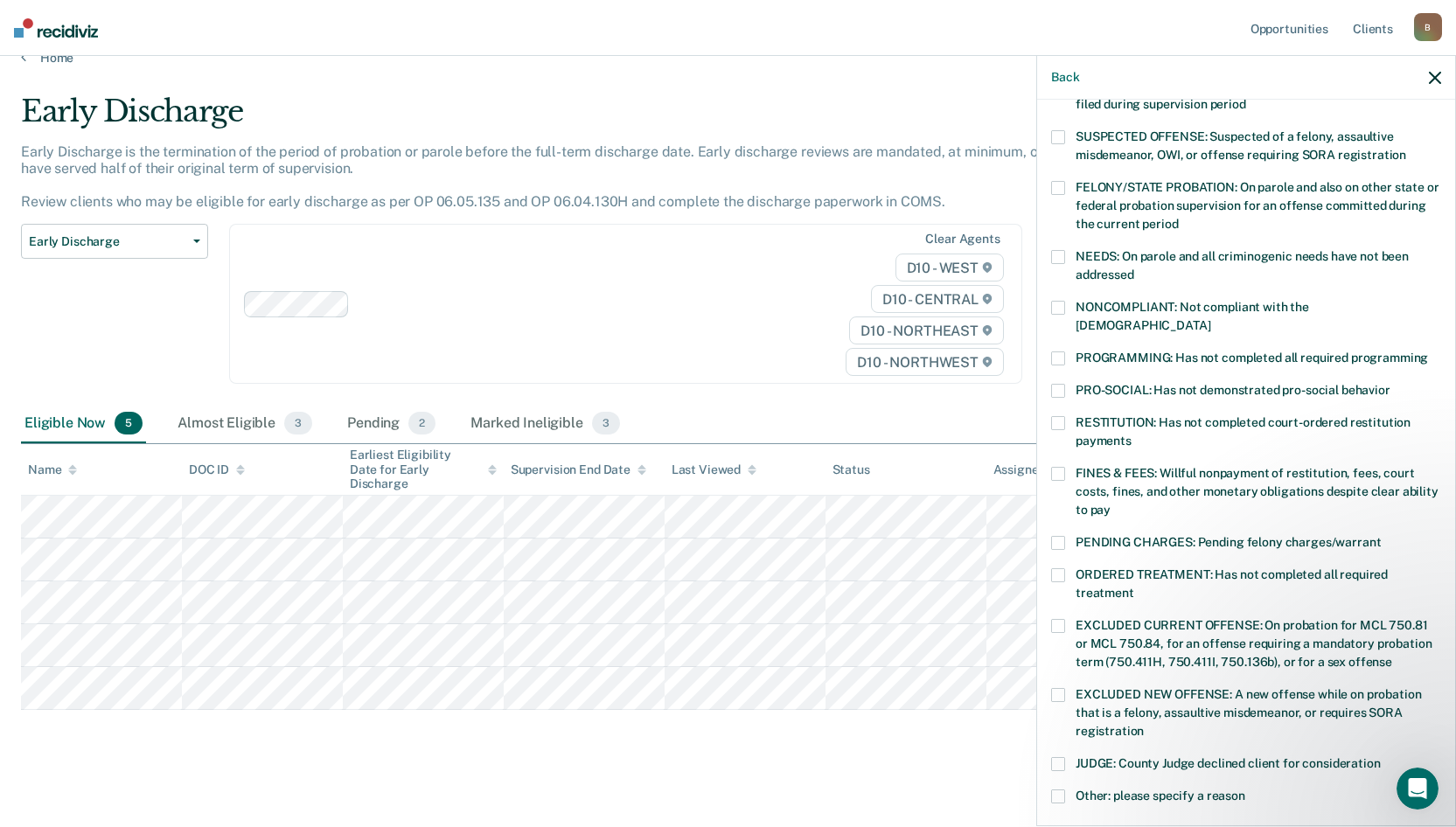
click at [1059, 351] on span at bounding box center [1058, 358] width 14 height 14
click at [1428, 351] on input "PROGRAMMING: Has not completed all required programming" at bounding box center [1428, 351] width 0 height 0
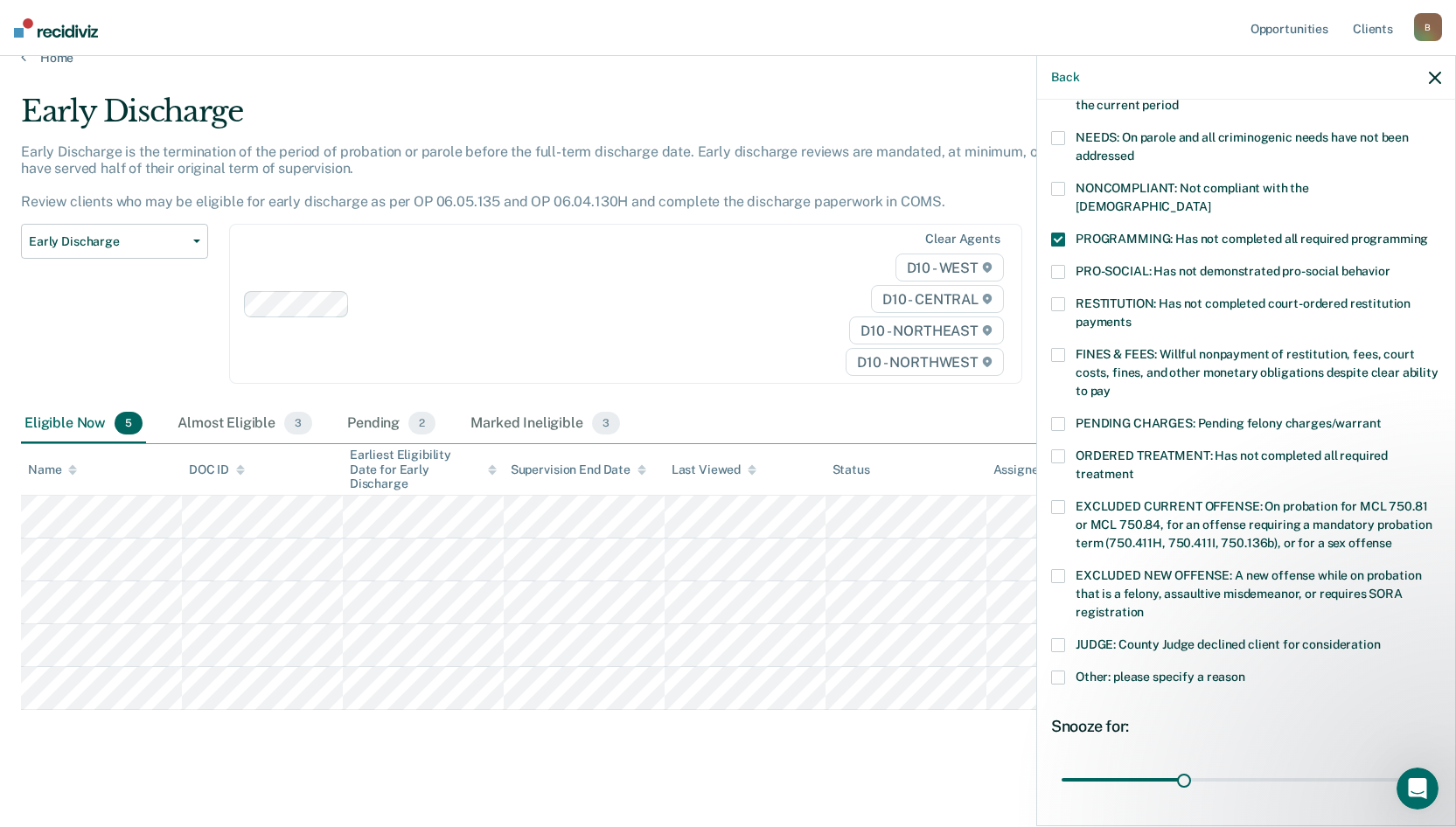
scroll to position [377, 0]
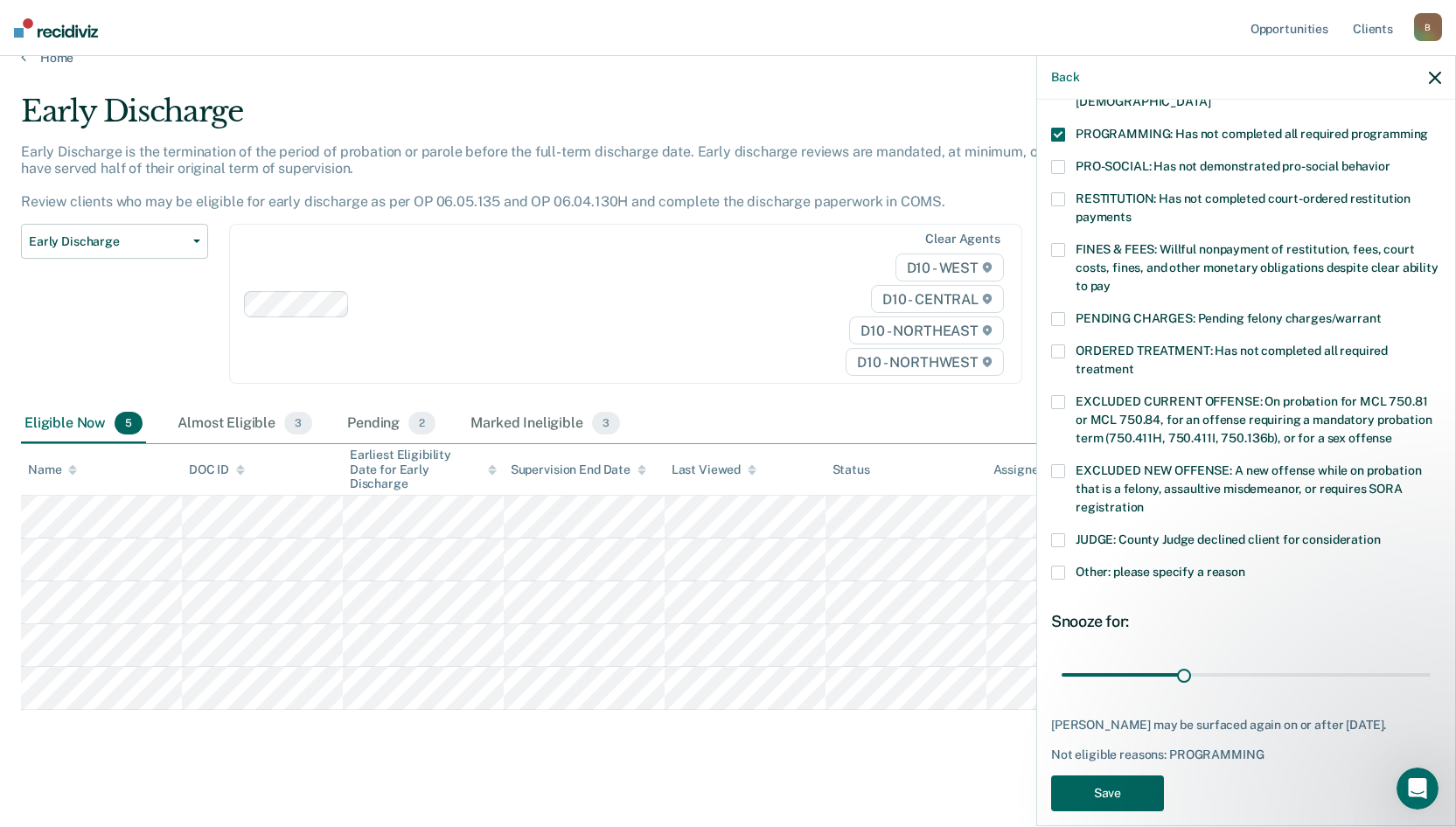
click at [1119, 775] on button "Save" at bounding box center [1107, 793] width 113 height 36
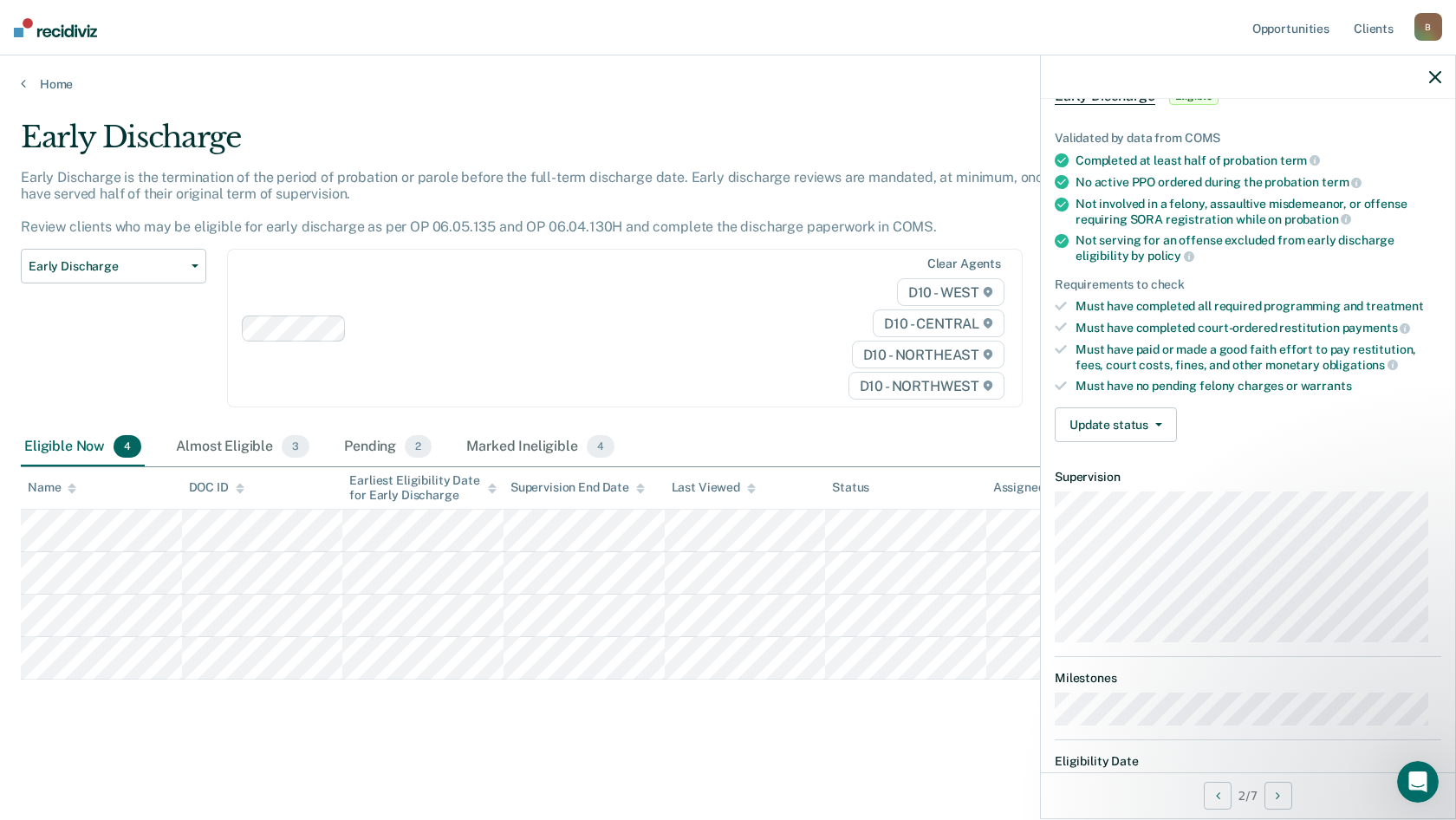
scroll to position [170, 0]
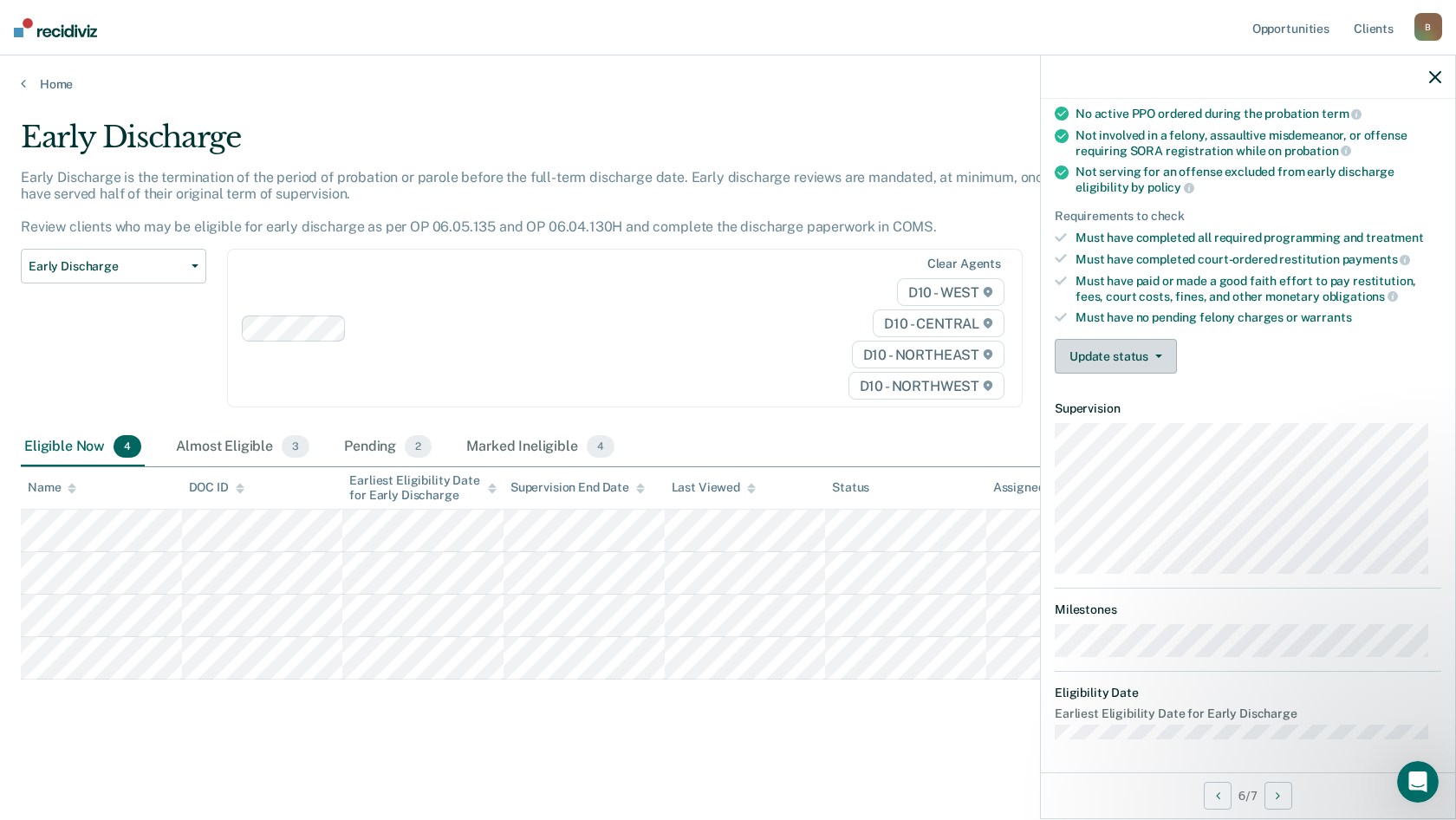
click at [1122, 359] on button "Update status" at bounding box center [1116, 355] width 123 height 34
click at [1112, 356] on button "Update status" at bounding box center [1116, 355] width 123 height 34
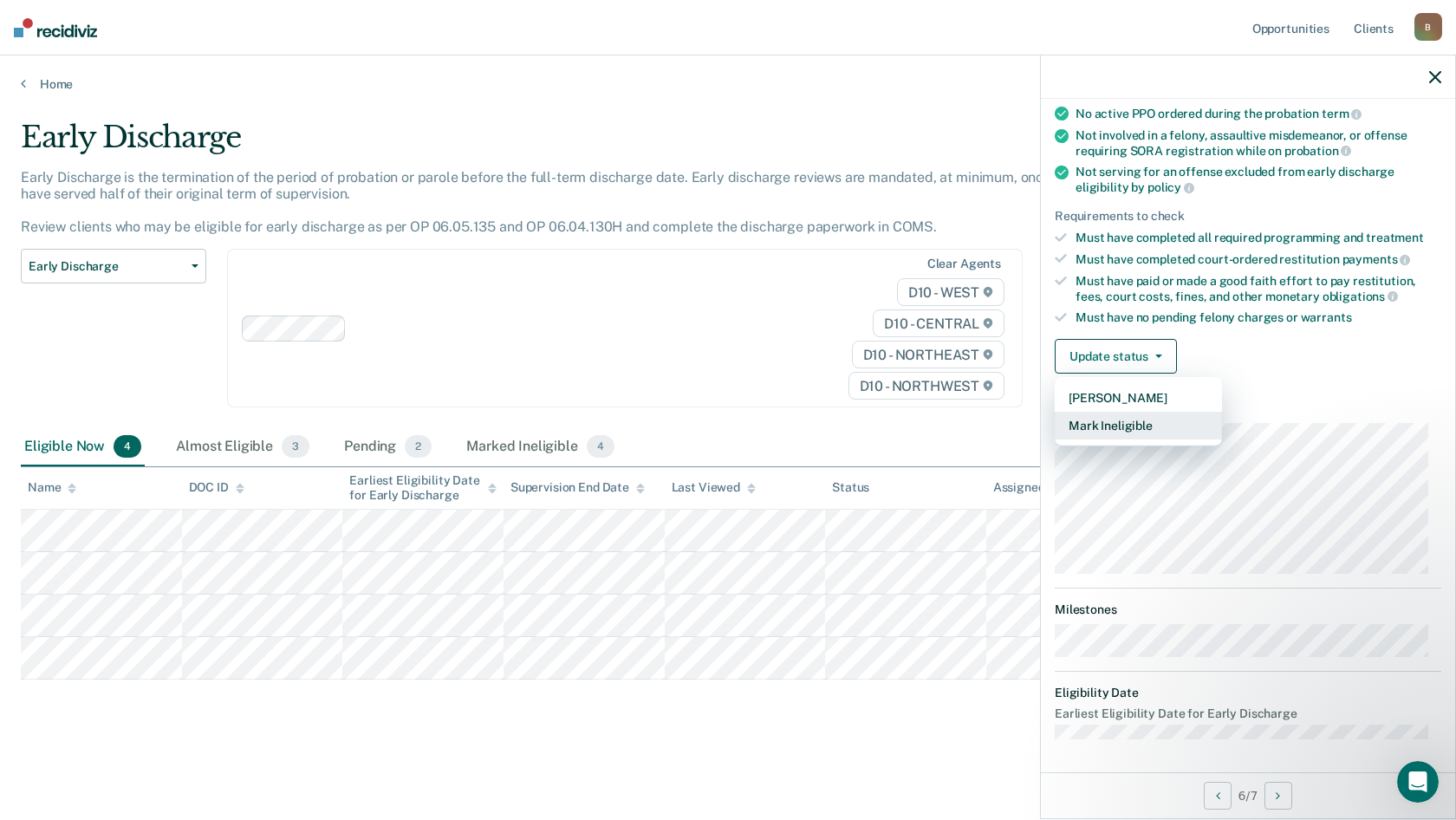
click at [1124, 428] on button "Mark Ineligible" at bounding box center [1139, 425] width 168 height 27
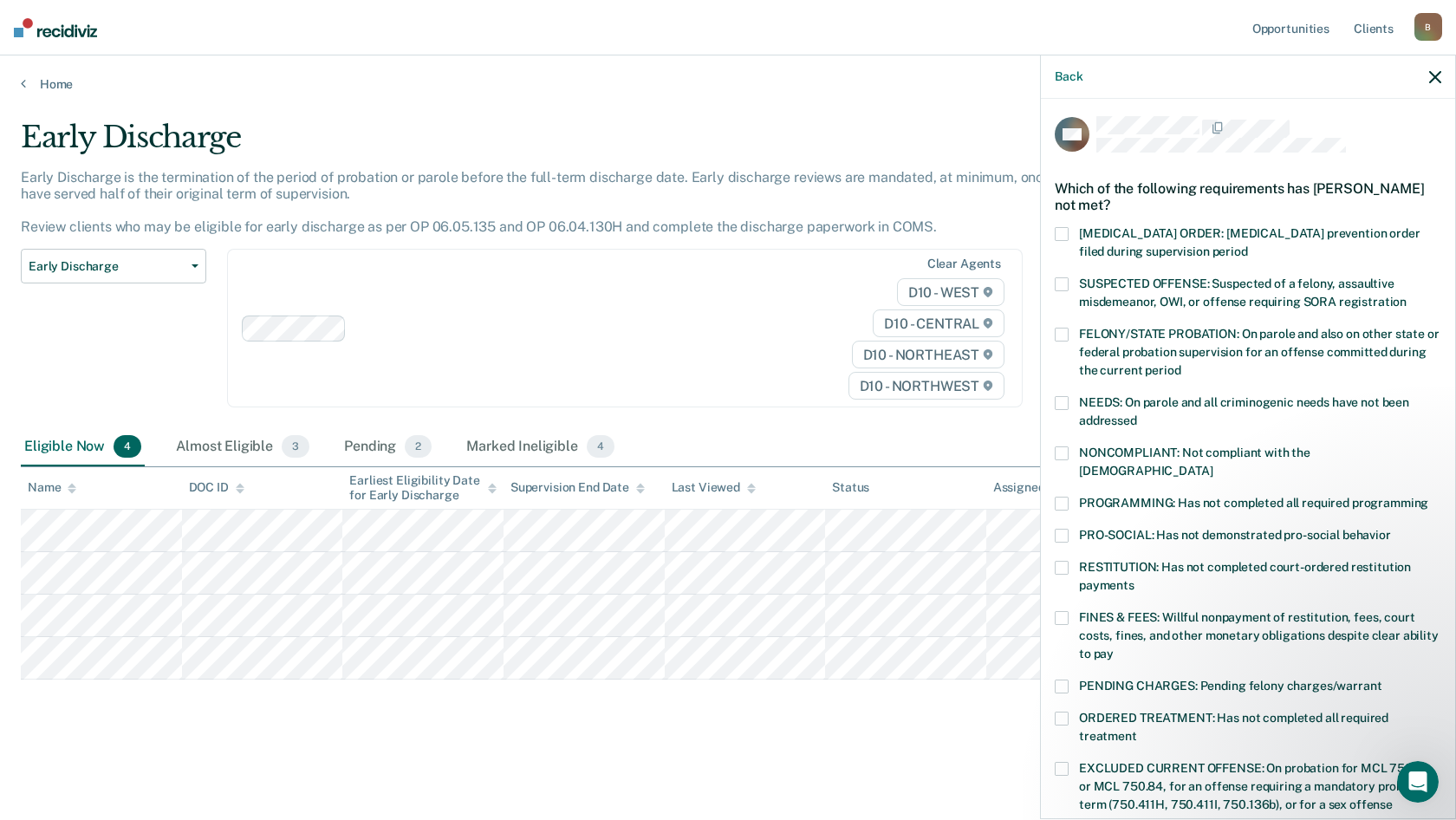
scroll to position [0, 0]
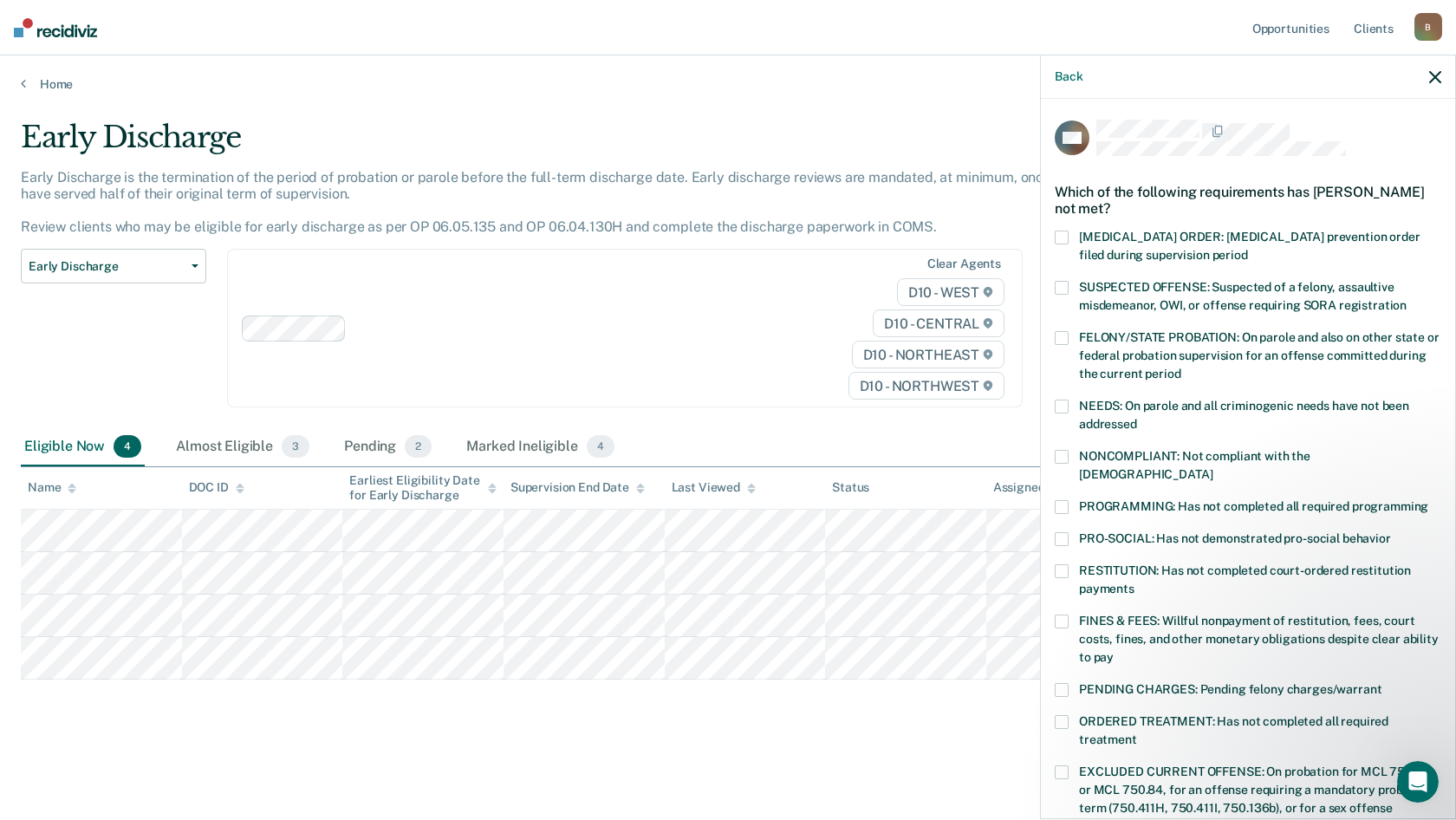
click at [1063, 404] on span at bounding box center [1062, 406] width 14 height 14
click at [1138, 418] on input "NEEDS: On parole and all criminogenic needs have not been addressed" at bounding box center [1138, 418] width 0 height 0
click at [1061, 404] on span at bounding box center [1062, 406] width 14 height 14
click at [1138, 418] on input "NEEDS: On parole and all criminogenic needs have not been addressed" at bounding box center [1138, 418] width 0 height 0
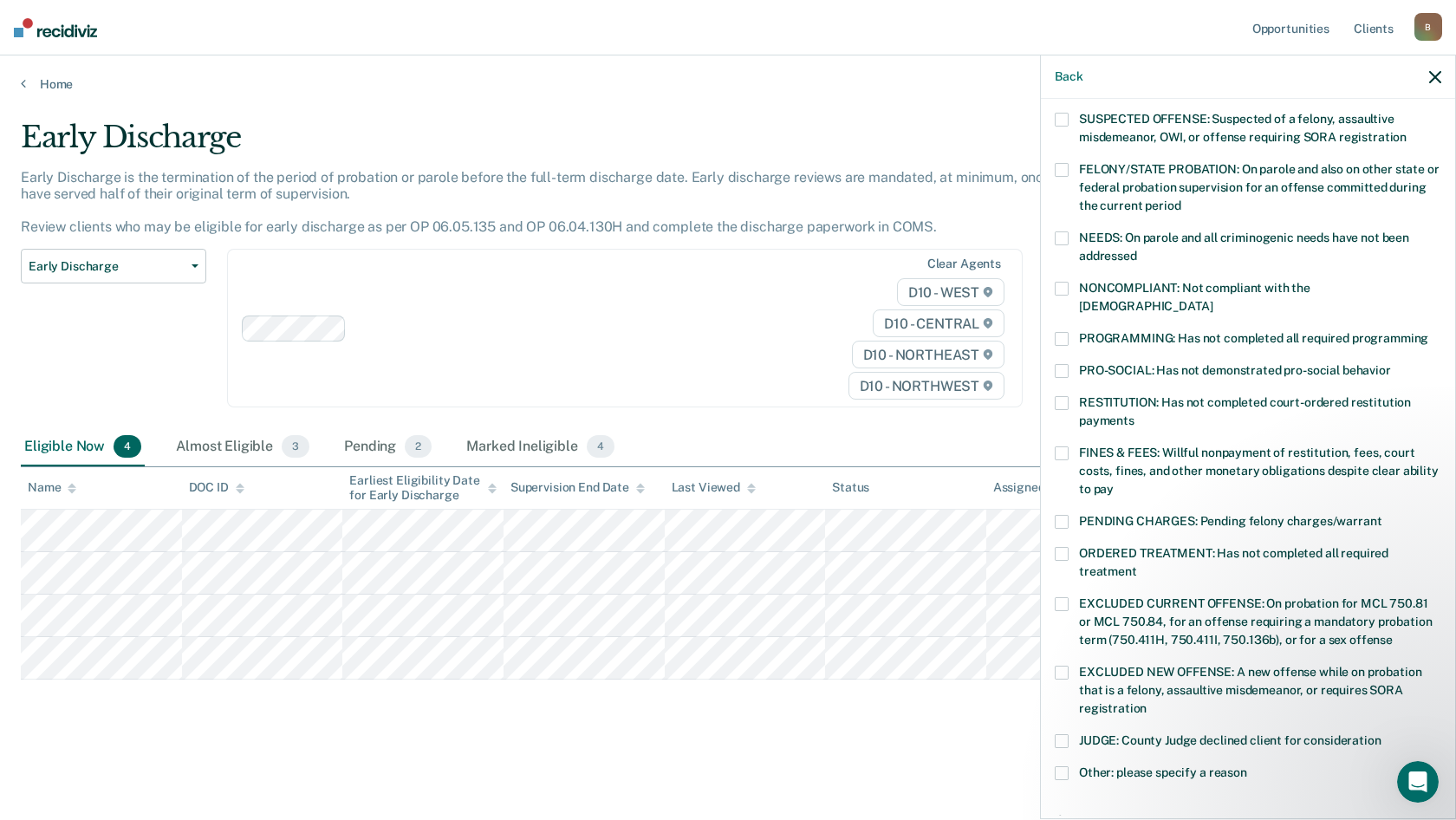
scroll to position [174, 0]
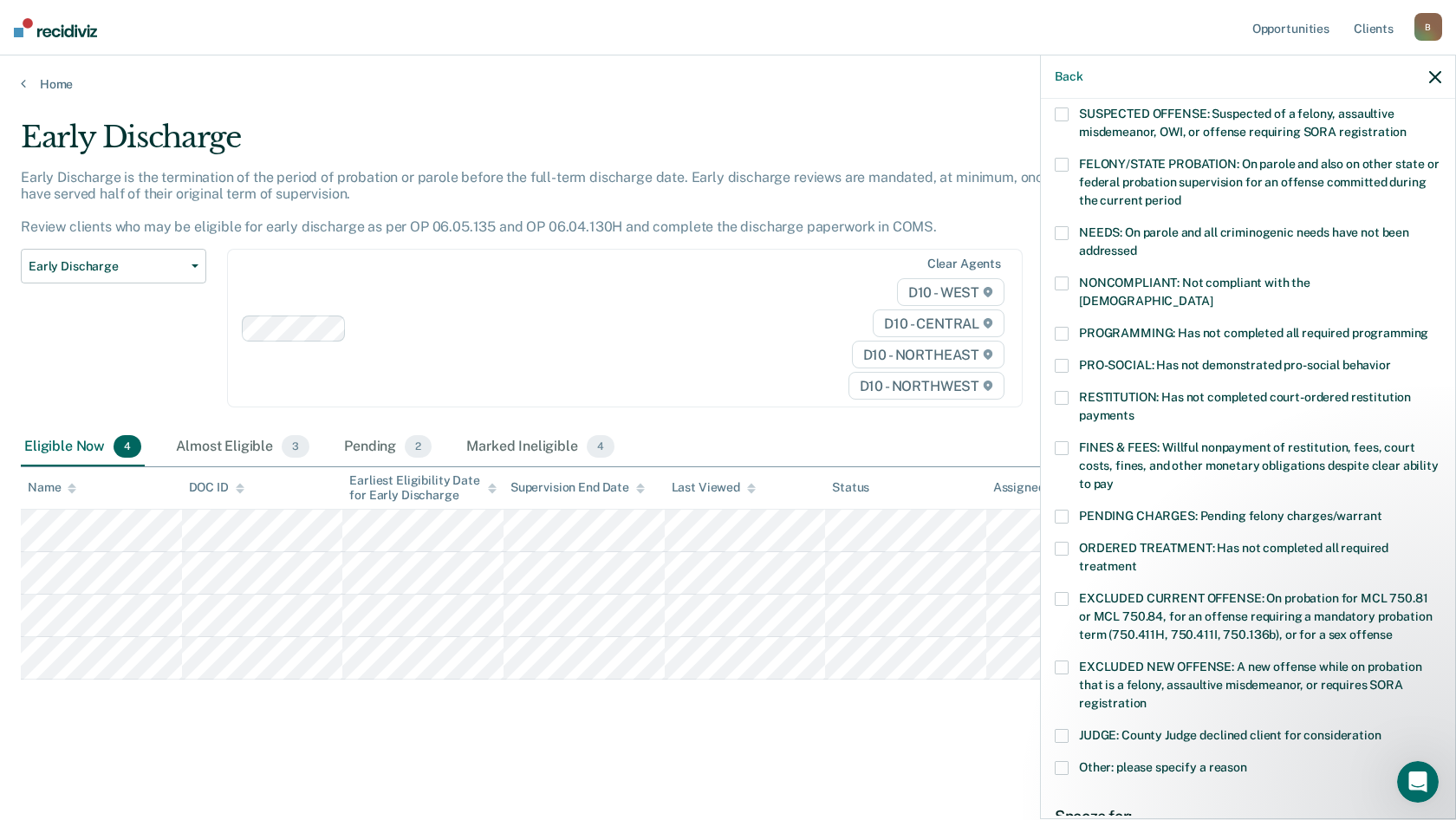
click at [1068, 541] on span at bounding box center [1062, 548] width 14 height 14
click at [1138, 560] on input "ORDERED TREATMENT: Has not completed all required treatment" at bounding box center [1138, 560] width 0 height 0
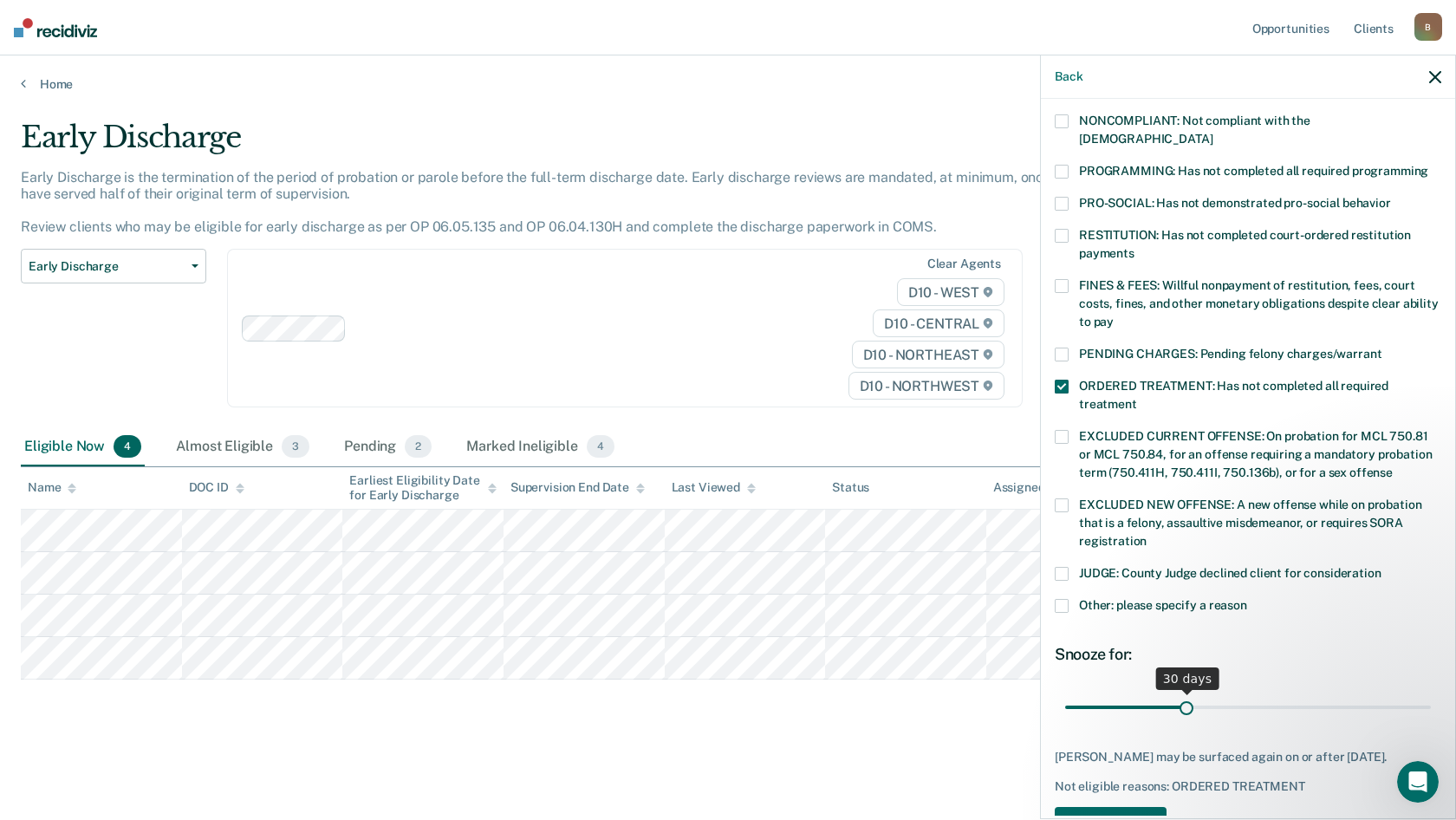
scroll to position [374, 0]
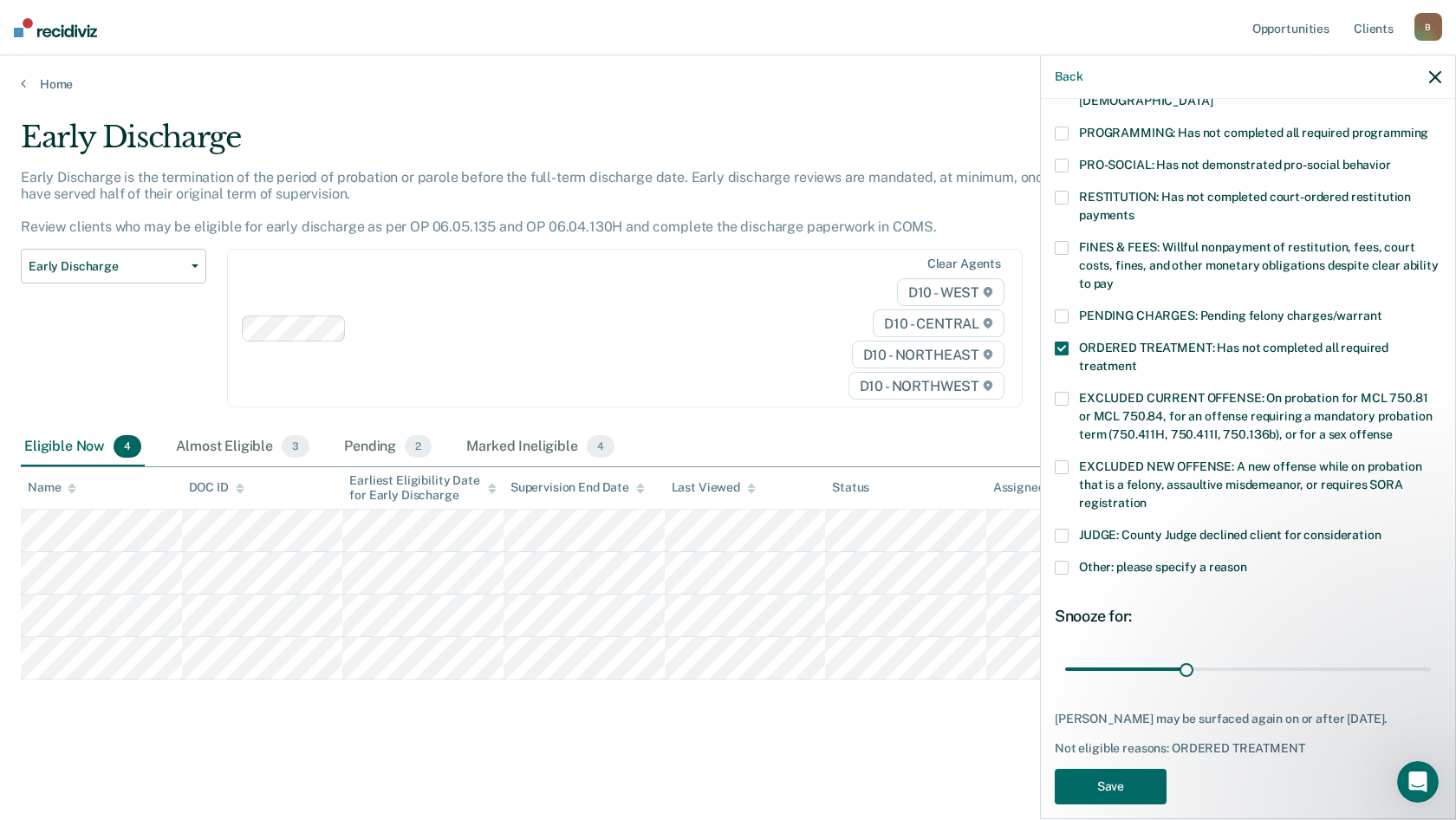
click at [1118, 746] on div "RM Which of the following requirements has [PERSON_NAME] not met? [MEDICAL_DATA…" at bounding box center [1248, 280] width 386 height 1069
click at [1123, 769] on button "Save" at bounding box center [1110, 786] width 112 height 35
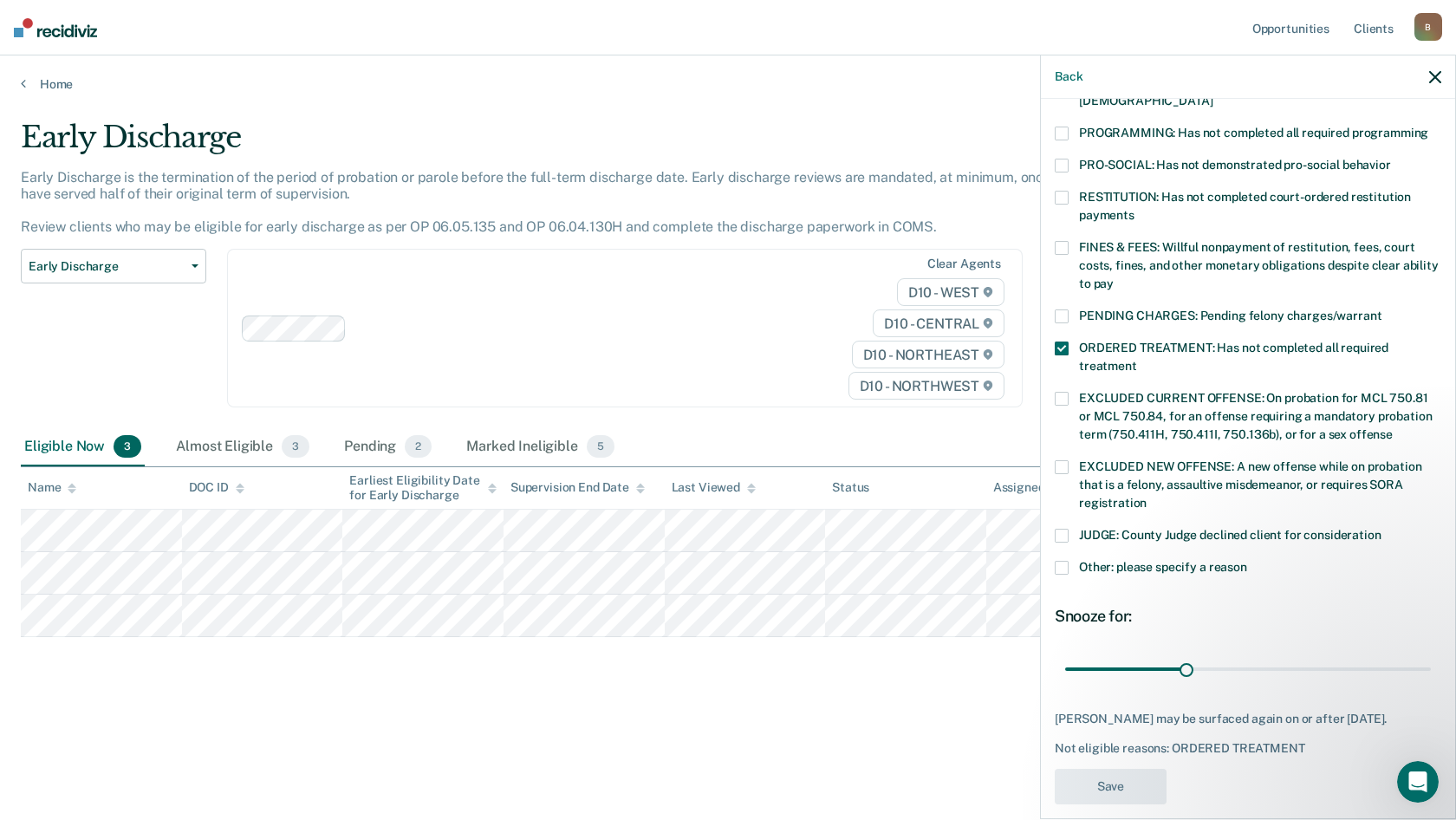
scroll to position [298, 0]
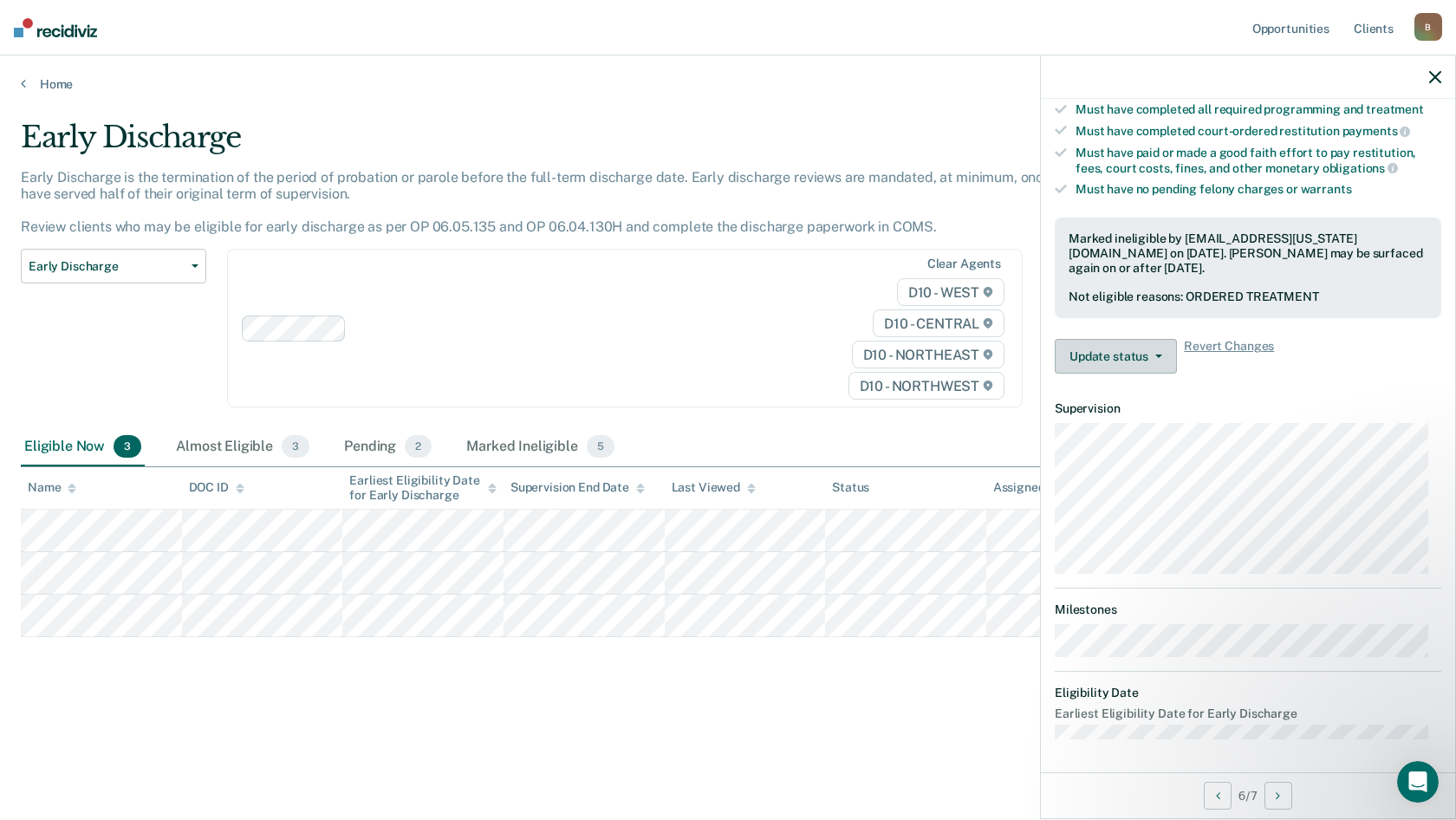
click at [1123, 353] on button "Update status" at bounding box center [1116, 355] width 123 height 34
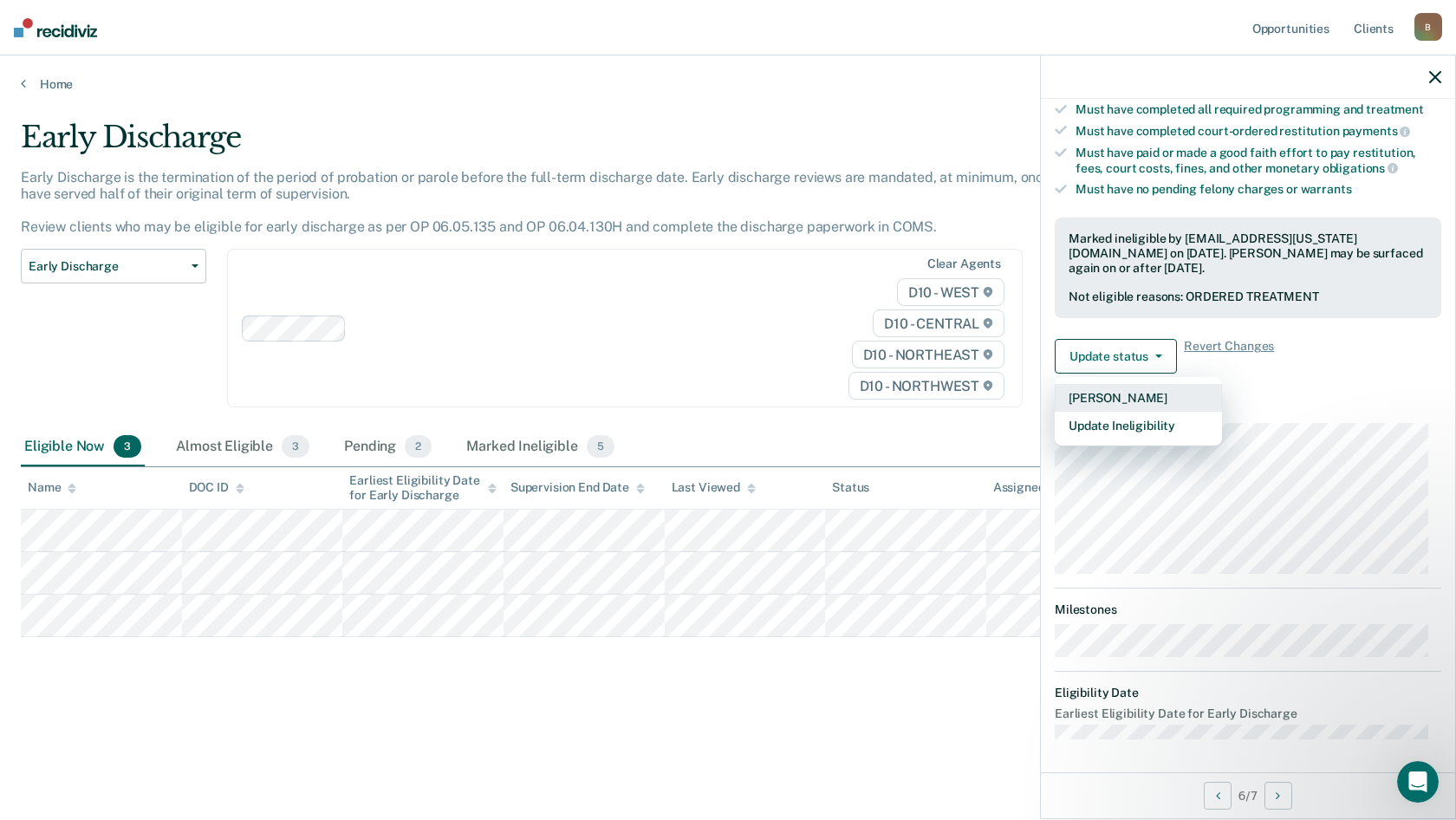
click at [1109, 401] on button "[PERSON_NAME]" at bounding box center [1139, 397] width 168 height 27
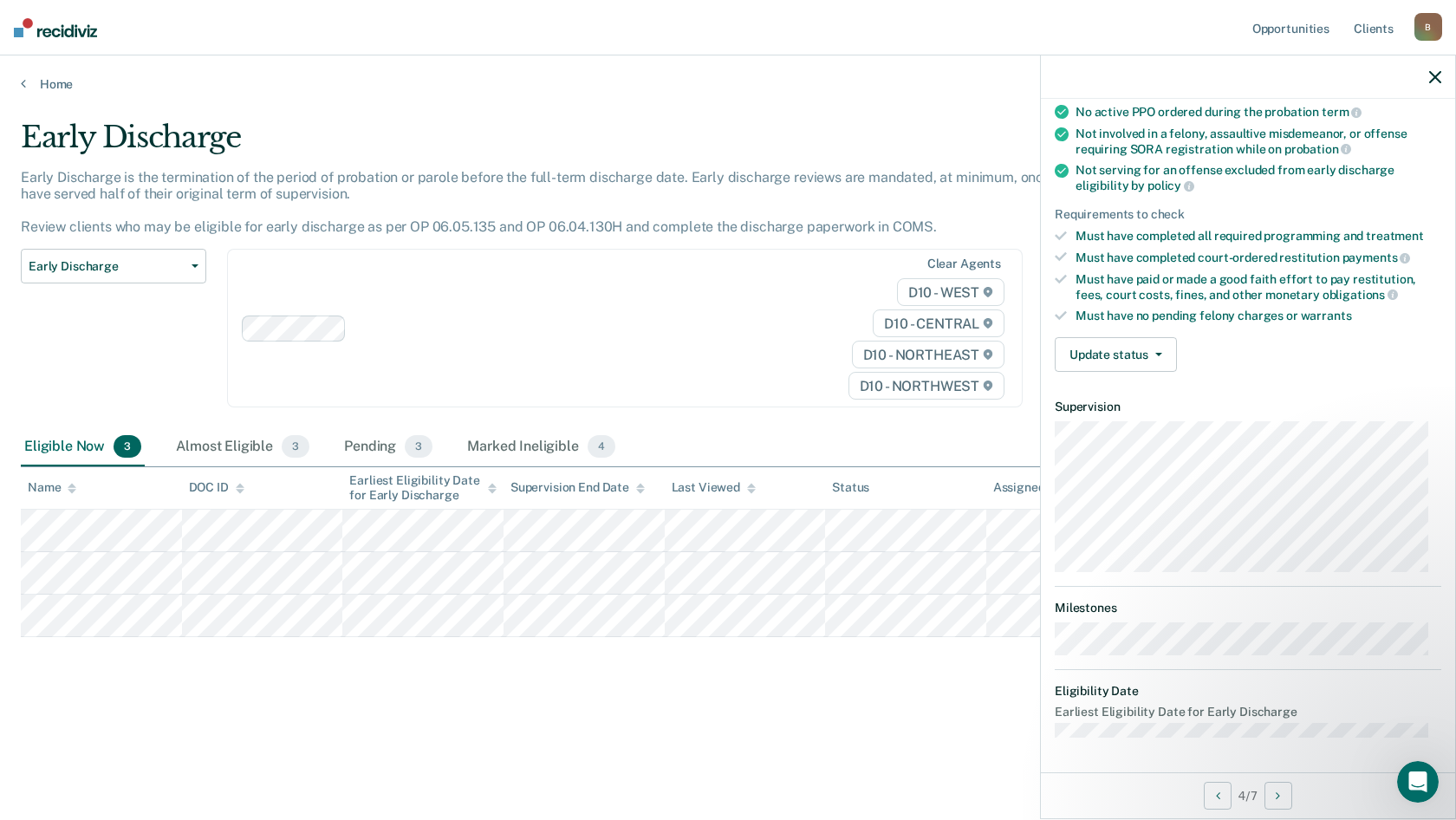
scroll to position [170, 0]
click at [1130, 360] on button "Update status" at bounding box center [1116, 355] width 123 height 34
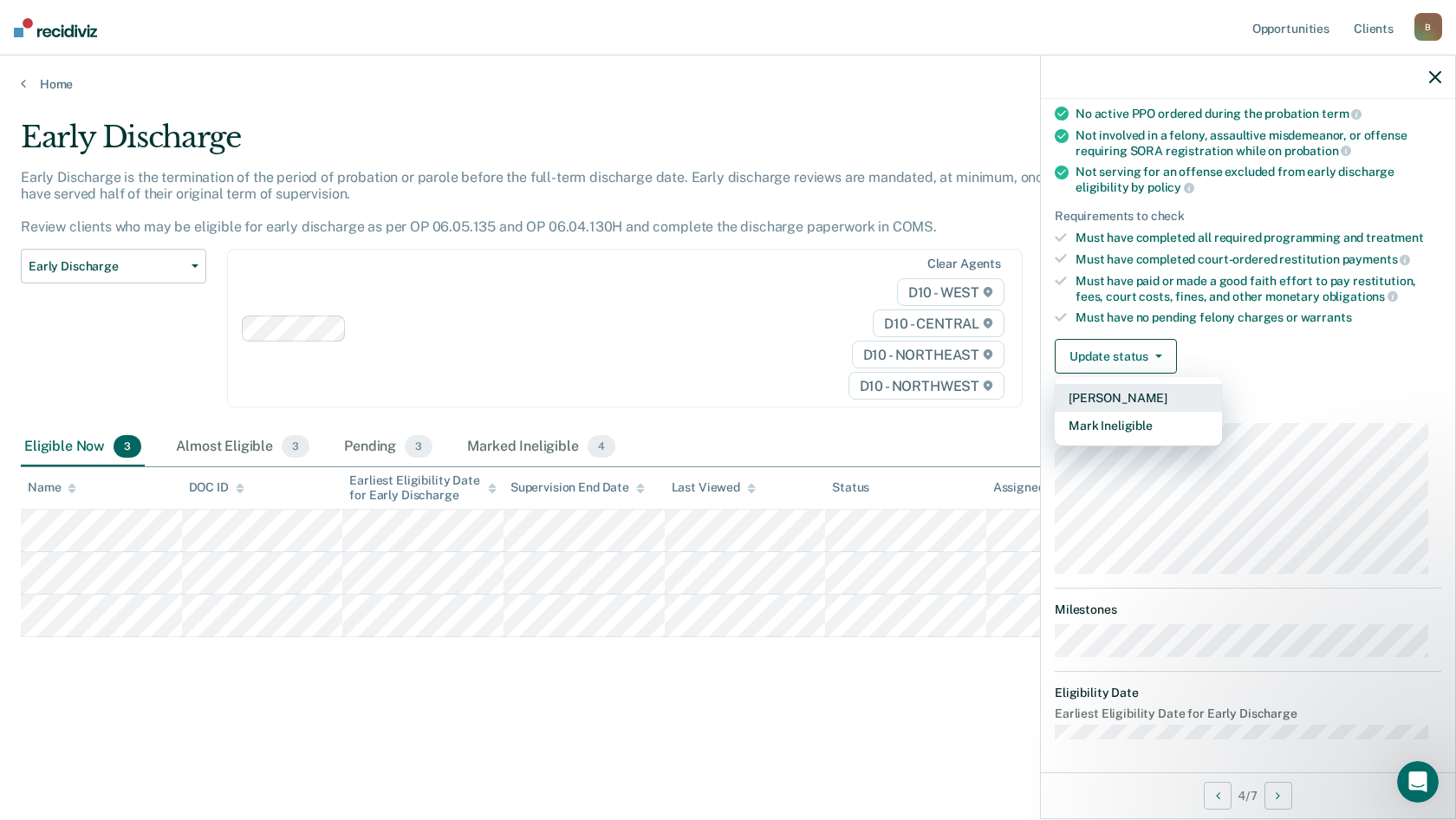
click at [1120, 396] on button "[PERSON_NAME]" at bounding box center [1139, 397] width 168 height 27
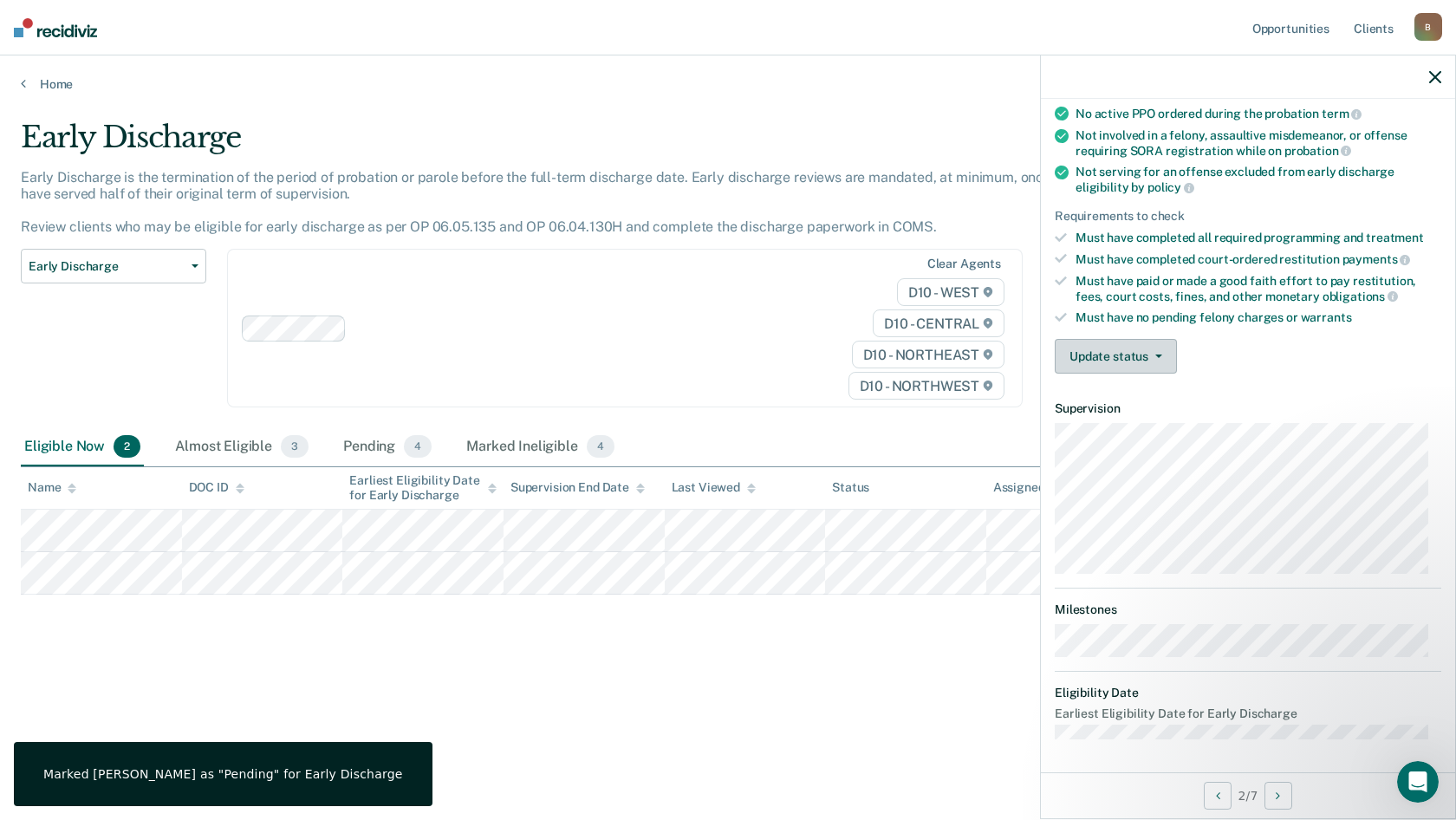
click at [1094, 356] on button "Update status" at bounding box center [1116, 355] width 123 height 34
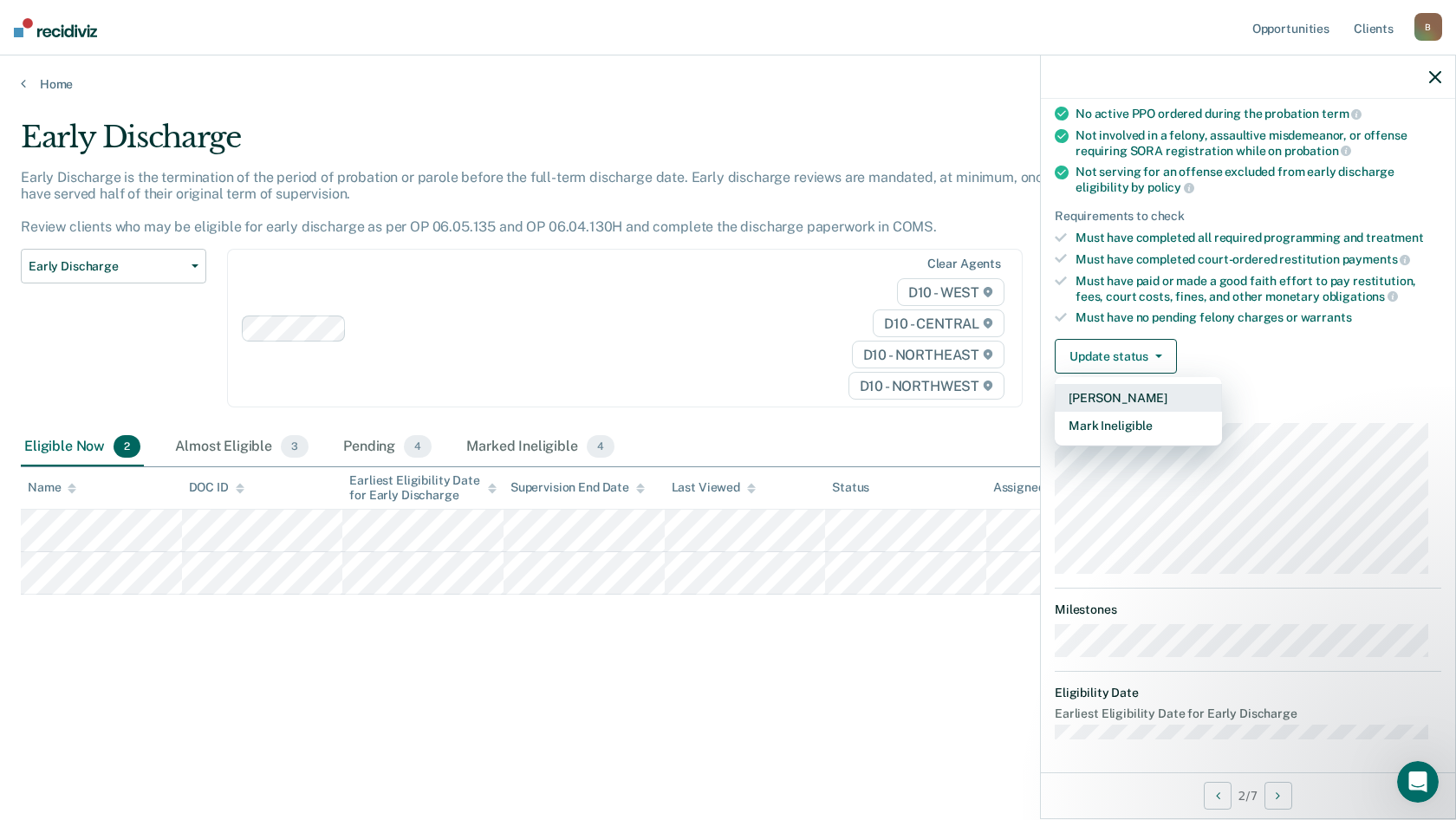
click at [1088, 394] on button "[PERSON_NAME]" at bounding box center [1139, 397] width 168 height 27
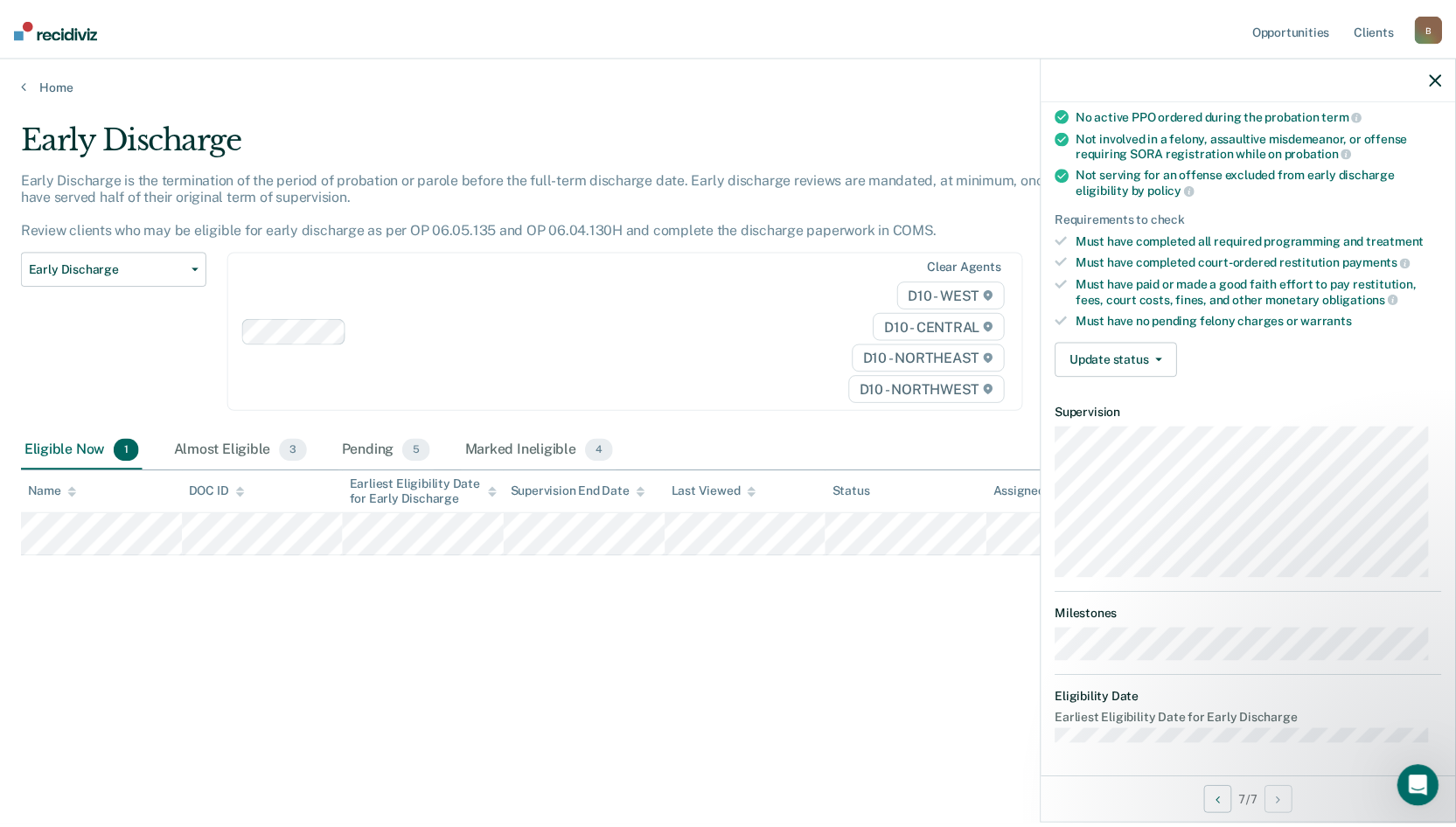
scroll to position [153, 0]
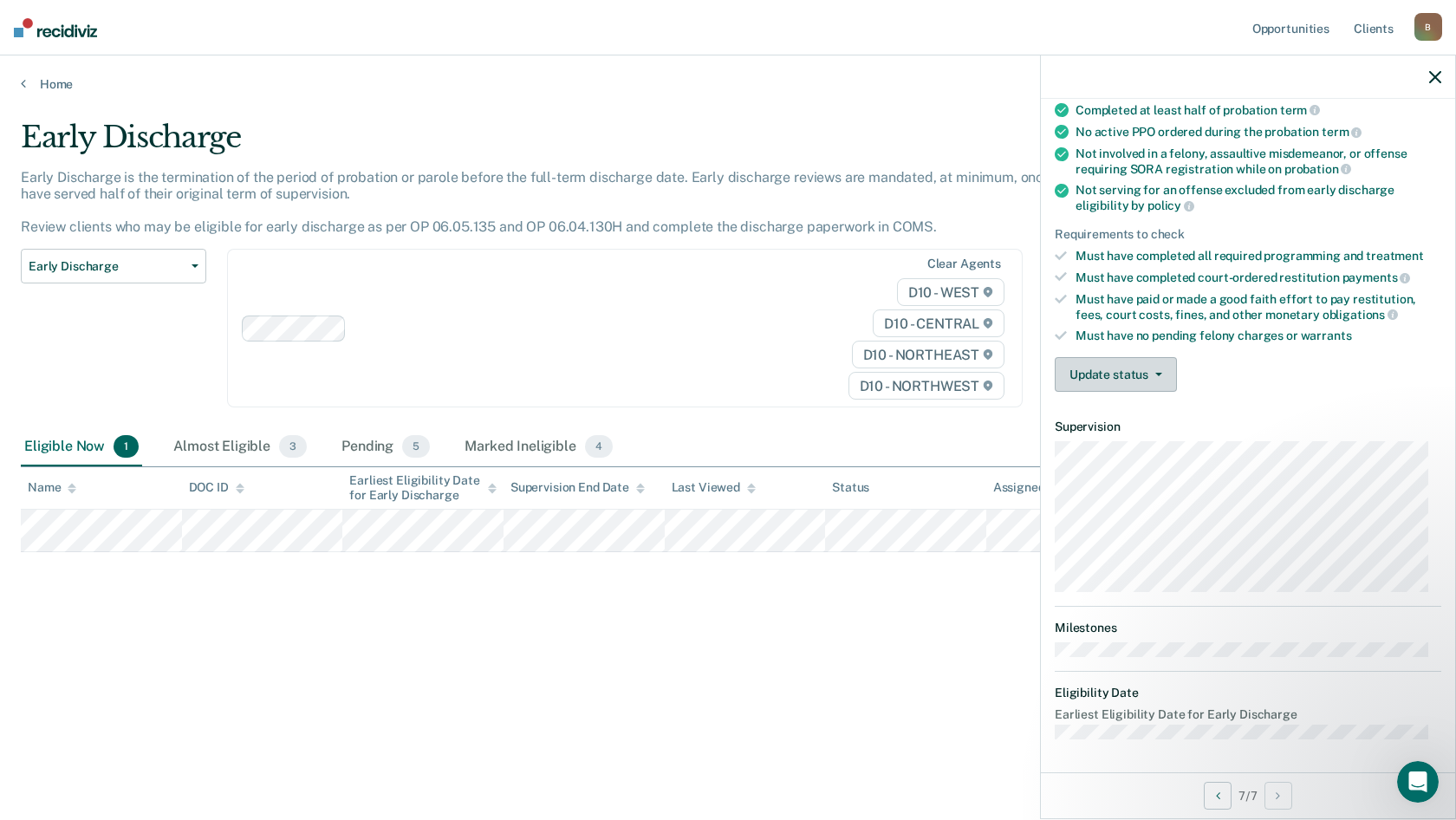
click at [1117, 360] on button "Update status" at bounding box center [1116, 374] width 123 height 34
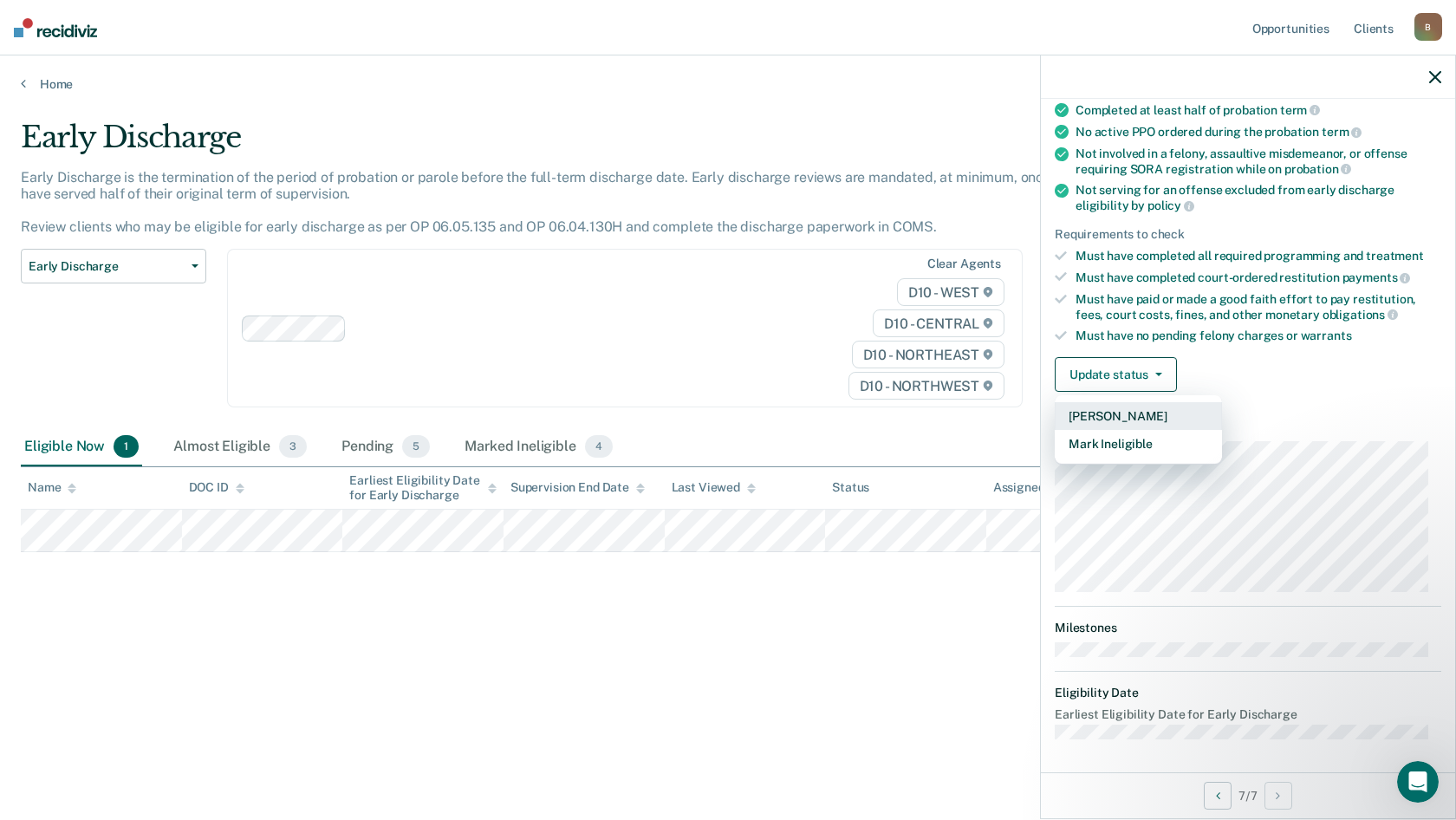
click at [1109, 420] on button "[PERSON_NAME]" at bounding box center [1139, 415] width 168 height 27
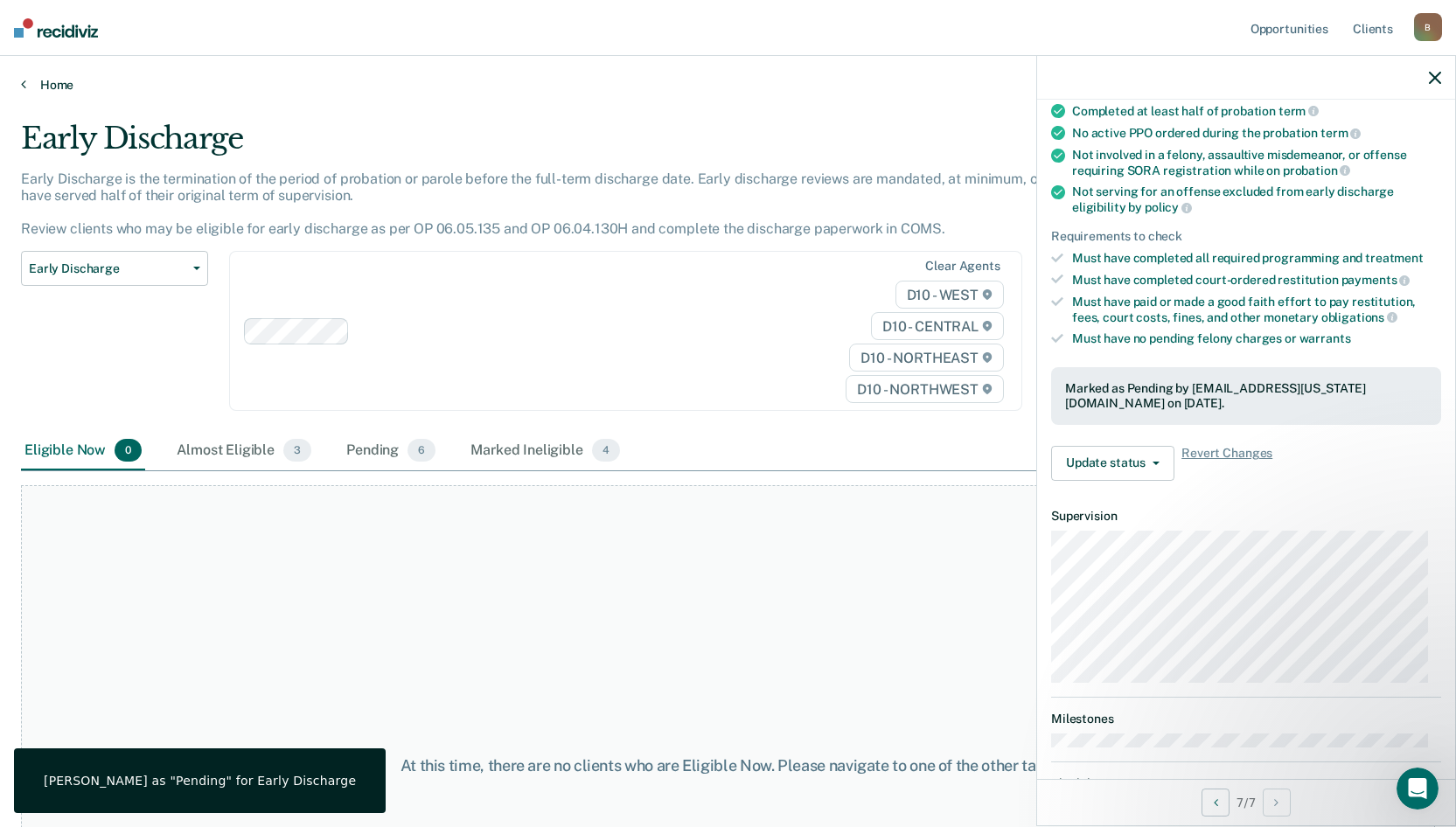
click at [50, 86] on link "Home" at bounding box center [728, 85] width 1413 height 16
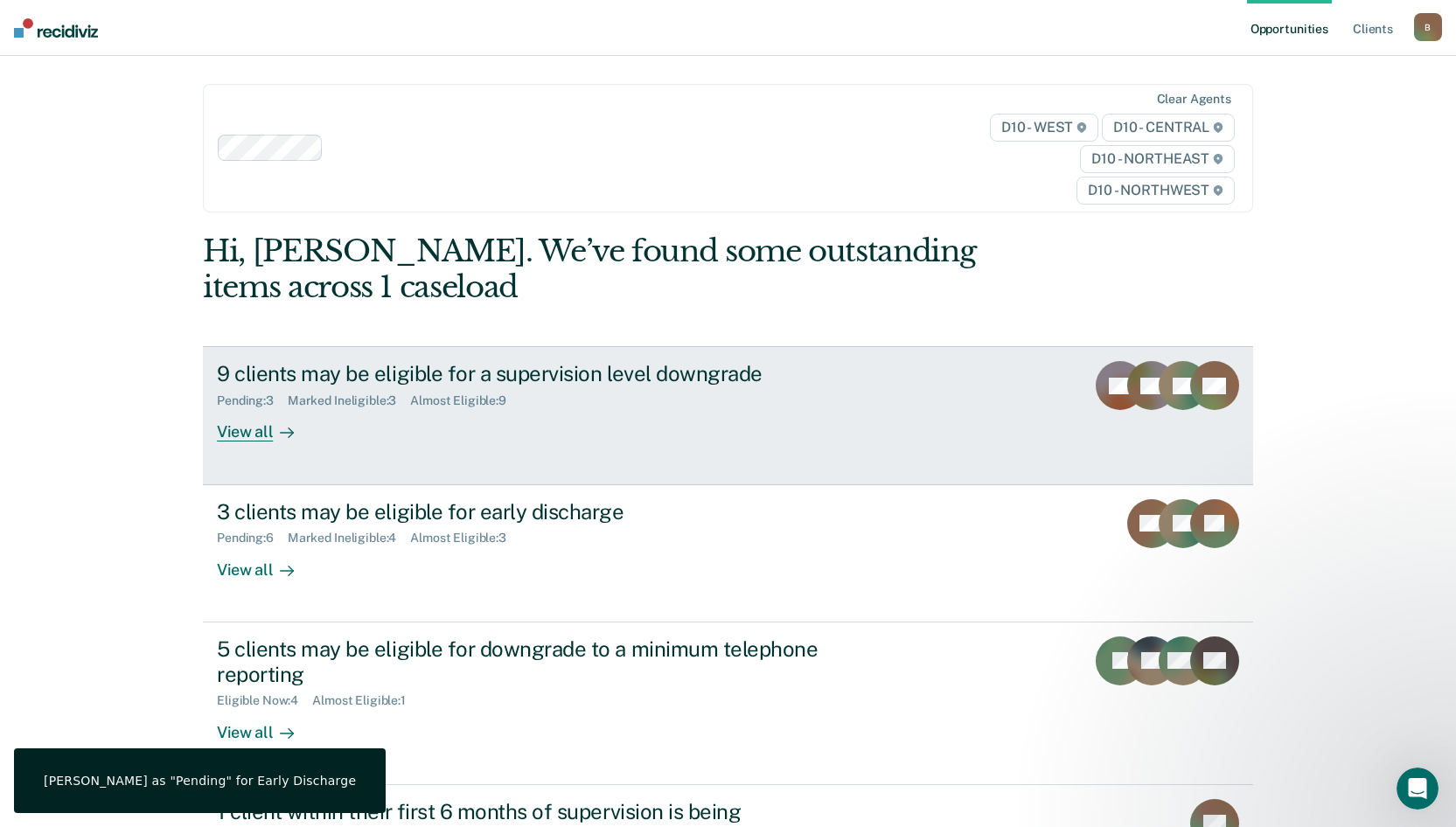
click at [273, 428] on div at bounding box center [284, 432] width 21 height 20
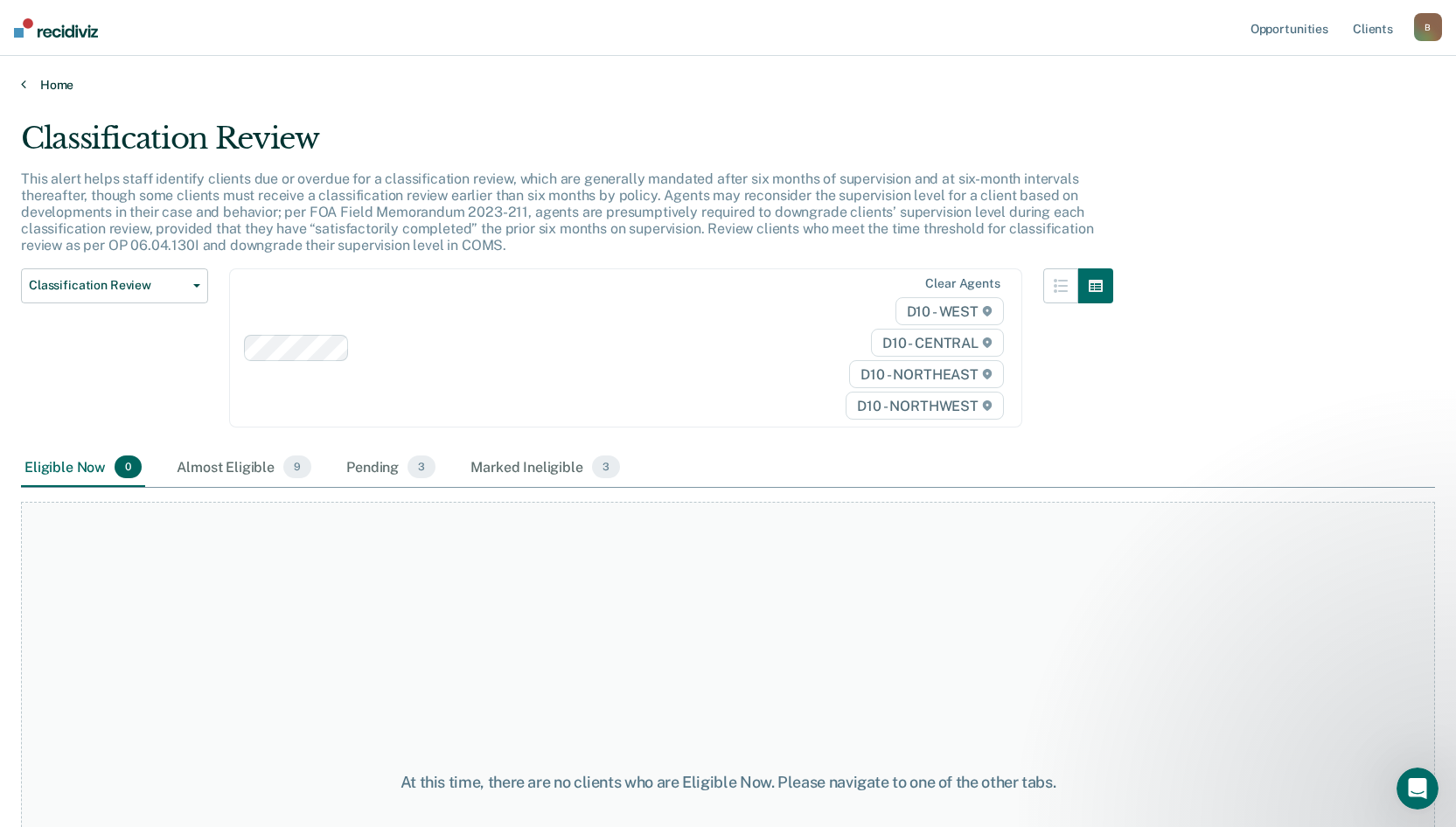
click at [45, 85] on link "Home" at bounding box center [728, 85] width 1413 height 16
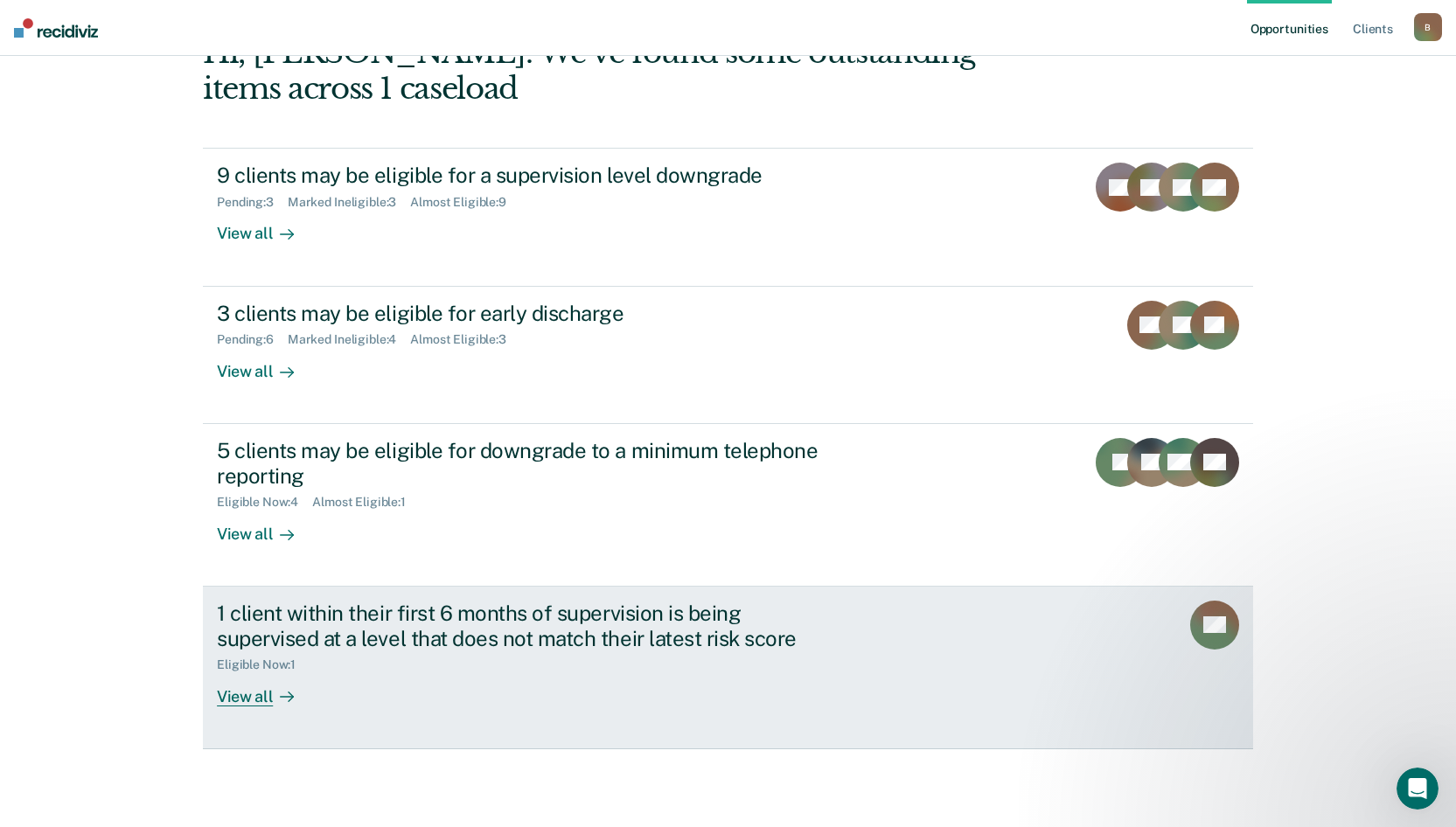
scroll to position [229, 0]
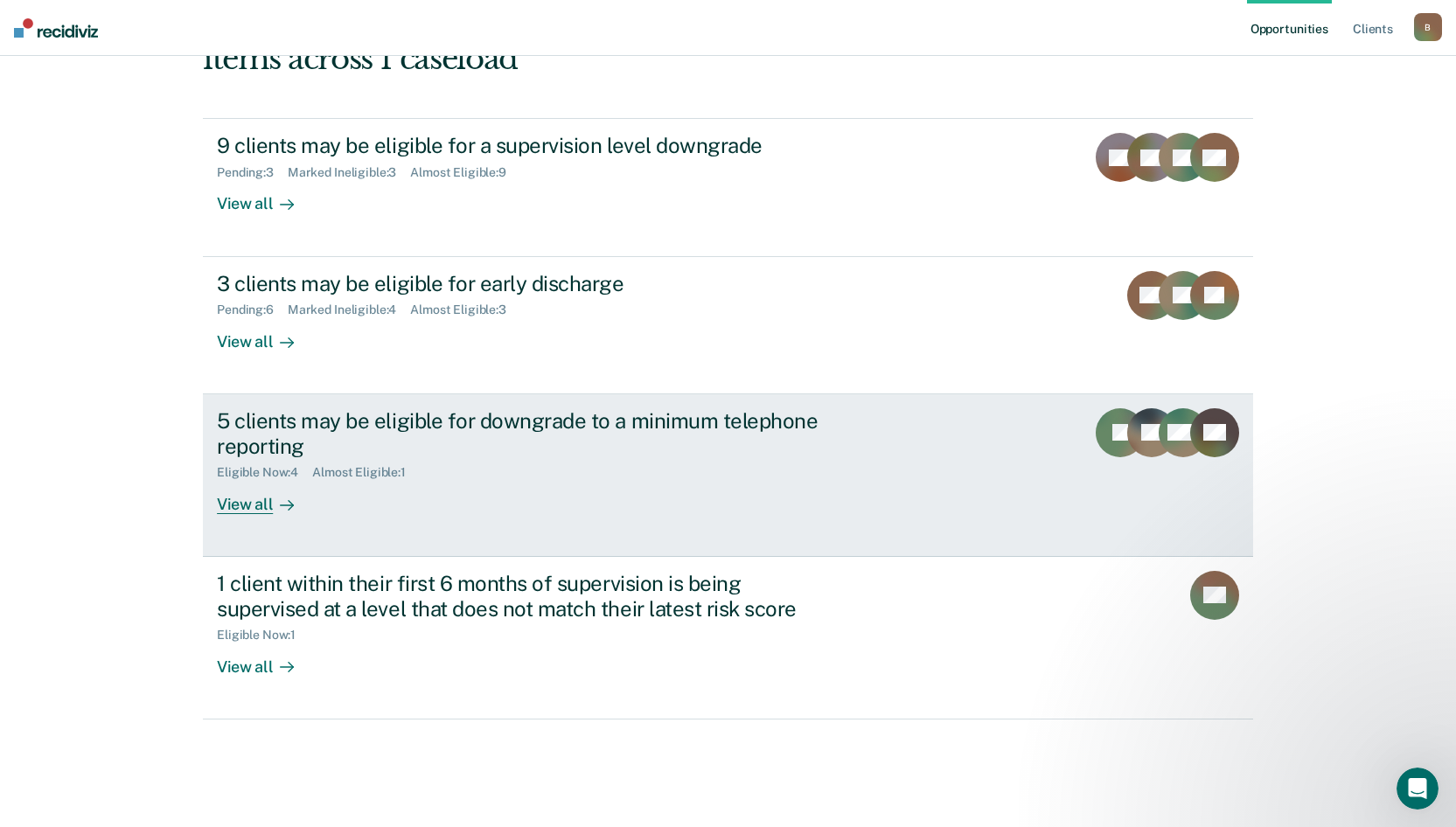
click at [255, 510] on div "View all" at bounding box center [266, 497] width 98 height 34
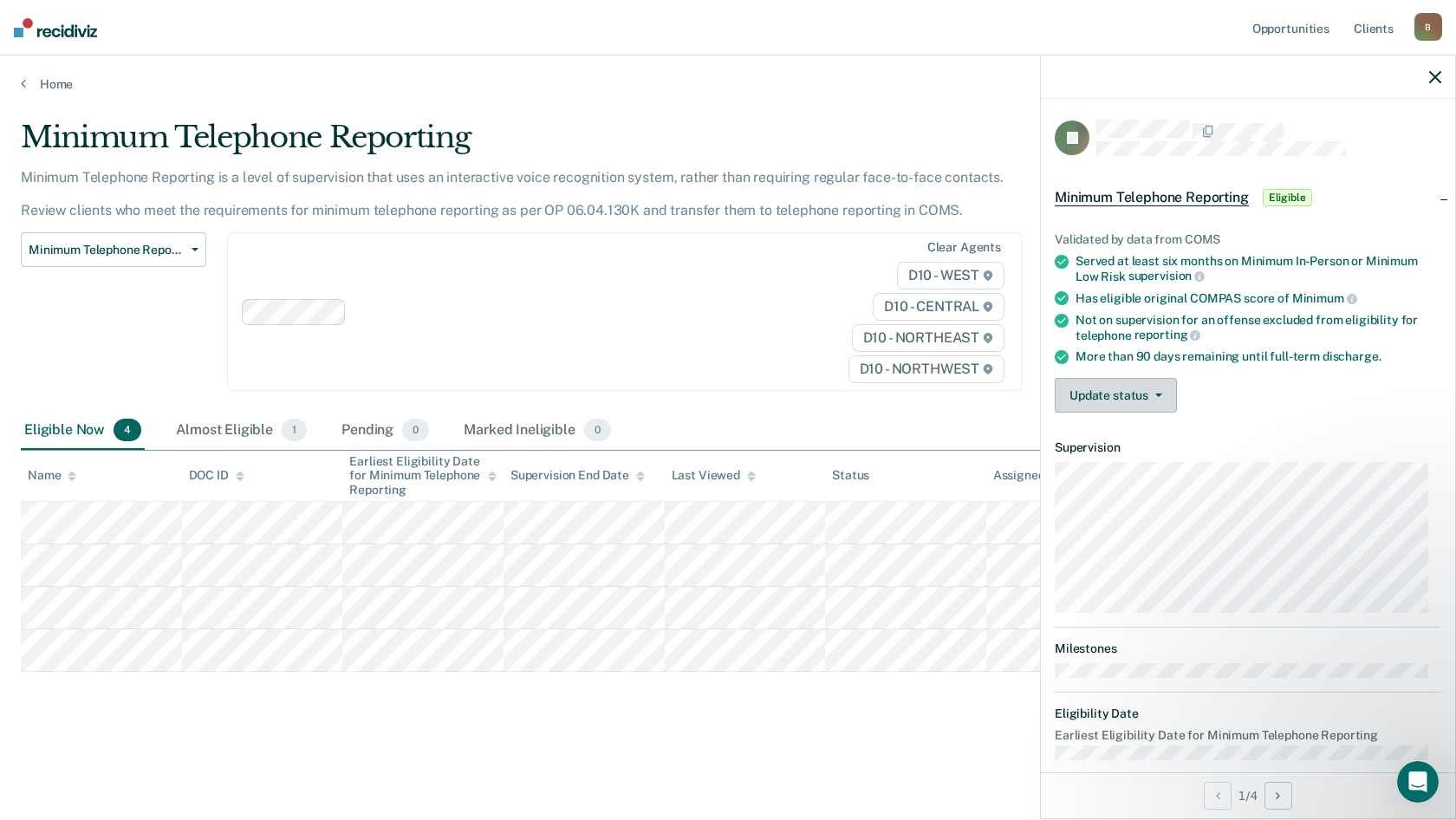
click at [1152, 400] on button "Update status" at bounding box center [1116, 395] width 123 height 34
click at [1102, 435] on button "[PERSON_NAME]" at bounding box center [1139, 436] width 168 height 27
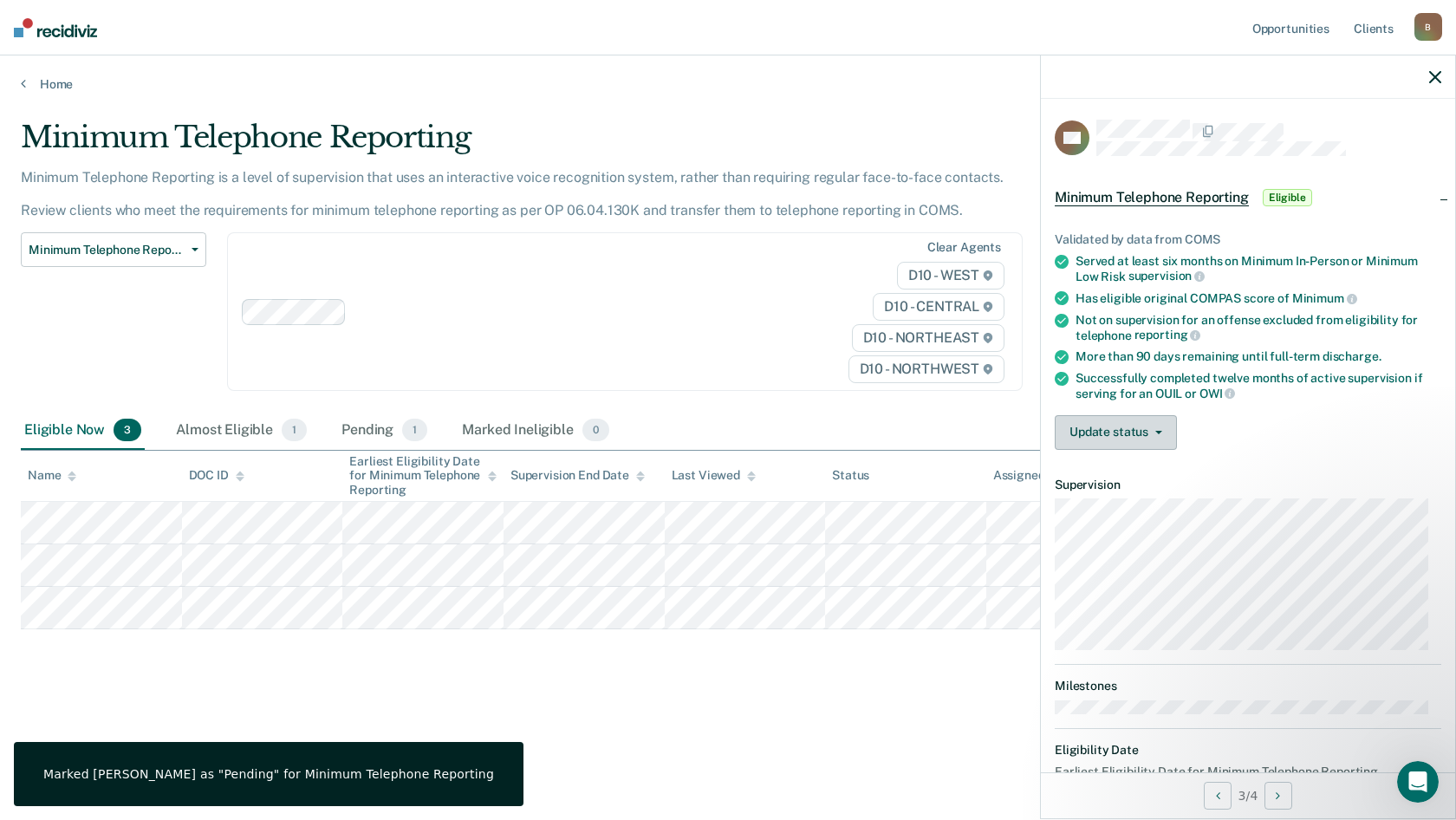
click at [1101, 444] on button "Update status" at bounding box center [1116, 432] width 123 height 34
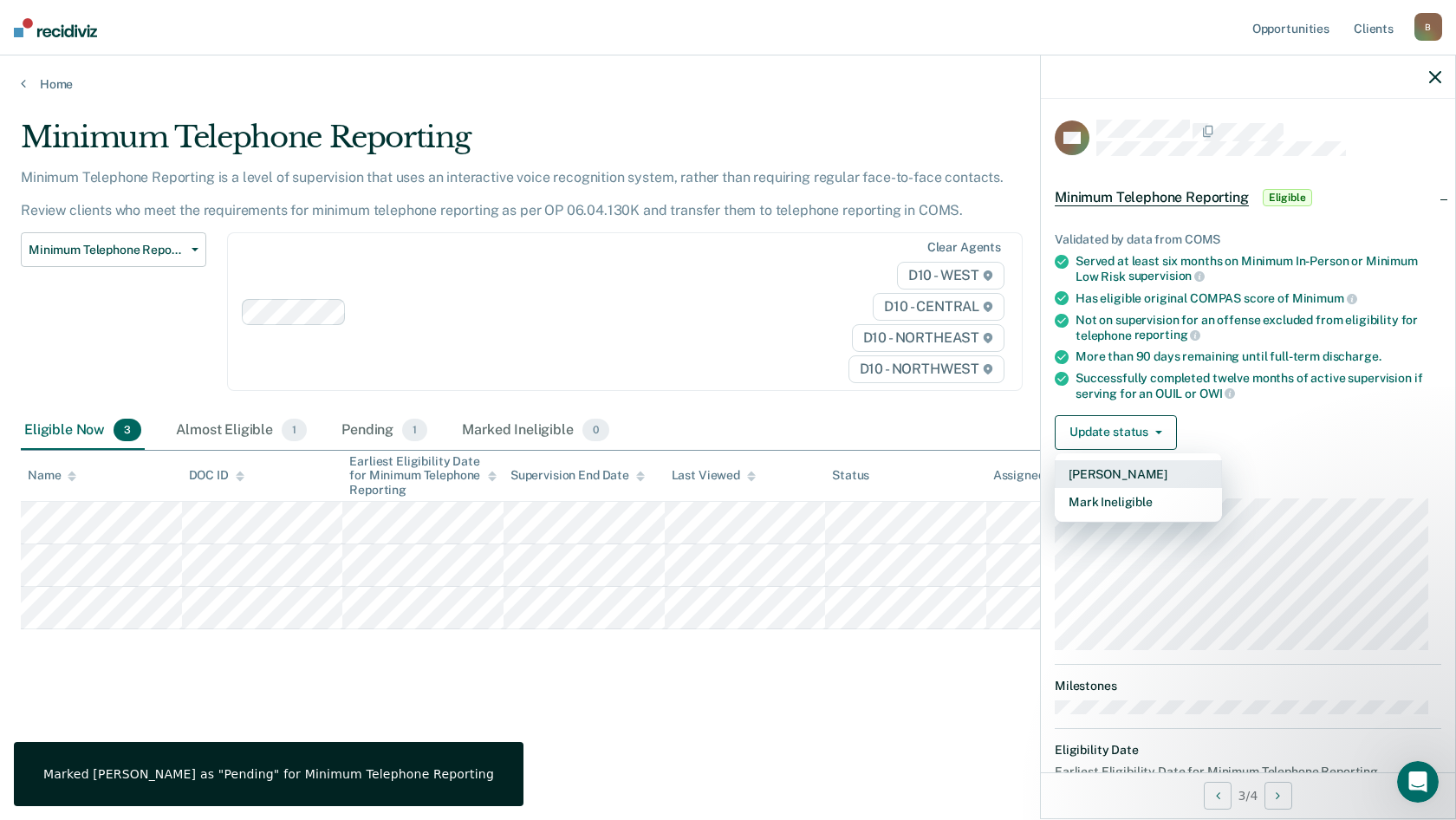
click at [1116, 462] on button "[PERSON_NAME]" at bounding box center [1139, 473] width 168 height 27
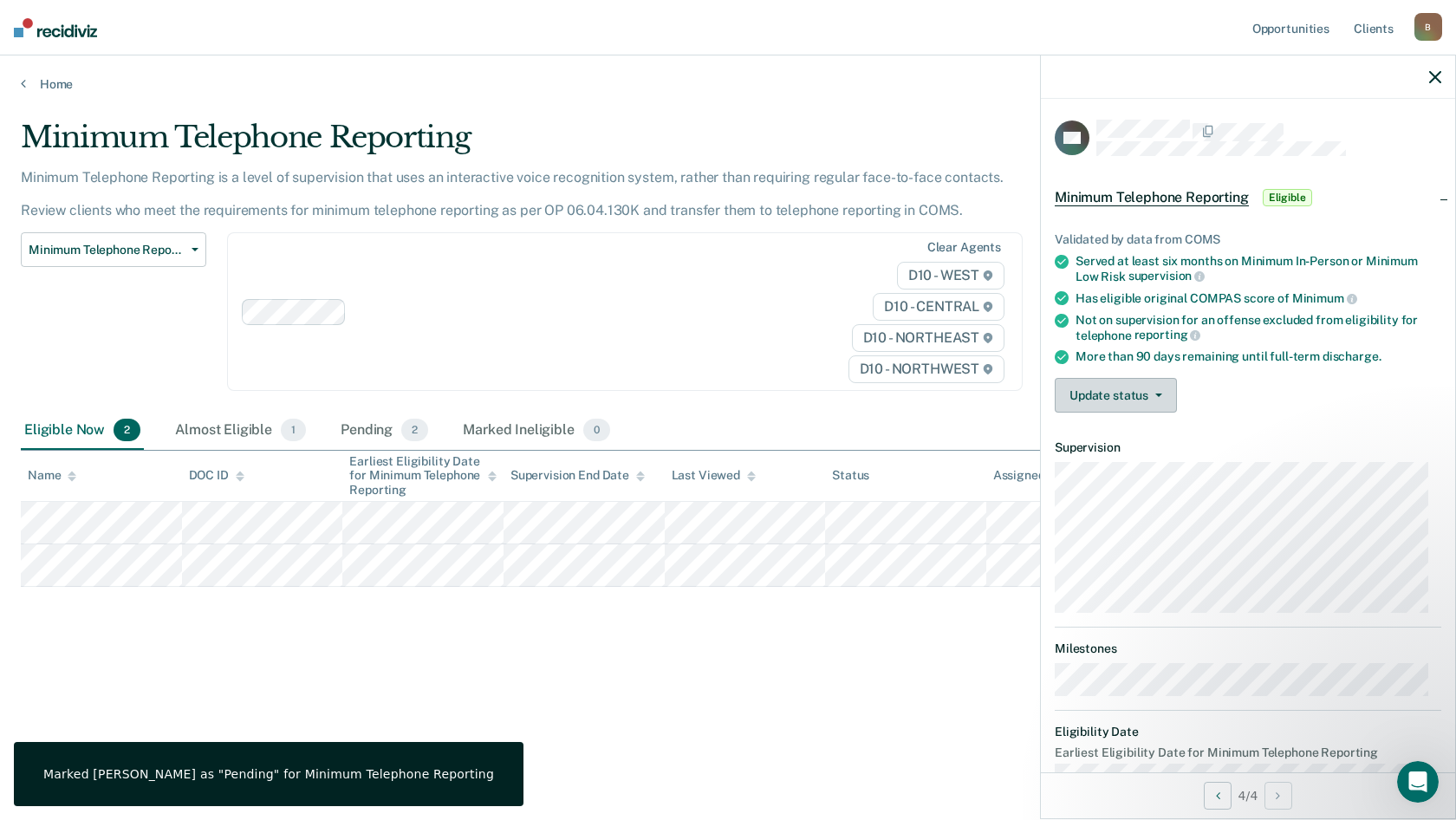
click at [1112, 392] on button "Update status" at bounding box center [1116, 395] width 123 height 34
click at [1112, 432] on button "[PERSON_NAME]" at bounding box center [1139, 436] width 168 height 27
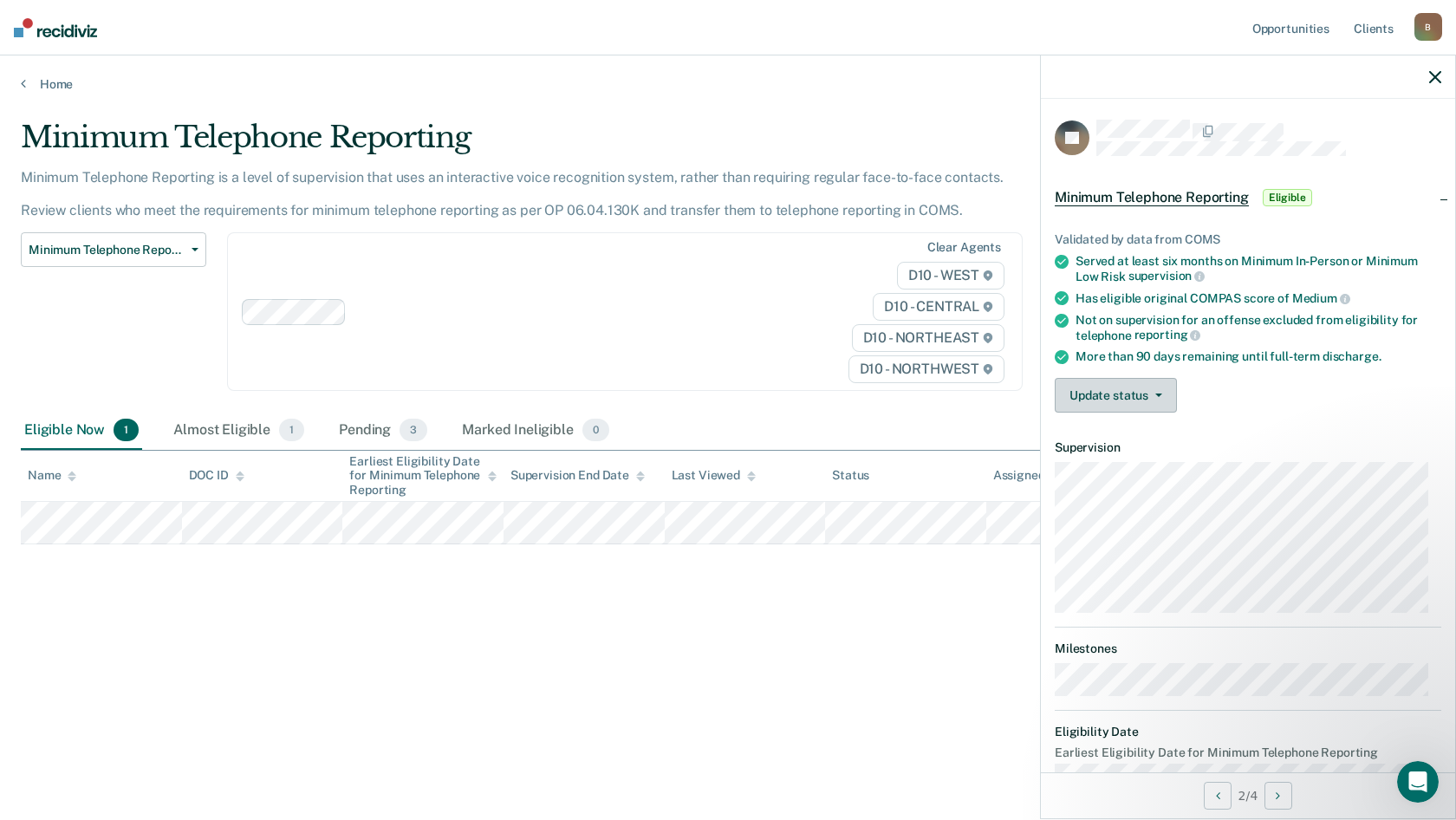
click at [1106, 402] on button "Update status" at bounding box center [1116, 395] width 123 height 34
click at [1103, 432] on button "[PERSON_NAME]" at bounding box center [1139, 436] width 168 height 27
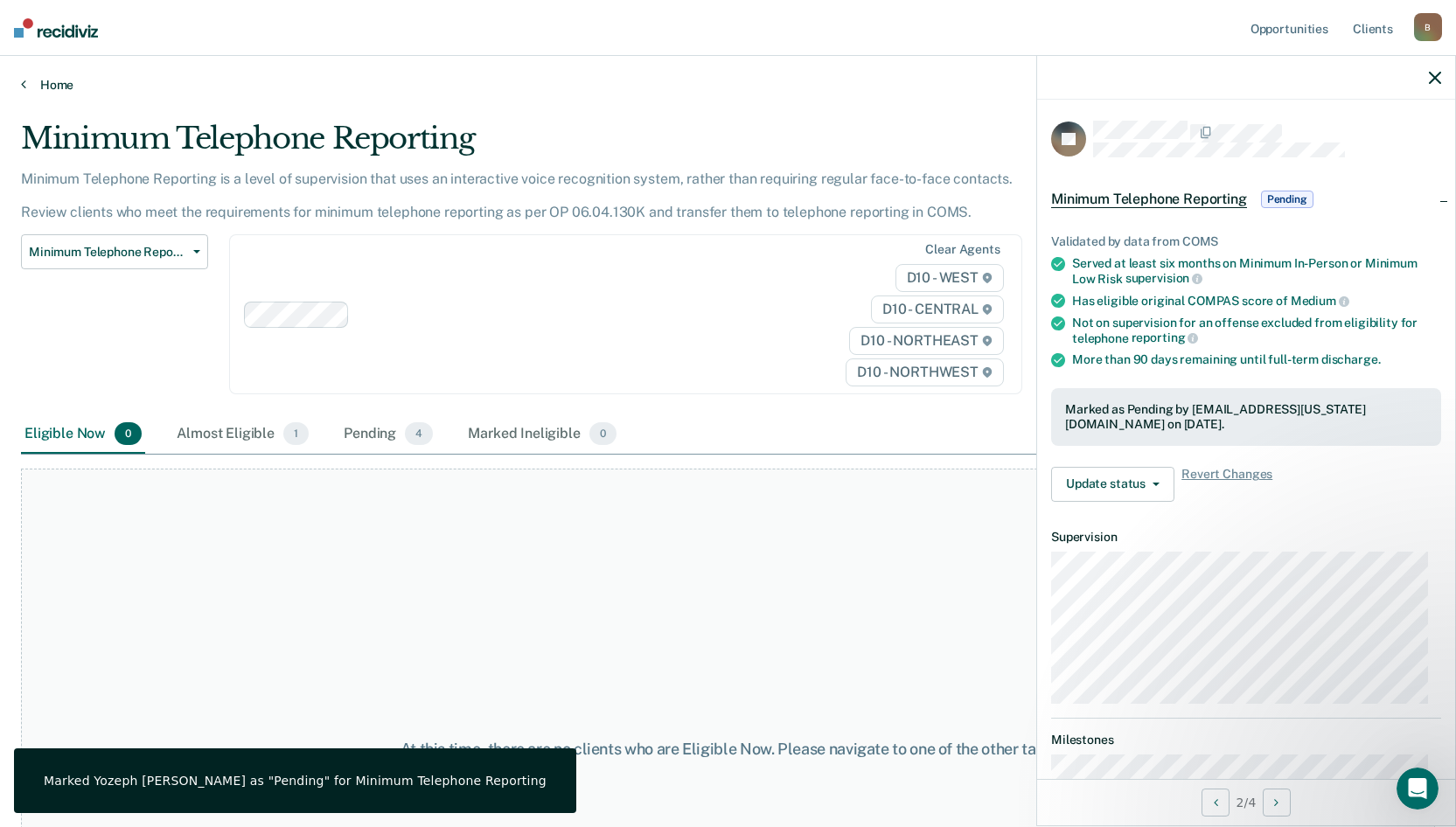
click at [56, 84] on link "Home" at bounding box center [728, 85] width 1413 height 16
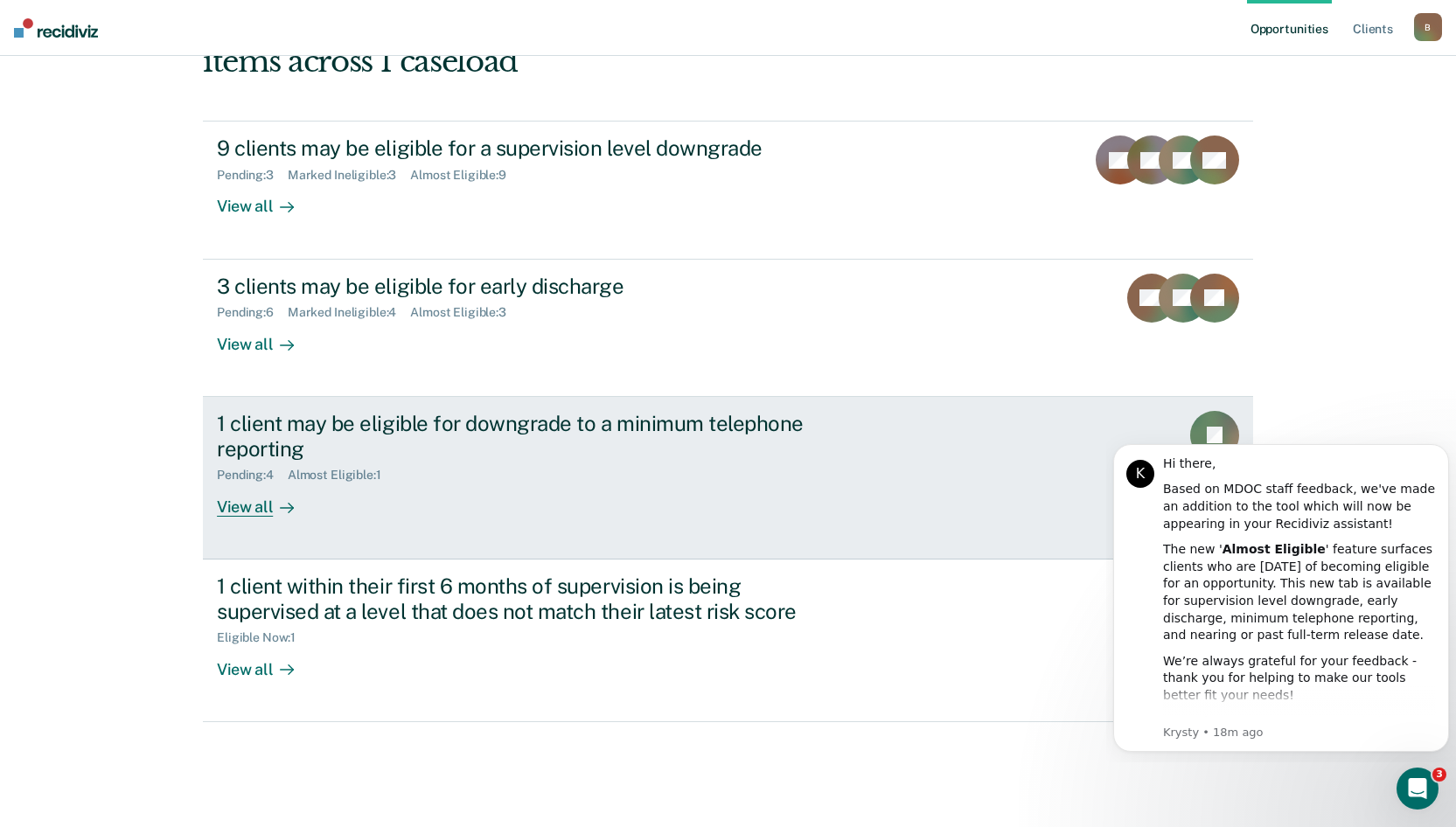
scroll to position [229, 0]
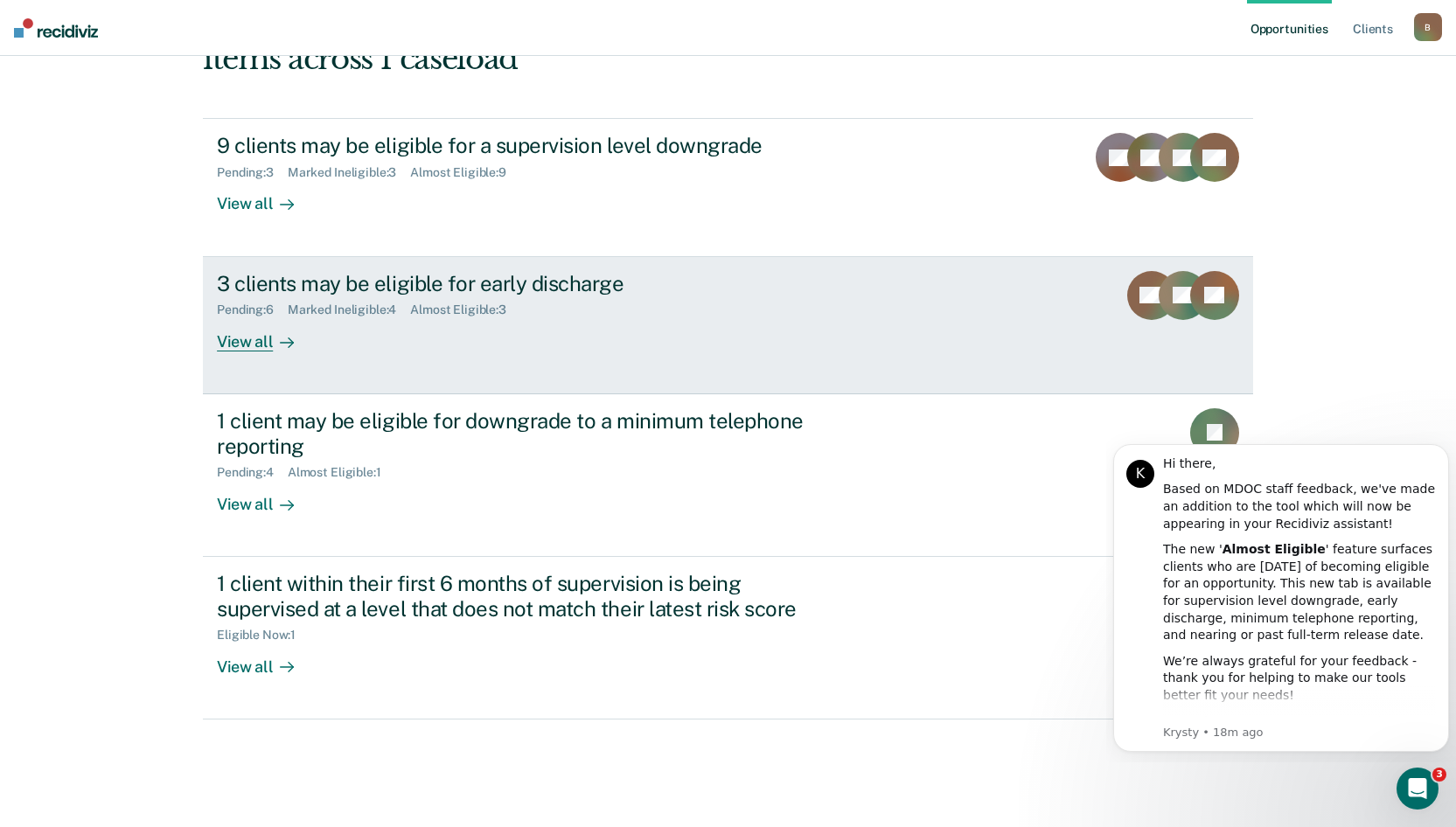
click at [254, 342] on div "View all" at bounding box center [266, 334] width 98 height 34
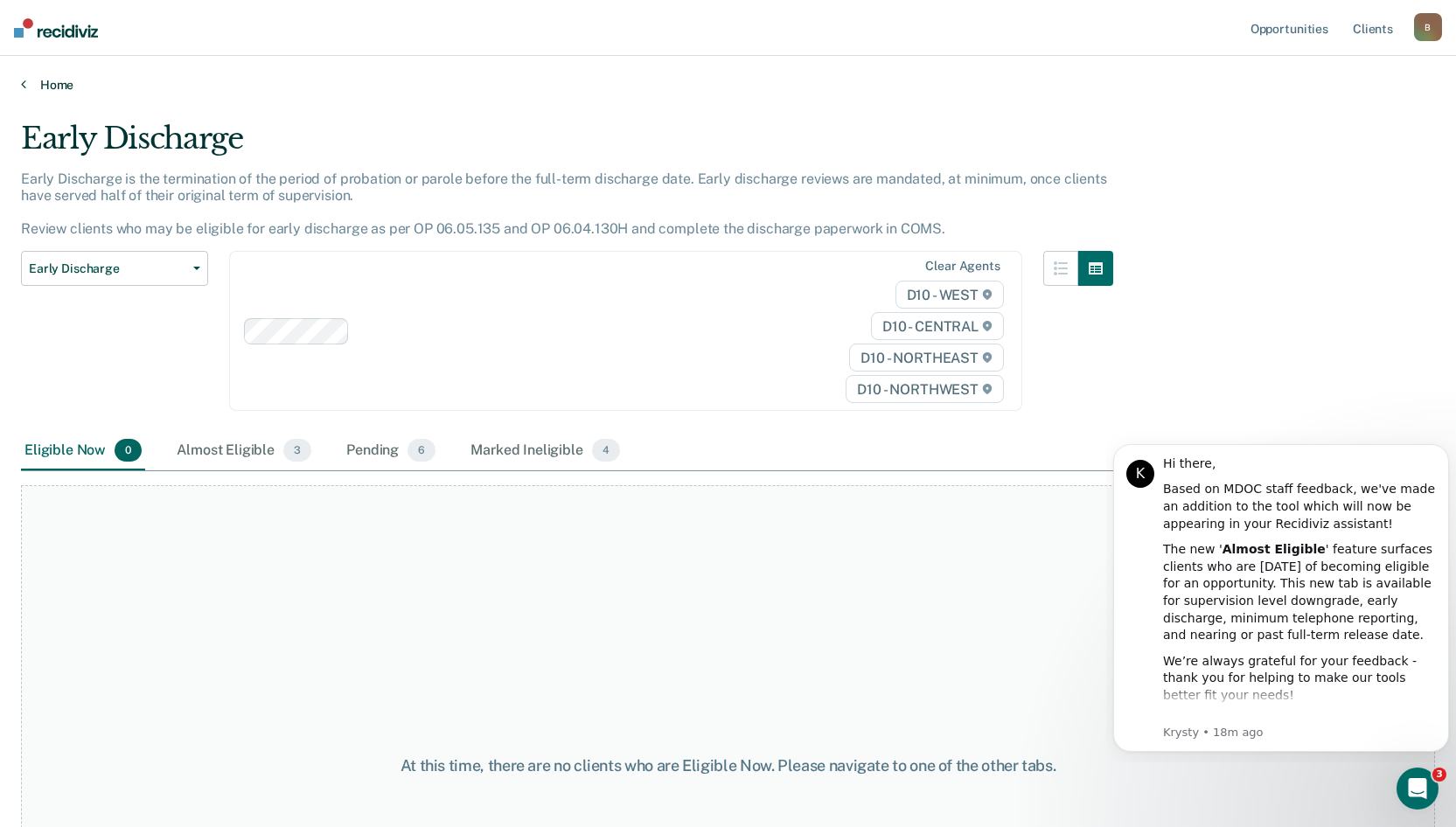
click at [50, 89] on link "Home" at bounding box center [728, 85] width 1413 height 16
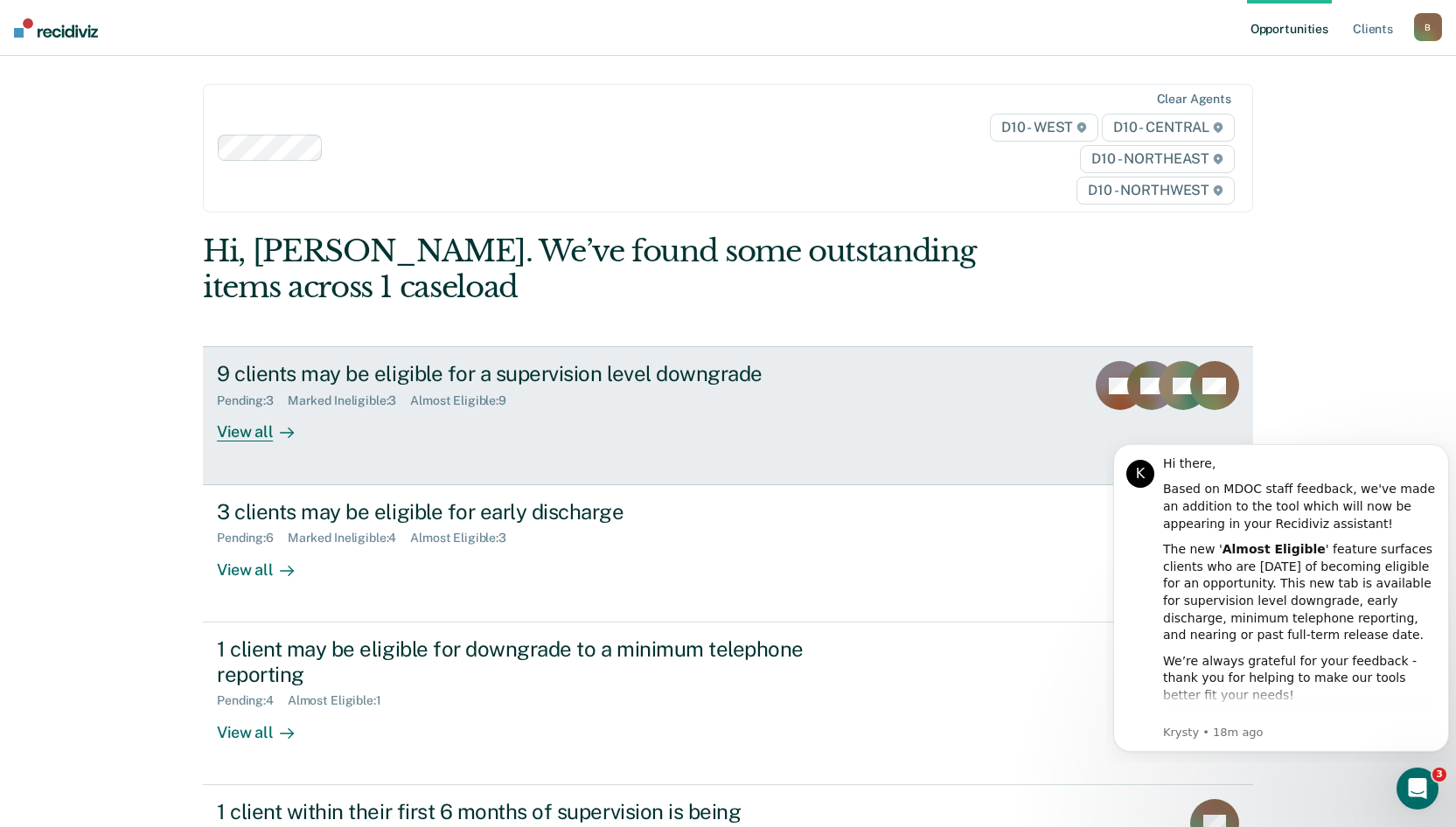
click at [253, 430] on div "View all" at bounding box center [266, 425] width 98 height 34
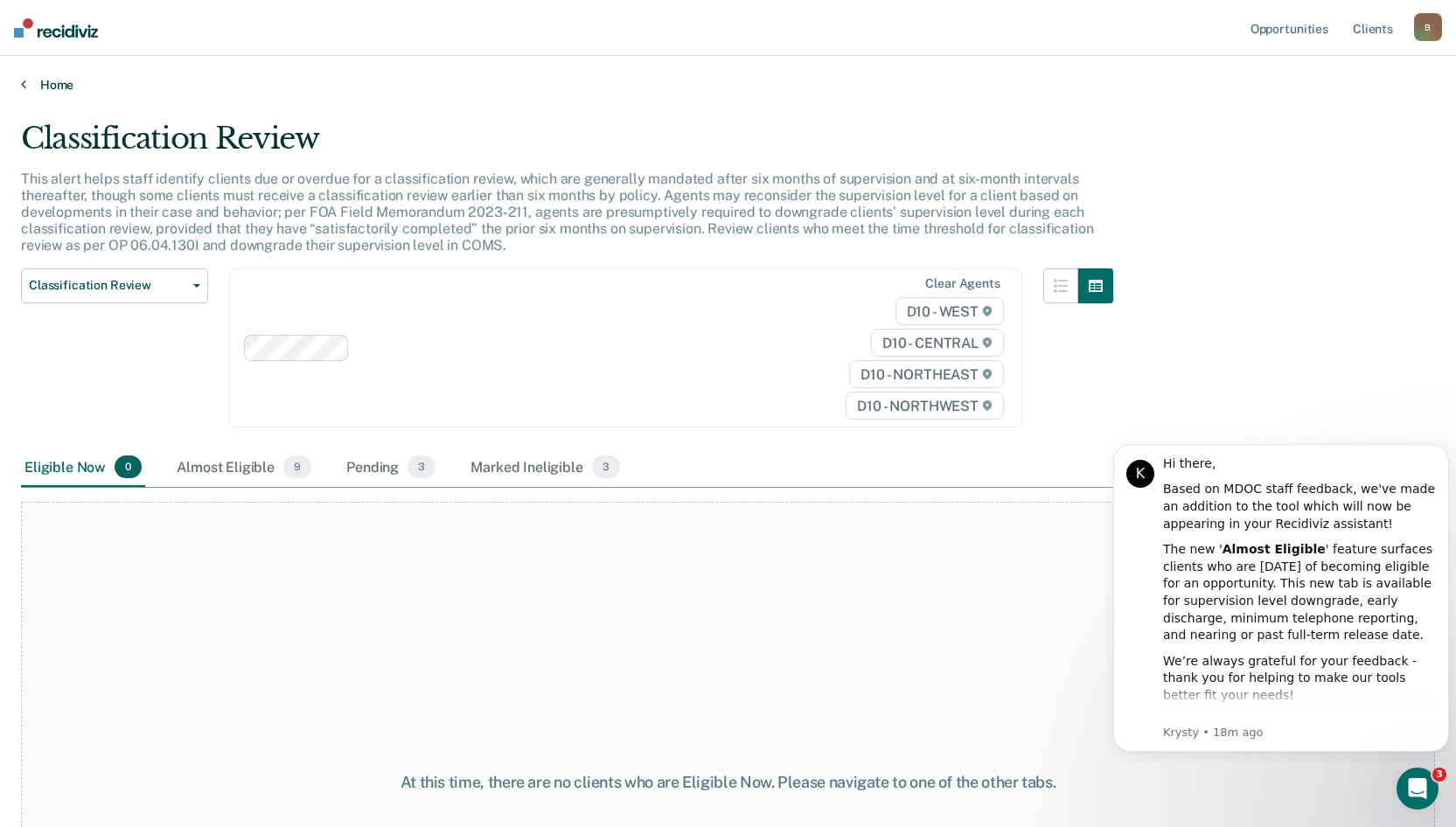
click at [53, 83] on link "Home" at bounding box center [728, 85] width 1413 height 16
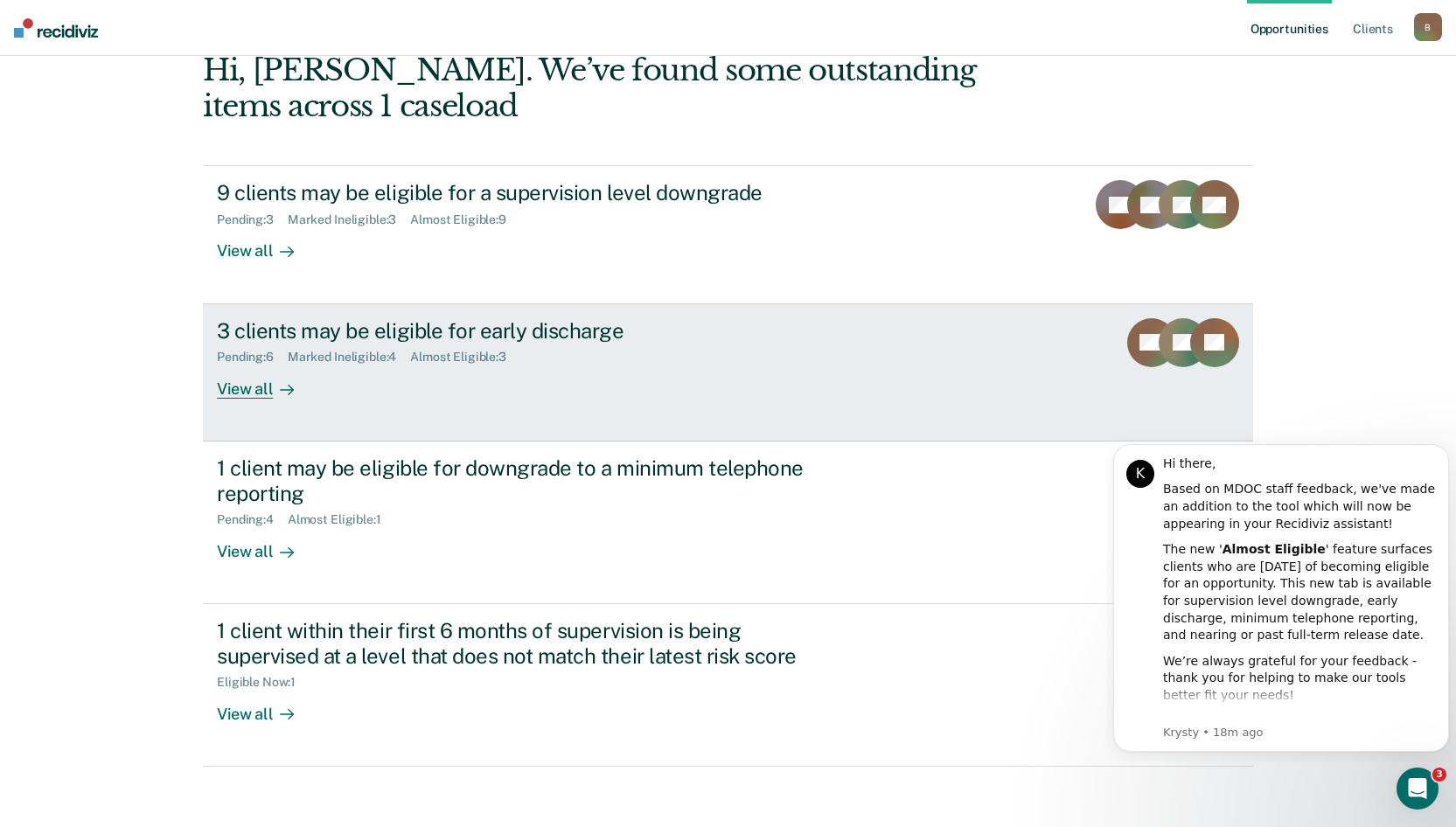
scroll to position [229, 0]
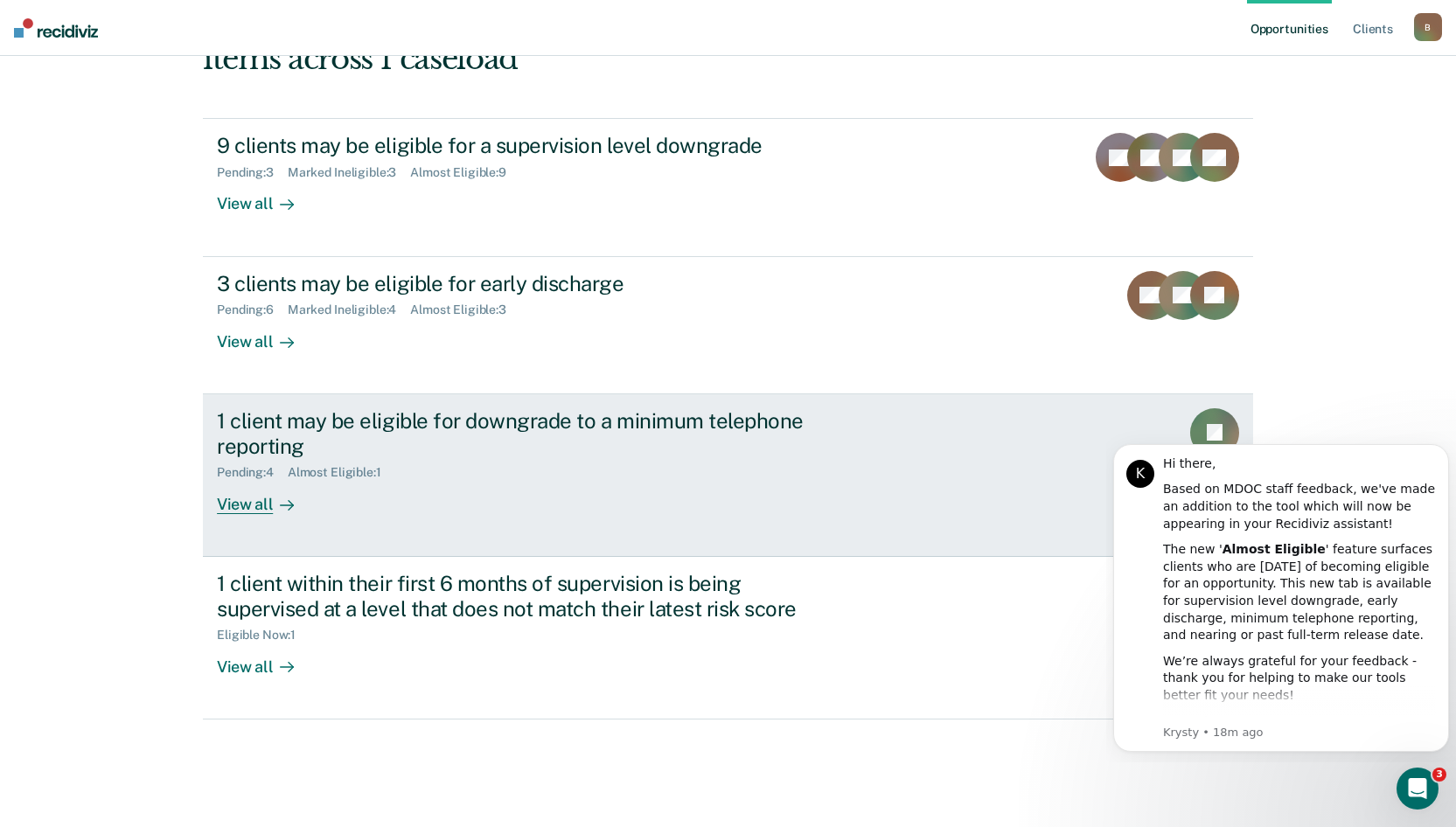
click at [250, 500] on div "View all" at bounding box center [266, 497] width 98 height 34
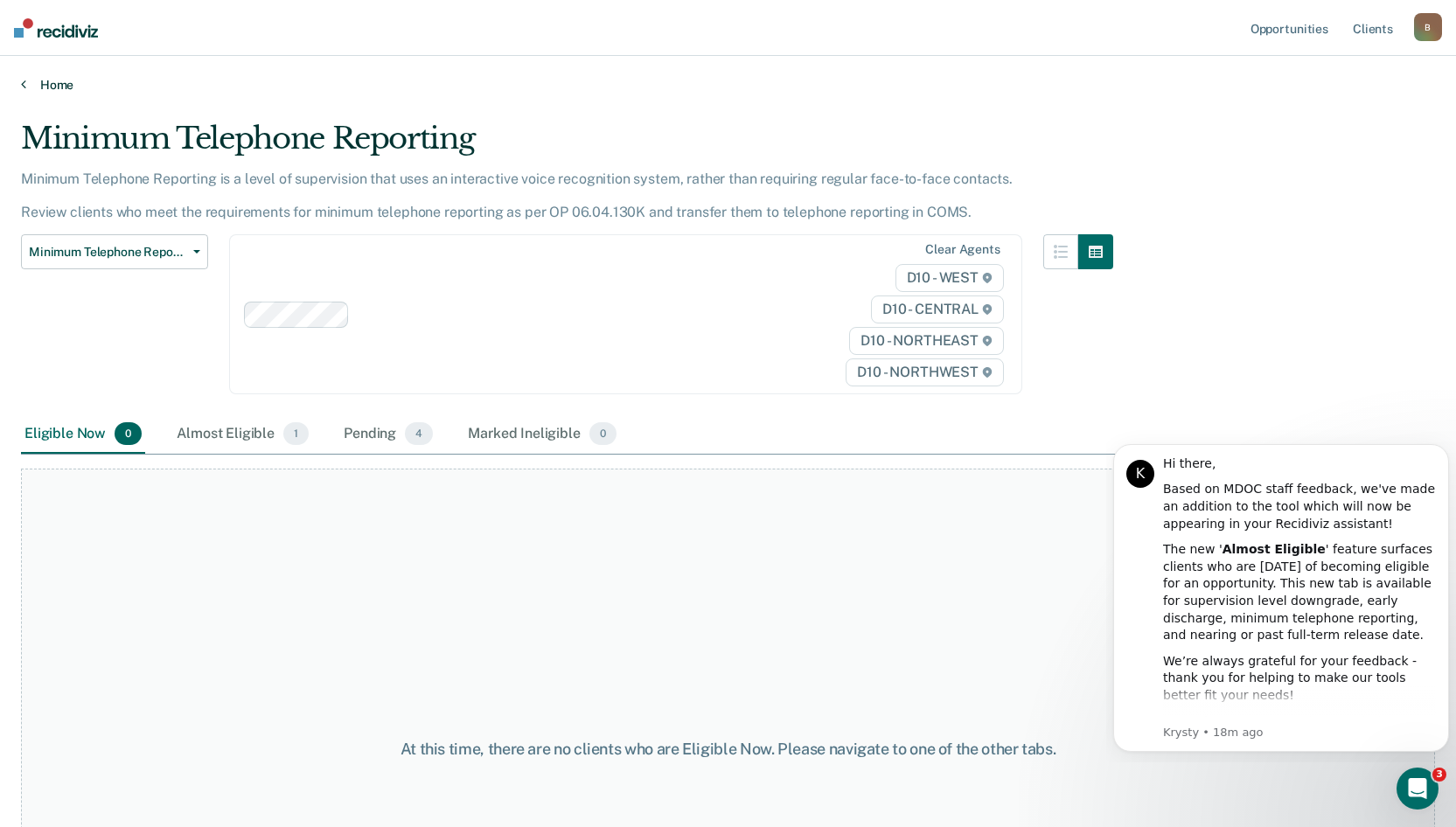
click at [66, 84] on link "Home" at bounding box center [728, 85] width 1413 height 16
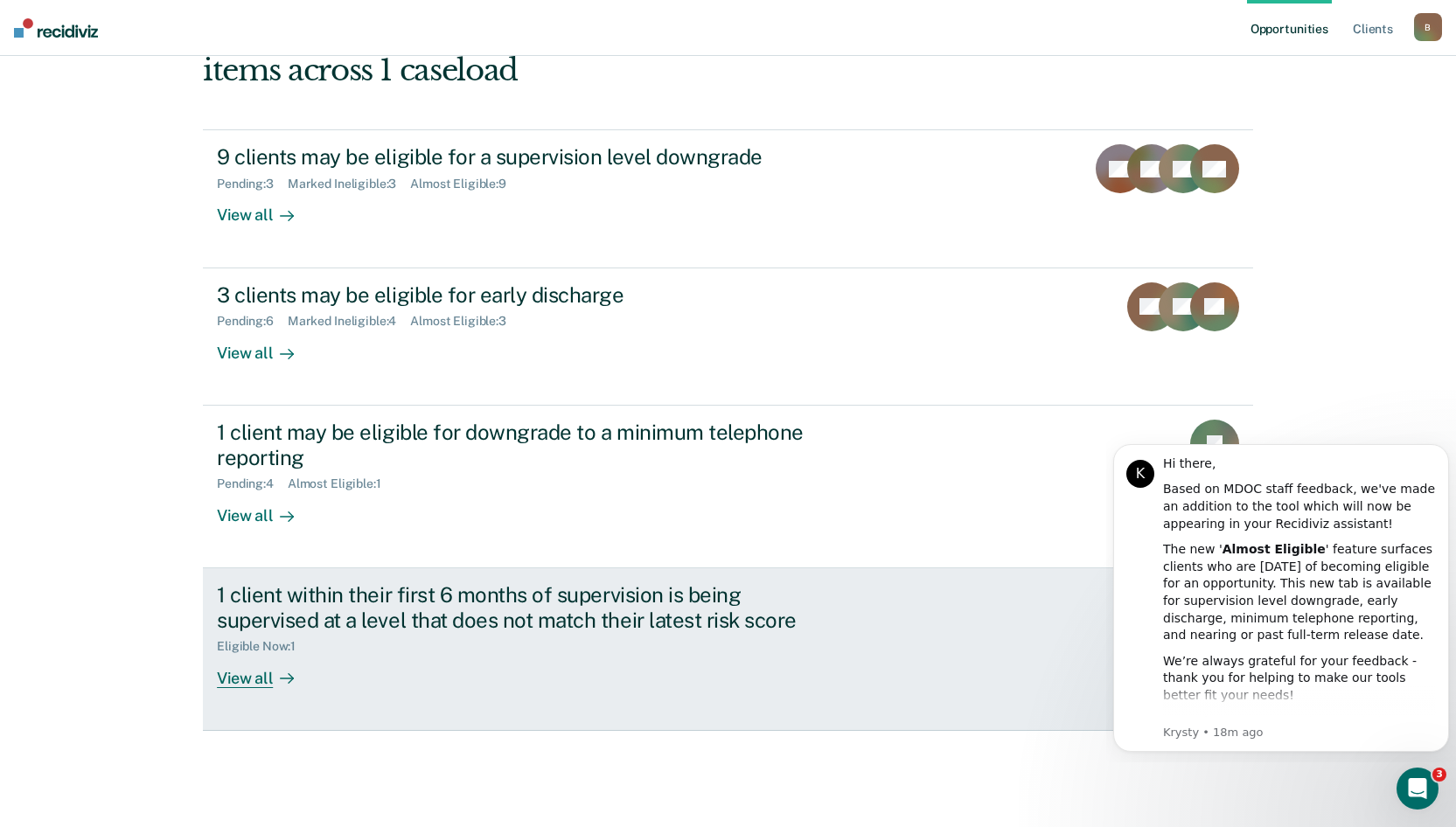
scroll to position [229, 0]
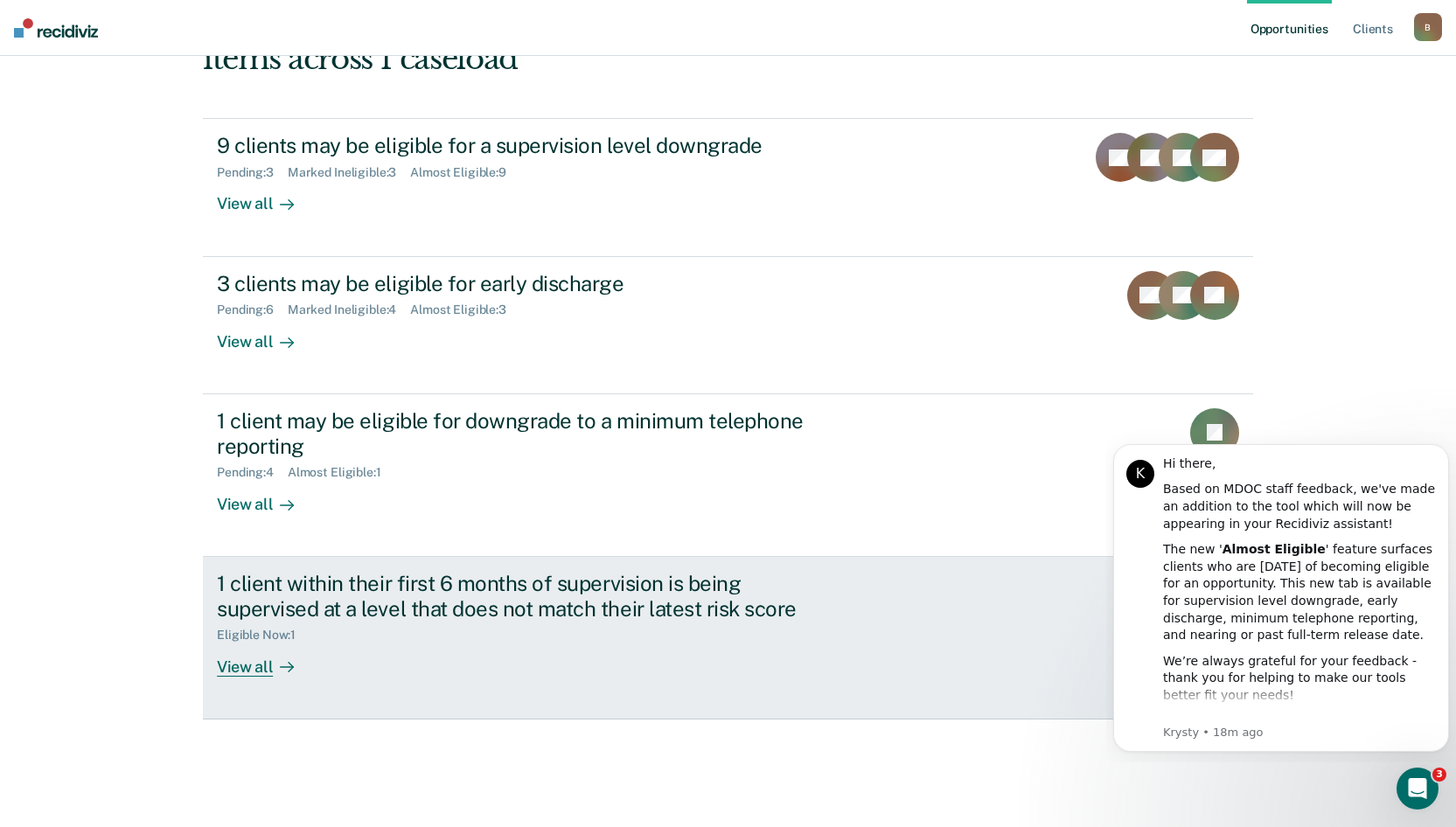
click at [243, 664] on div "View all" at bounding box center [266, 659] width 98 height 34
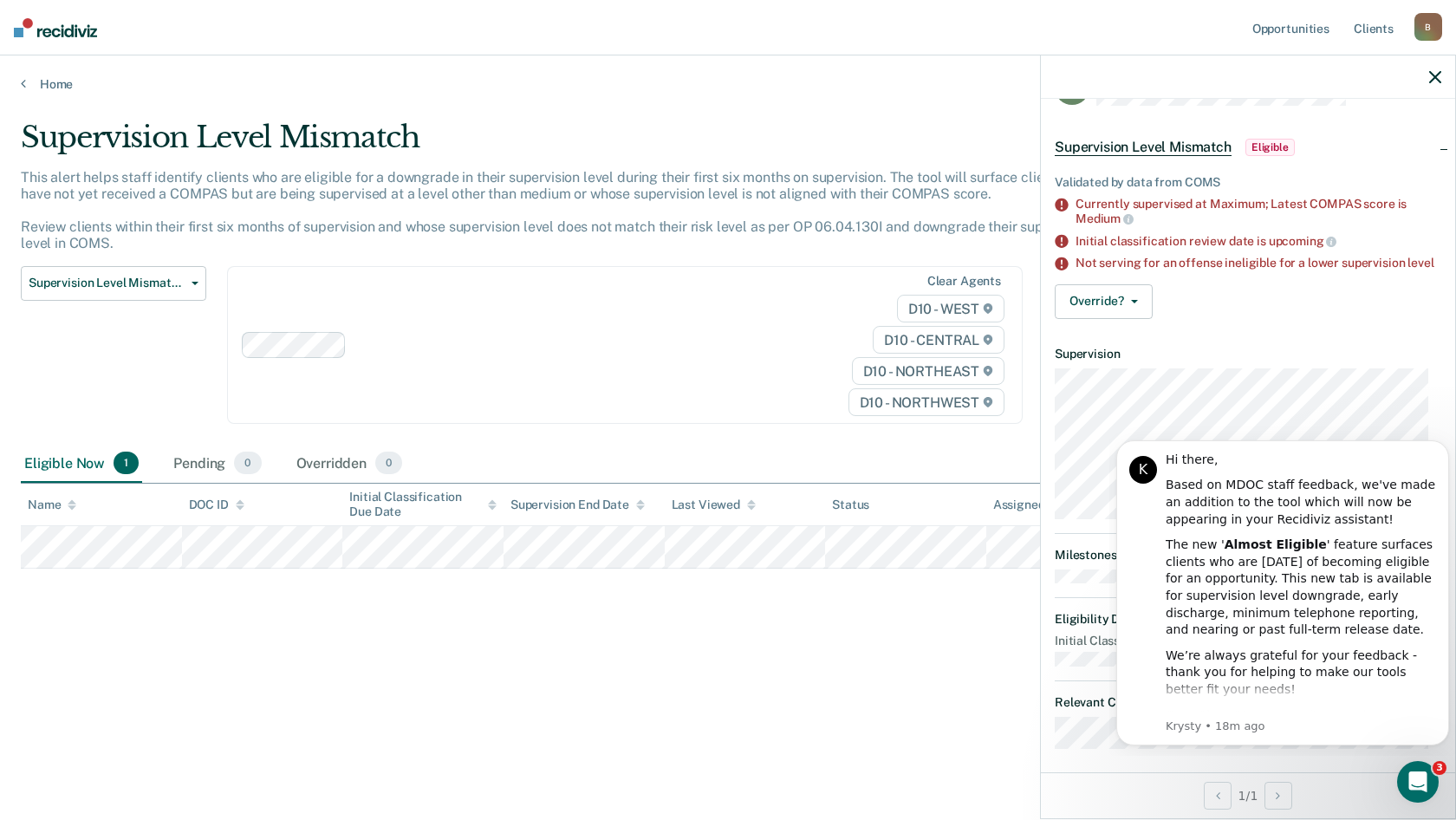
scroll to position [75, 0]
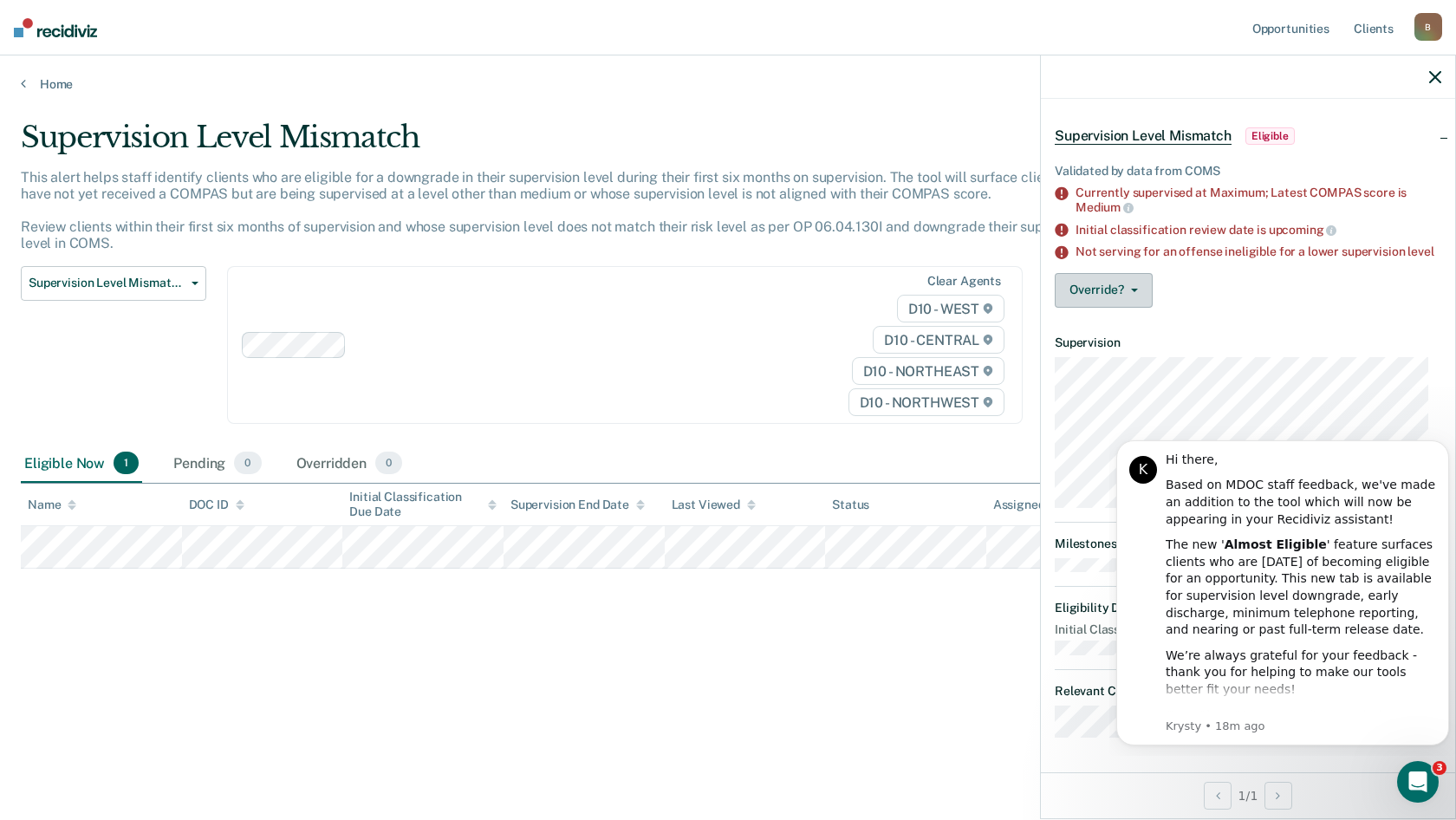
click at [1080, 287] on button "Override?" at bounding box center [1103, 290] width 98 height 34
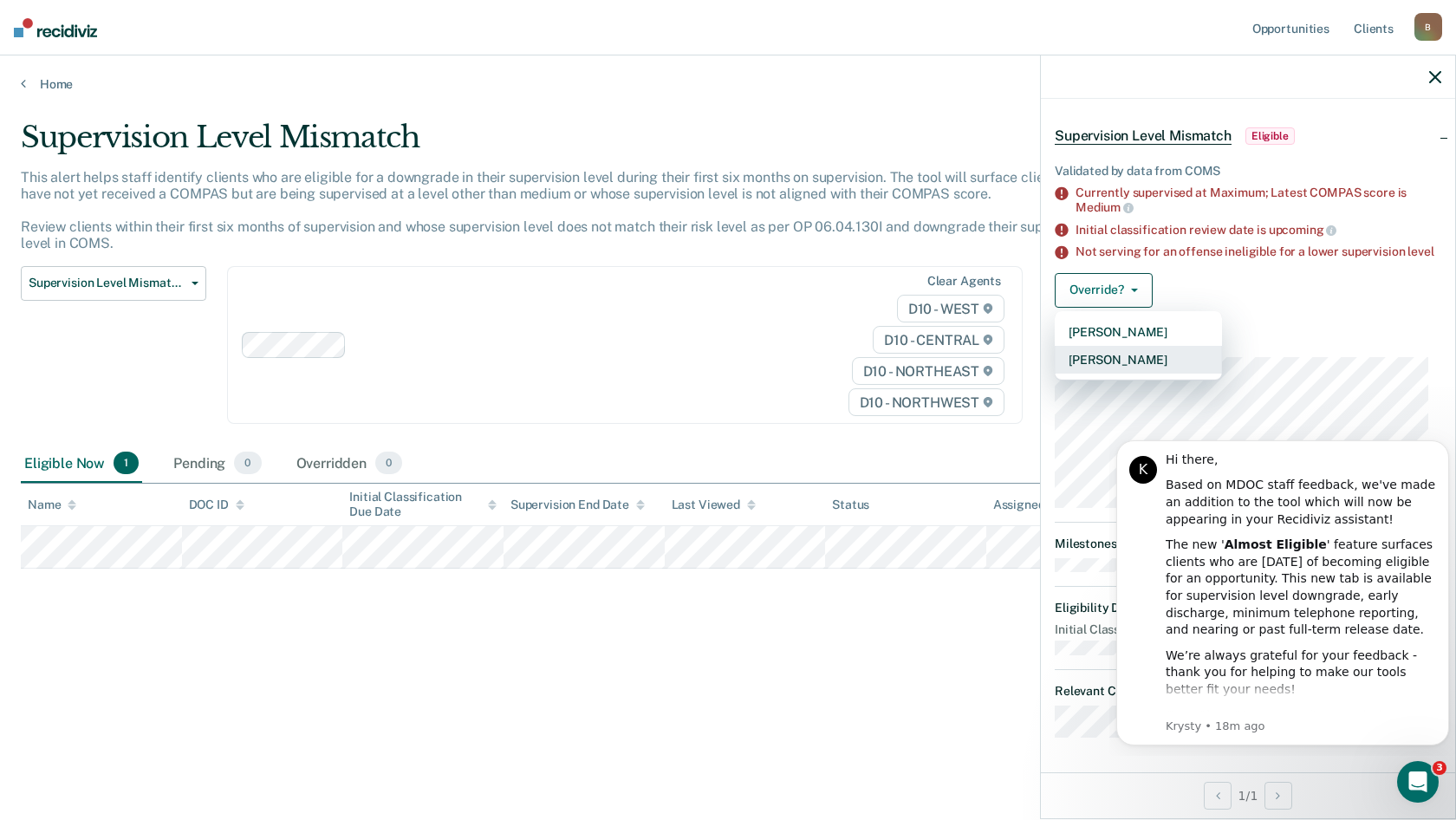
click at [1095, 357] on button "Mark Overridden" at bounding box center [1139, 359] width 168 height 27
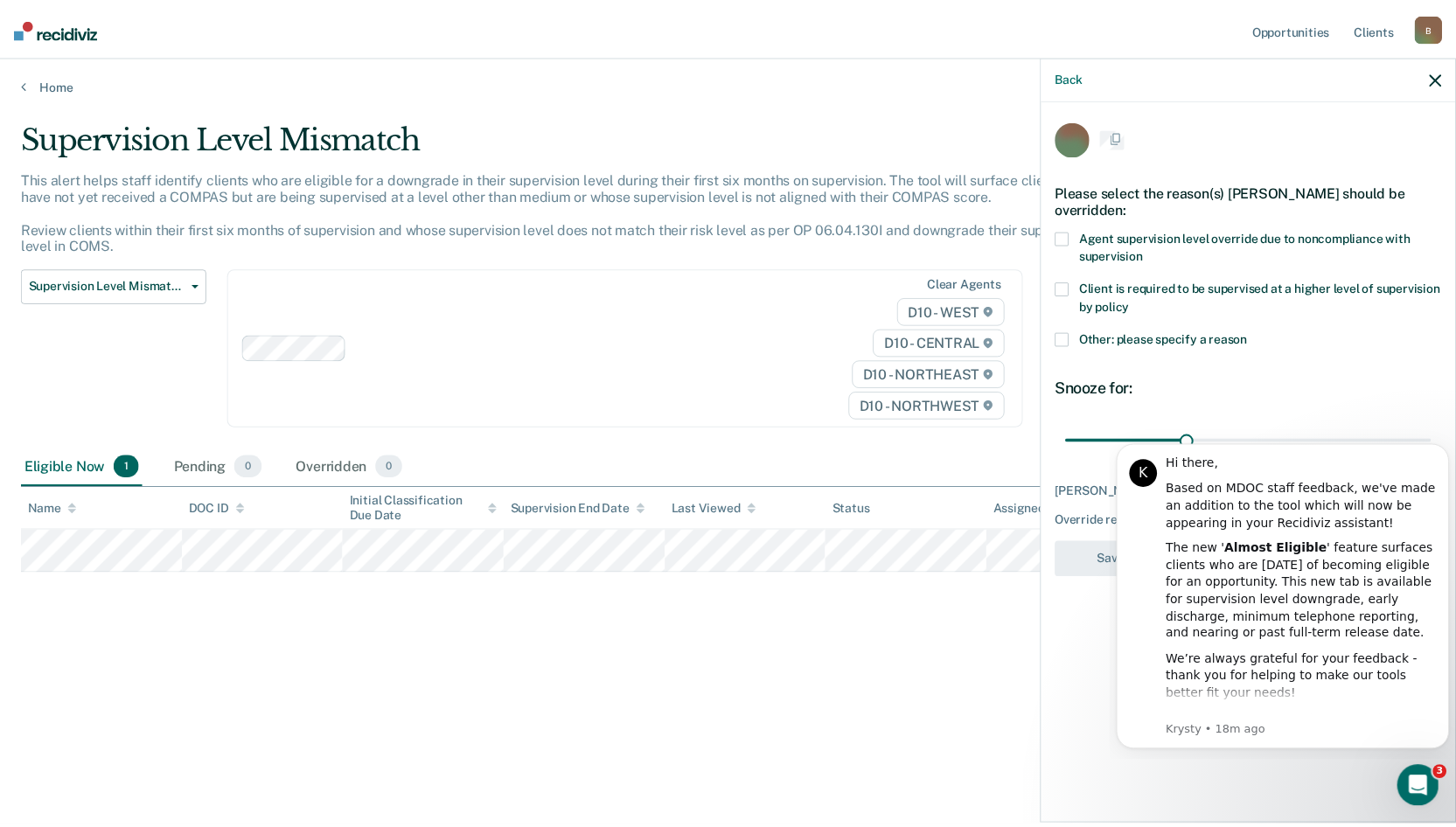
scroll to position [0, 0]
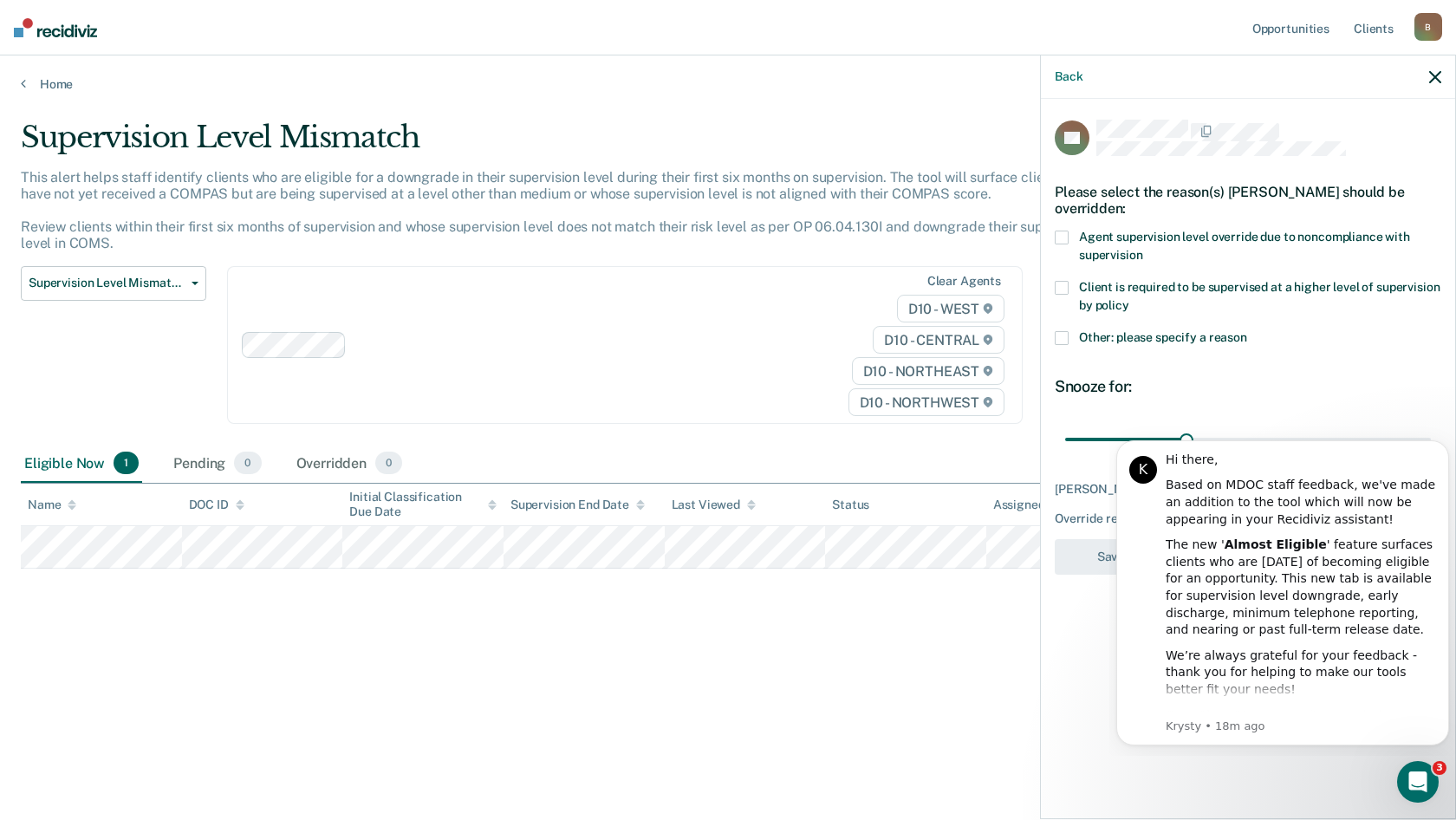
click at [1071, 235] on label "Agent supervision level override due to noncompliance with supervision" at bounding box center [1248, 248] width 386 height 36
click at [1143, 249] on input "Agent supervision level override due to noncompliance with supervision" at bounding box center [1143, 249] width 0 height 0
click at [1062, 338] on span at bounding box center [1062, 338] width 14 height 14
click at [1247, 331] on input "Other: please specify a reason" at bounding box center [1247, 331] width 0 height 0
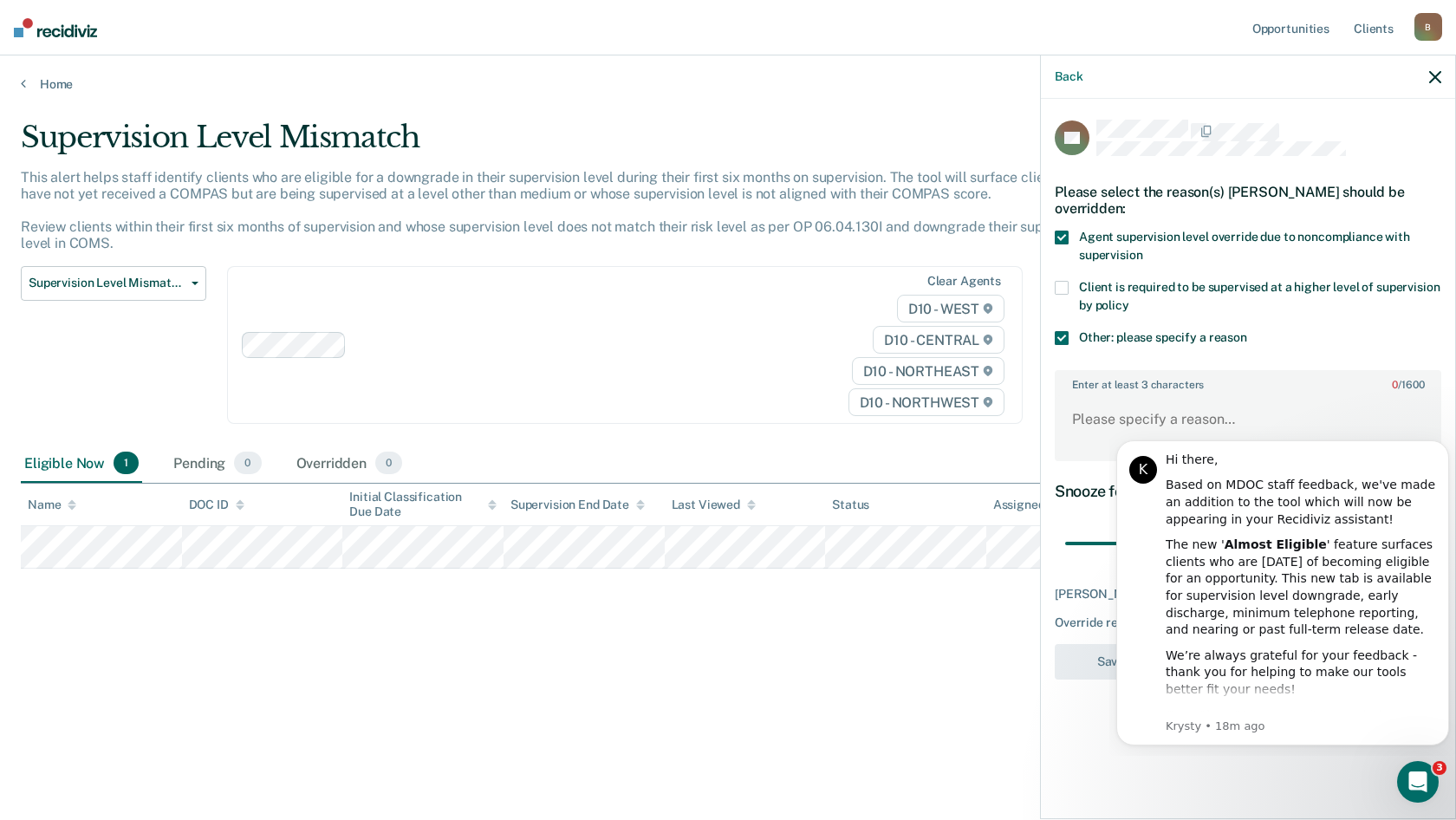
click at [1156, 388] on label "Enter at least 3 characters 0 / 1600" at bounding box center [1248, 382] width 383 height 19
click at [1156, 395] on textarea "Enter at least 3 characters 0 / 1600" at bounding box center [1248, 427] width 383 height 64
type textarea "Deft in warrant status"
drag, startPoint x: 1247, startPoint y: 453, endPoint x: 956, endPoint y: 437, distance: 291.4
click at [1109, 437] on html "K Hi there, Based on MDOC staff feedback, we've made an addition to the tool wh…" at bounding box center [1282, 590] width 347 height 331
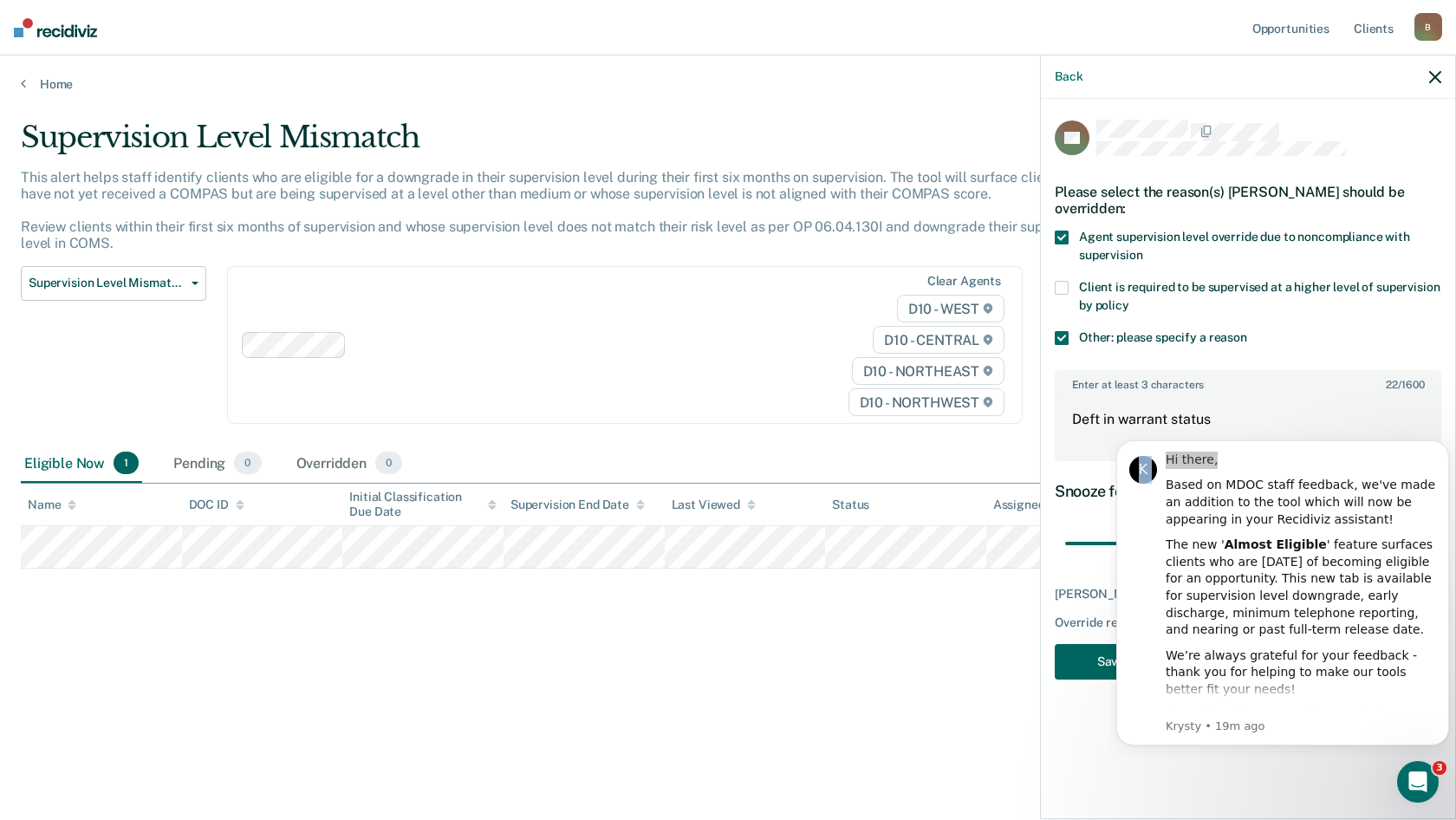
click at [1108, 675] on button "Save" at bounding box center [1110, 661] width 112 height 35
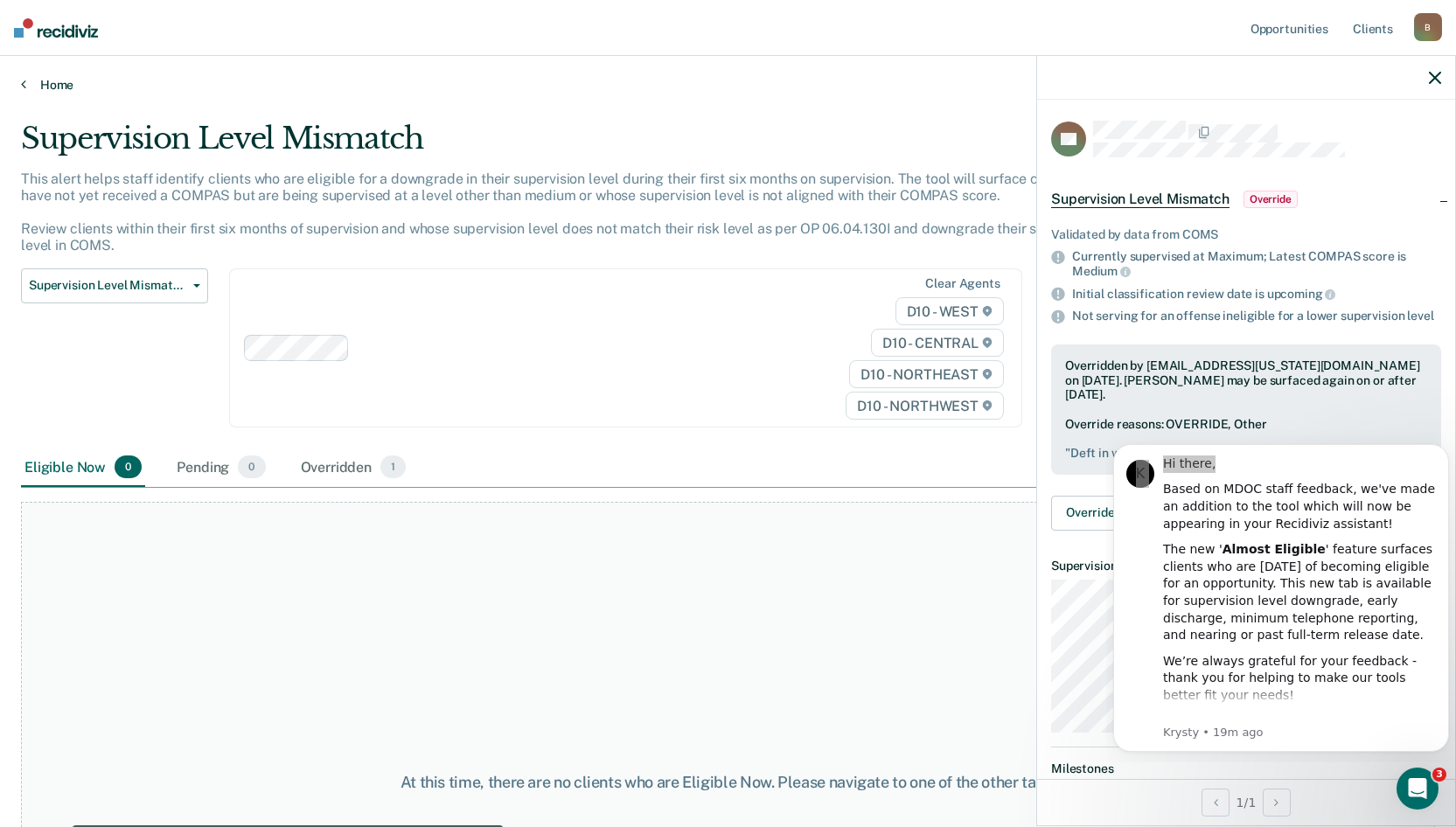
click at [64, 87] on link "Home" at bounding box center [728, 85] width 1413 height 16
